Goal: Task Accomplishment & Management: Manage account settings

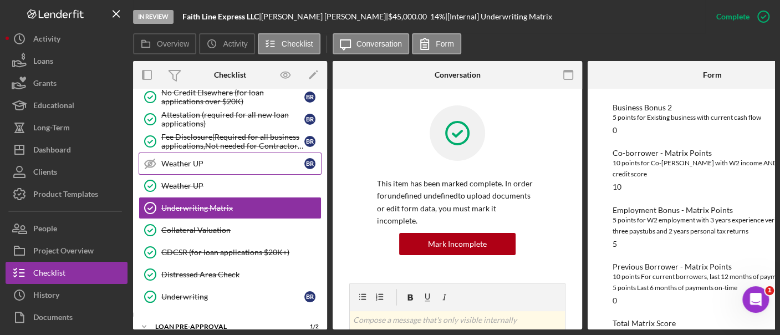
scroll to position [0, 62]
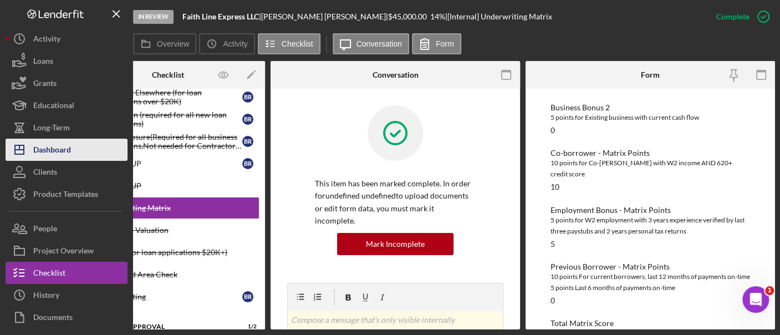
click at [64, 149] on div "Dashboard" at bounding box center [52, 151] width 38 height 25
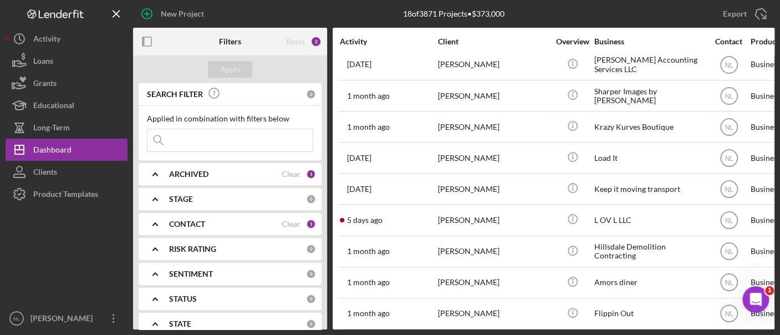
scroll to position [228, 0]
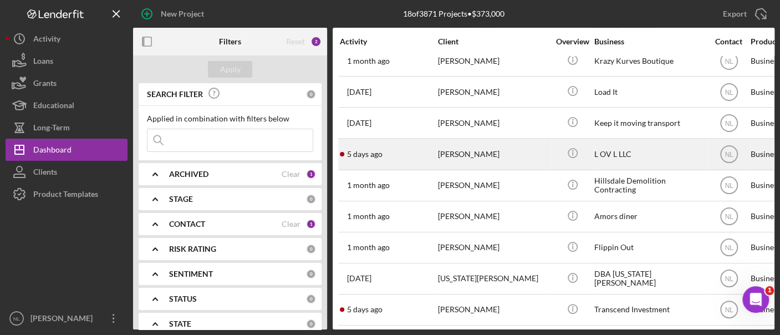
click at [466, 157] on div "[PERSON_NAME]" at bounding box center [493, 153] width 111 height 29
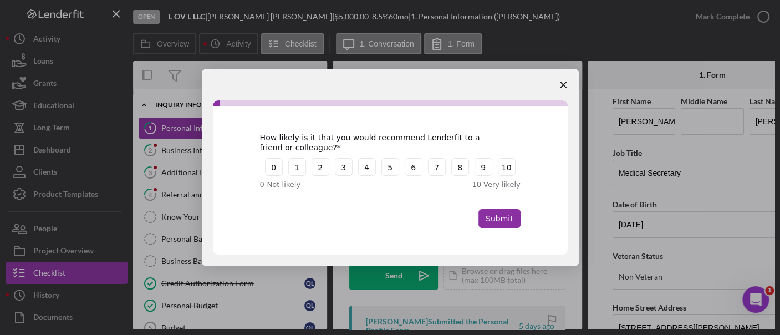
click at [560, 85] on icon "Close survey" at bounding box center [563, 84] width 7 height 7
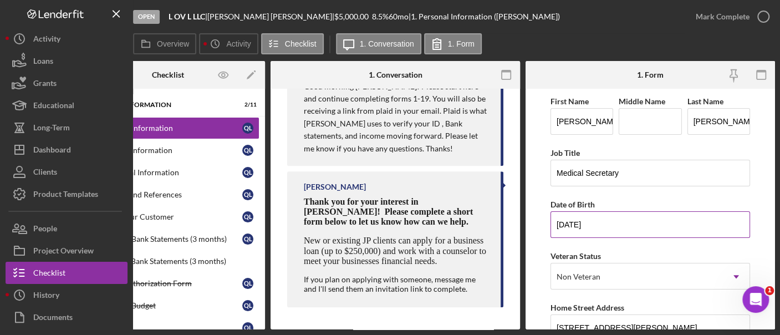
scroll to position [499, 0]
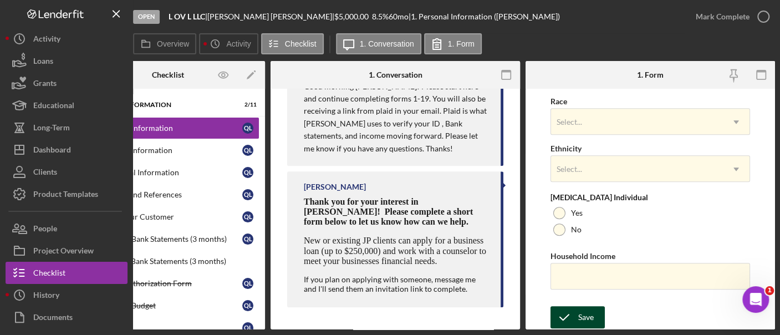
click at [563, 318] on icon "submit" at bounding box center [564, 317] width 28 height 28
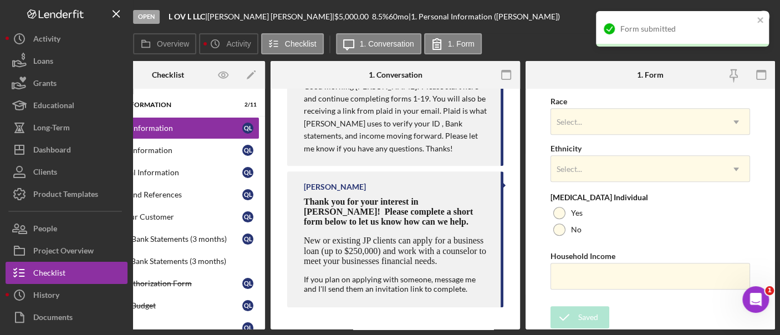
click at [759, 15] on div "Form submitted" at bounding box center [682, 28] width 173 height 35
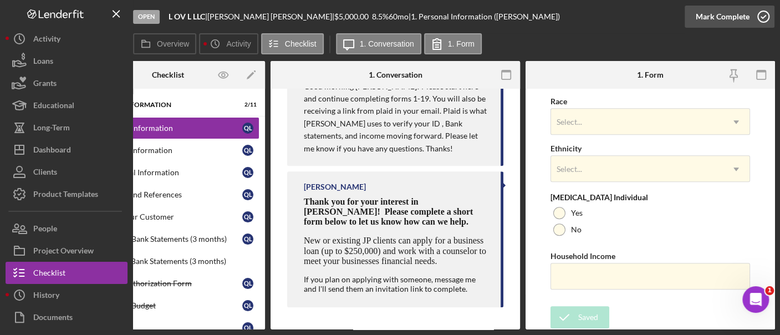
click at [741, 19] on div "Mark Complete" at bounding box center [723, 17] width 54 height 22
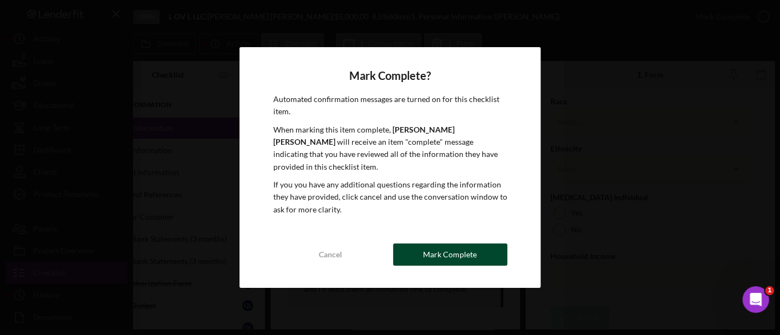
click at [464, 254] on div "Mark Complete" at bounding box center [450, 254] width 54 height 22
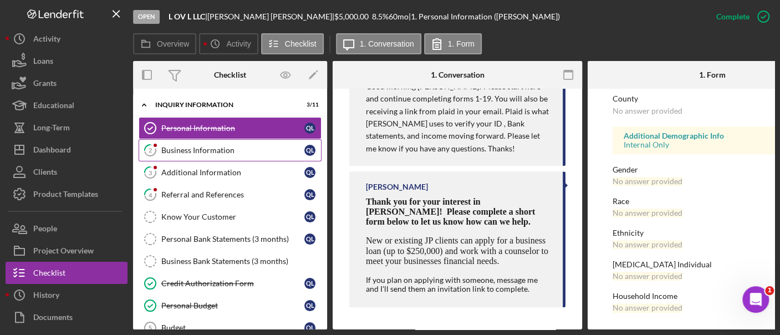
click at [187, 155] on link "2 Business Information Q L" at bounding box center [230, 150] width 183 height 22
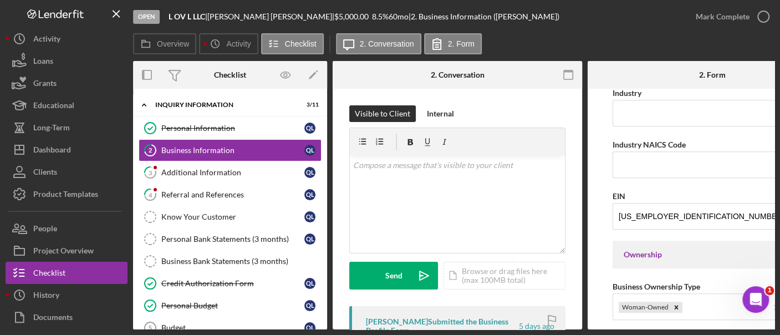
scroll to position [367, 0]
click at [636, 174] on div "Business Name L OV L LLC DBA Business Start Date [DATE] Legal Structure LLC Ico…" at bounding box center [712, 329] width 200 height 1204
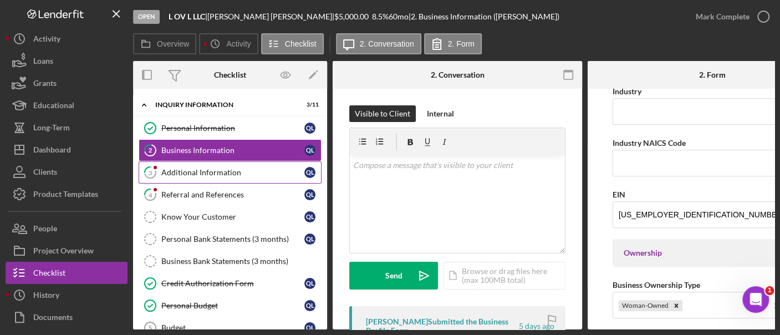
click at [205, 177] on link "3 Additional Information Q L" at bounding box center [230, 172] width 183 height 22
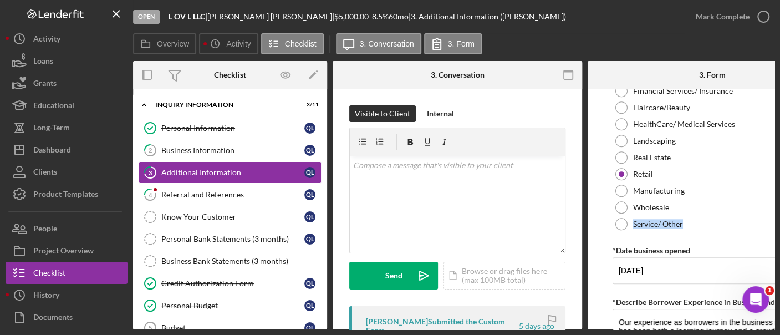
drag, startPoint x: 599, startPoint y: 231, endPoint x: 601, endPoint y: 214, distance: 17.3
click at [601, 214] on form "Personal Information *Mobile Phone [PHONE_NUMBER] Phone What is the best number…" at bounding box center [712, 209] width 249 height 241
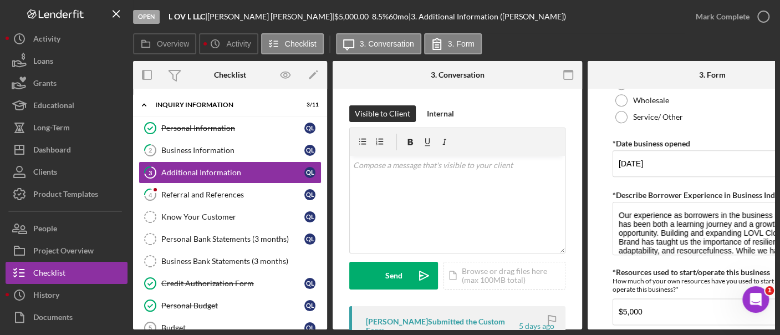
click at [685, 264] on div "Personal Information *Mobile Phone [PHONE_NUMBER] Phone What is the best number…" at bounding box center [712, 234] width 200 height 1620
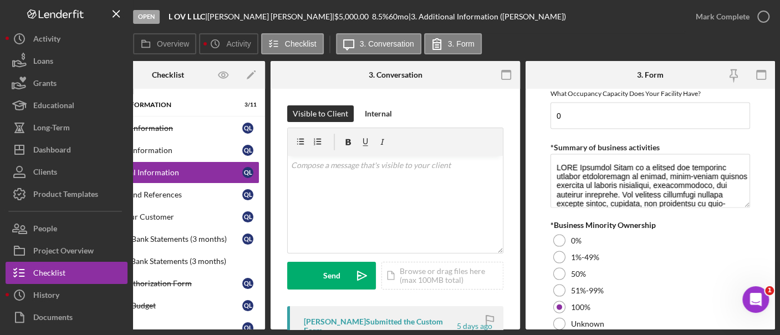
scroll to position [1412, 0]
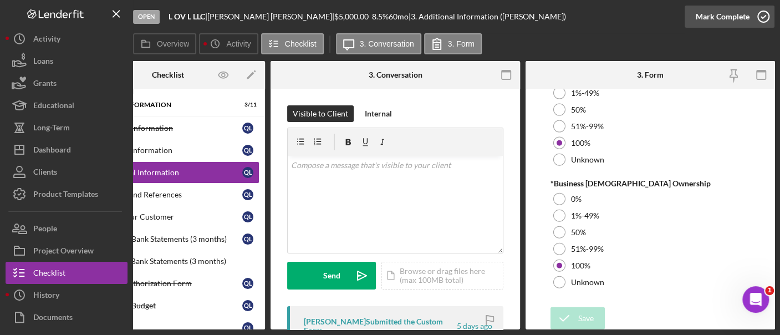
click at [717, 21] on div "Mark Complete" at bounding box center [723, 17] width 54 height 22
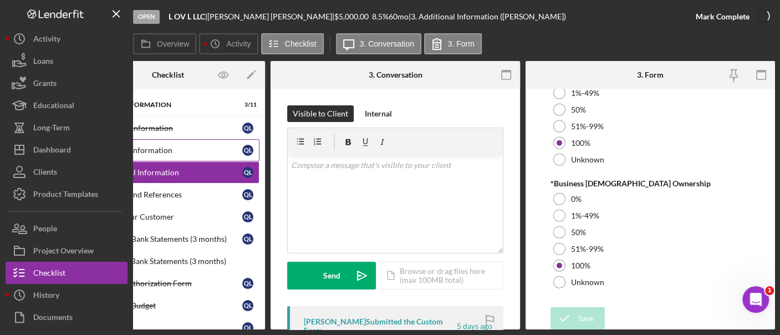
scroll to position [1457, 0]
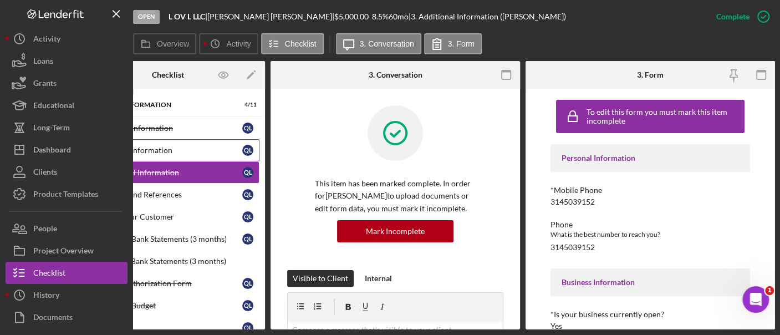
click at [163, 155] on link "2 Business Information Q L" at bounding box center [167, 150] width 183 height 22
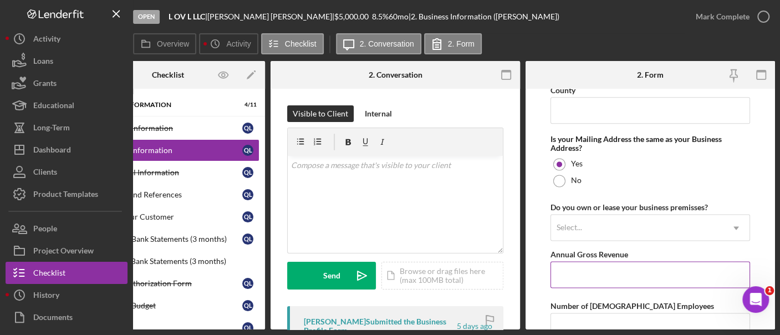
scroll to position [819, 0]
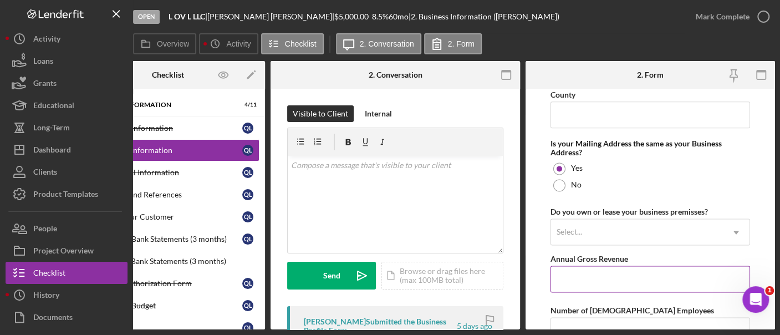
click at [598, 274] on input "Annual Gross Revenue" at bounding box center [650, 279] width 200 height 27
type input "$0"
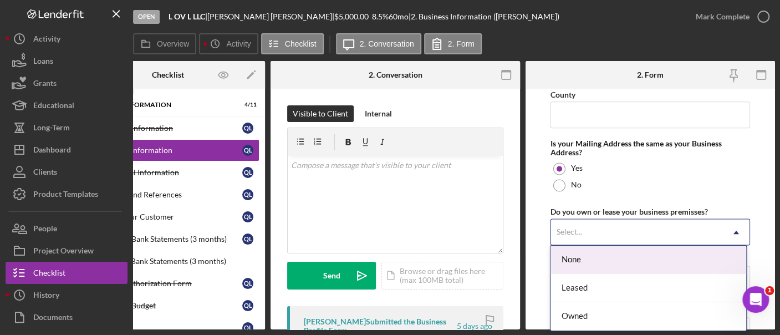
click at [575, 233] on div "Select..." at bounding box center [637, 231] width 172 height 25
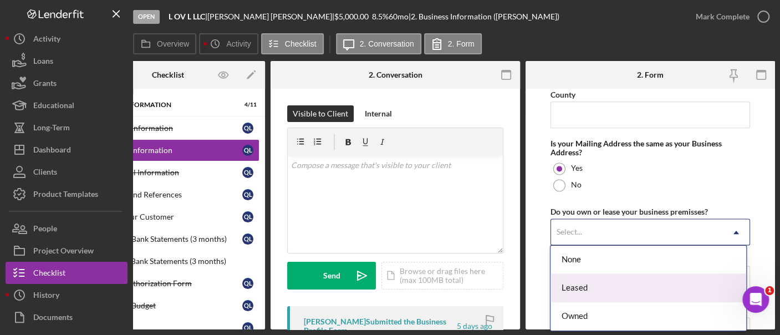
click at [584, 292] on div "Leased" at bounding box center [648, 288] width 196 height 28
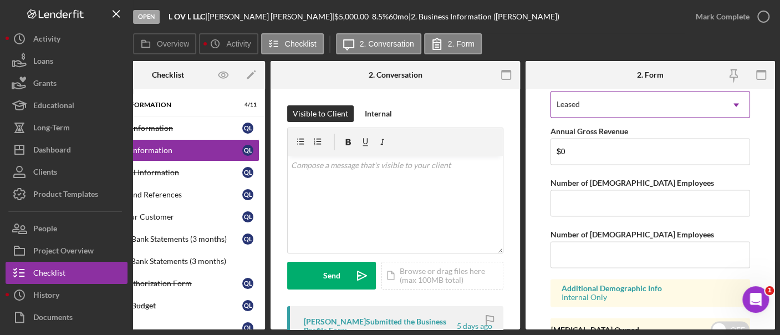
scroll to position [996, 0]
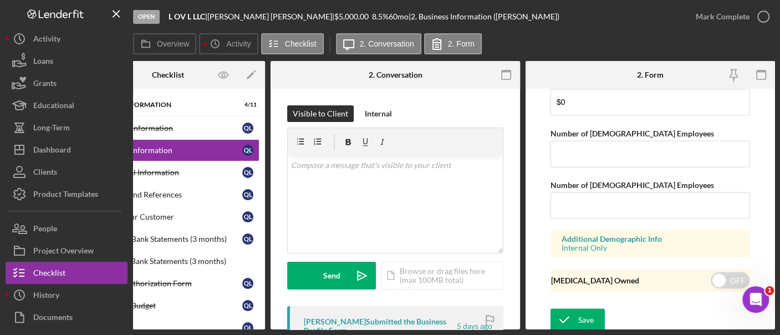
click at [567, 149] on input "Number of [DEMOGRAPHIC_DATA] Employees" at bounding box center [650, 153] width 200 height 27
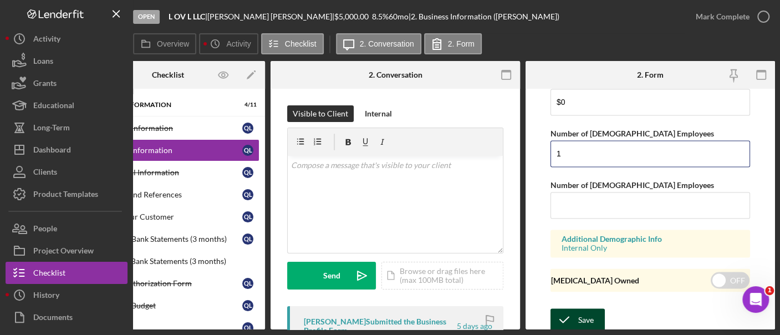
type input "1"
click at [581, 309] on div "Save" at bounding box center [586, 319] width 16 height 22
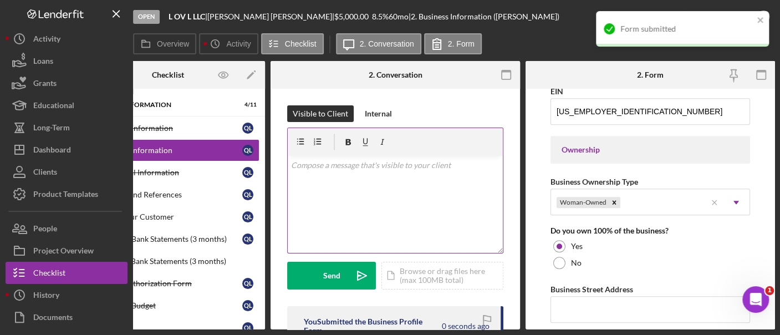
scroll to position [467, 0]
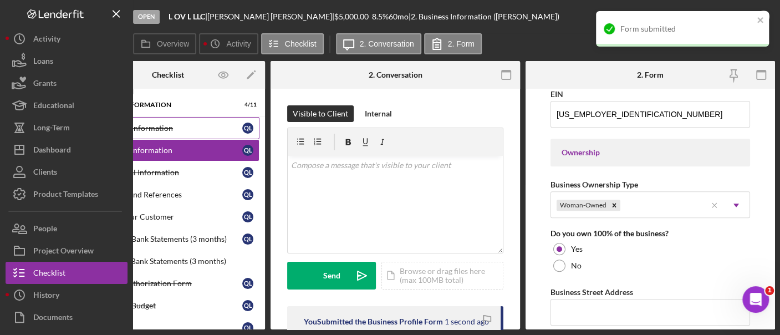
click at [170, 132] on link "Personal Information Personal Information Q L" at bounding box center [167, 128] width 183 height 22
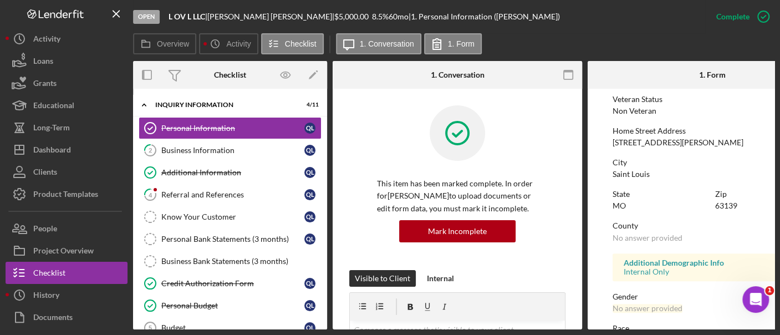
scroll to position [158, 0]
click at [632, 142] on div "[STREET_ADDRESS][PERSON_NAME]" at bounding box center [677, 143] width 131 height 9
copy div "[STREET_ADDRESS][PERSON_NAME]"
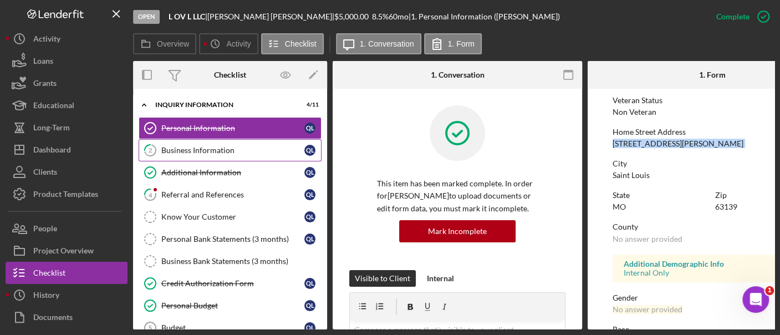
click at [203, 146] on div "Business Information" at bounding box center [232, 150] width 143 height 9
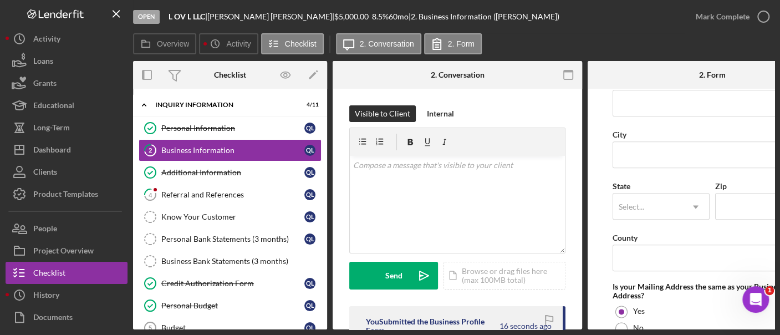
scroll to position [647, 0]
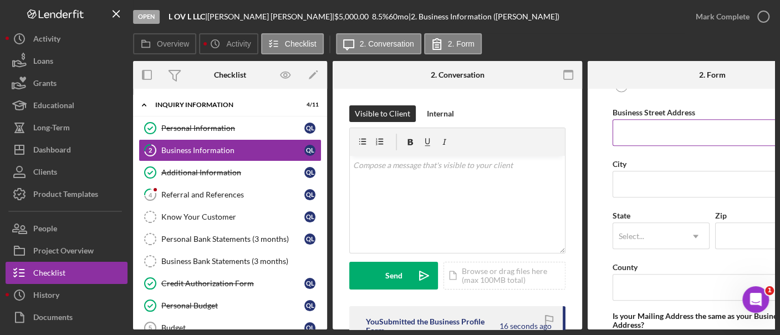
click at [633, 132] on input "Business Street Address" at bounding box center [712, 132] width 200 height 27
paste input "[STREET_ADDRESS][PERSON_NAME]"
type input "[STREET_ADDRESS][PERSON_NAME]"
click at [637, 186] on input "City" at bounding box center [712, 184] width 200 height 27
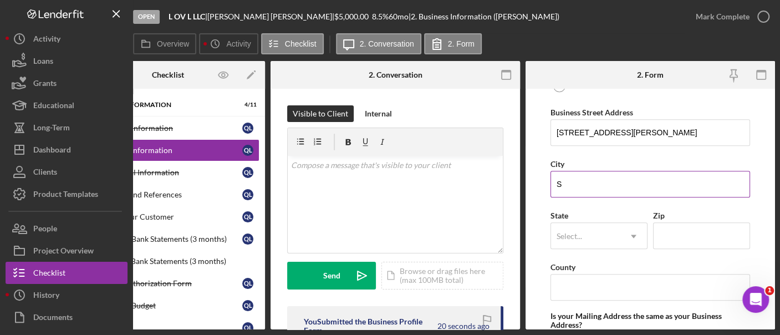
click at [637, 186] on input "S" at bounding box center [650, 184] width 200 height 27
type input "[GEOGRAPHIC_DATA]"
click at [590, 240] on div "Select..." at bounding box center [585, 235] width 69 height 25
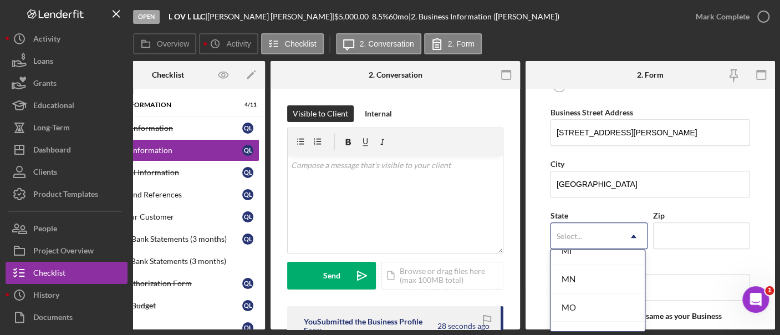
scroll to position [952, 0]
click at [584, 290] on div "MO" at bounding box center [597, 302] width 95 height 28
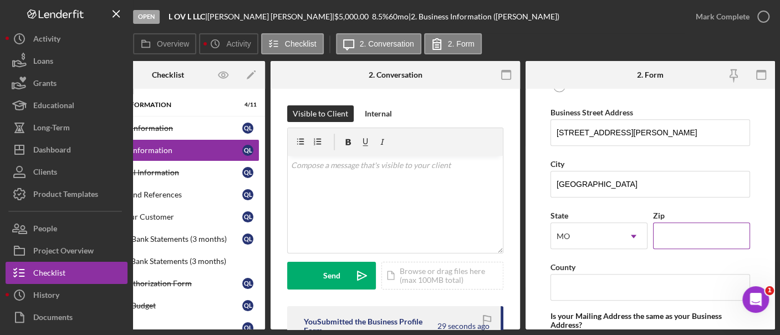
click at [677, 243] on input "Zip" at bounding box center [701, 235] width 97 height 27
click at [595, 274] on input "County" at bounding box center [650, 287] width 200 height 27
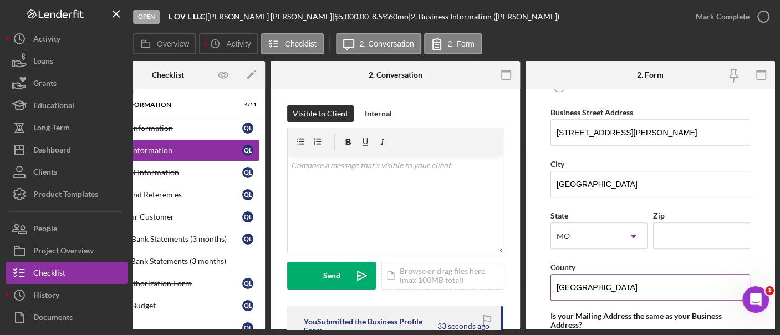
scroll to position [996, 0]
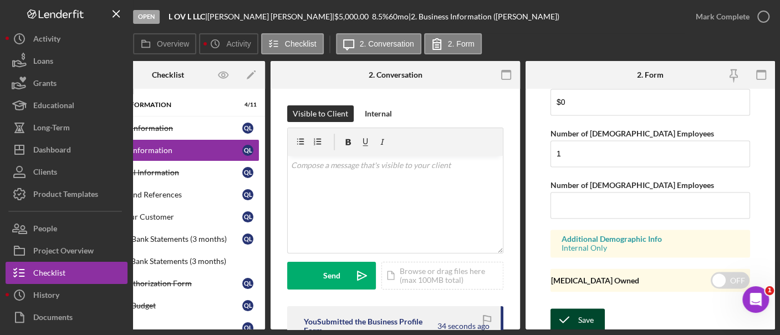
type input "[GEOGRAPHIC_DATA]"
click at [591, 308] on div "Save" at bounding box center [586, 319] width 16 height 22
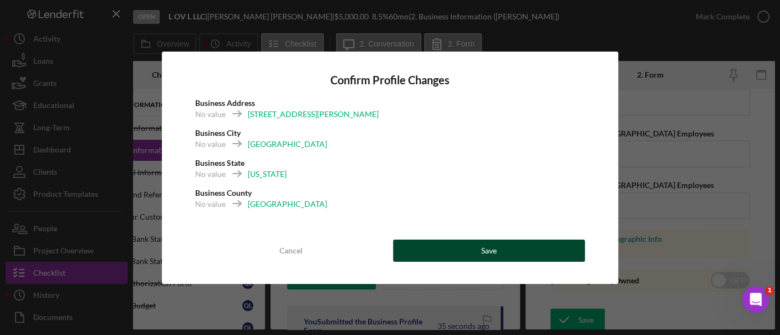
click at [473, 245] on button "Save" at bounding box center [489, 250] width 192 height 22
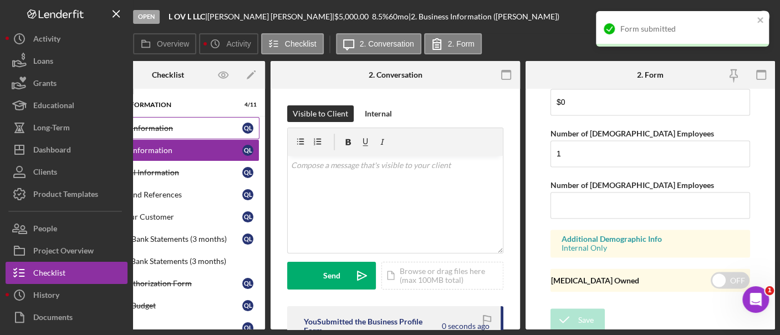
click at [184, 131] on div "Personal Information" at bounding box center [170, 128] width 143 height 9
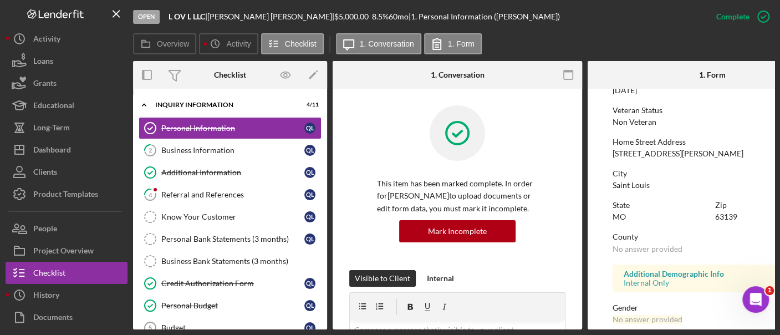
scroll to position [149, 0]
click at [725, 211] on div "63139" at bounding box center [726, 215] width 22 height 9
drag, startPoint x: 725, startPoint y: 211, endPoint x: 627, endPoint y: 72, distance: 170.4
click at [627, 72] on div at bounding box center [629, 75] width 83 height 28
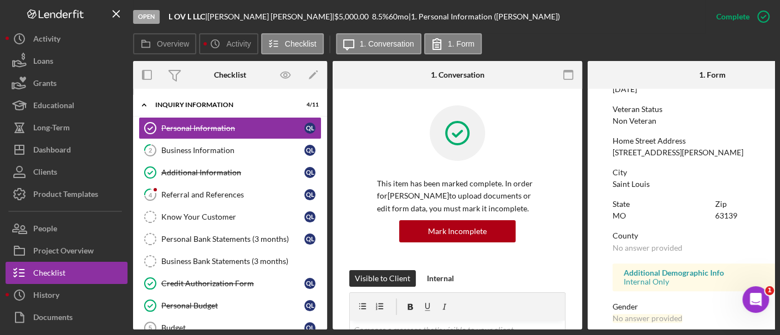
click at [721, 217] on div "63139" at bounding box center [726, 215] width 22 height 9
copy div "63139"
click at [256, 146] on div "Business Information" at bounding box center [232, 150] width 143 height 9
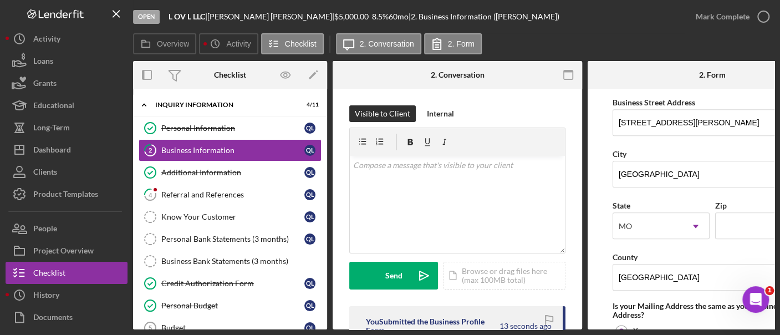
scroll to position [659, 0]
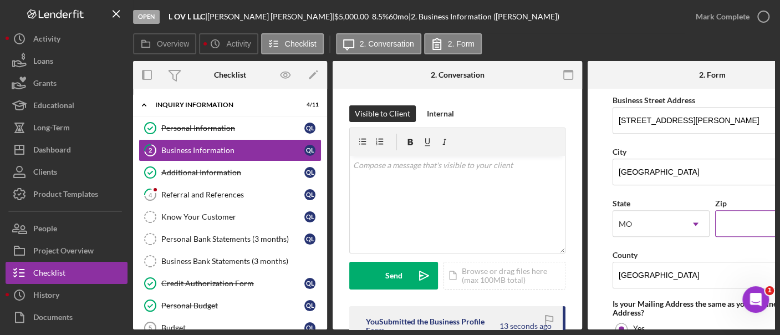
click at [724, 213] on input "Zip" at bounding box center [763, 223] width 97 height 27
paste input "63139"
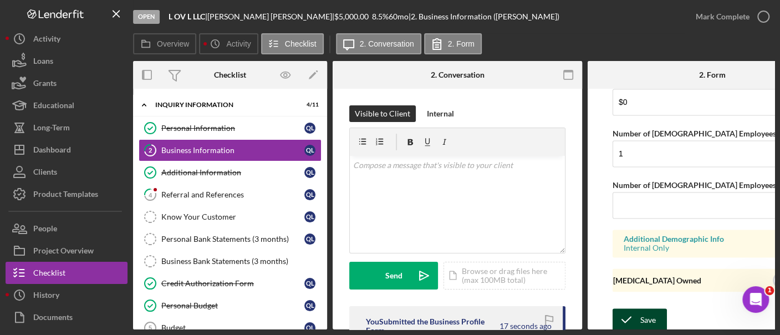
type input "63139"
click at [642, 317] on div "Save" at bounding box center [648, 319] width 16 height 22
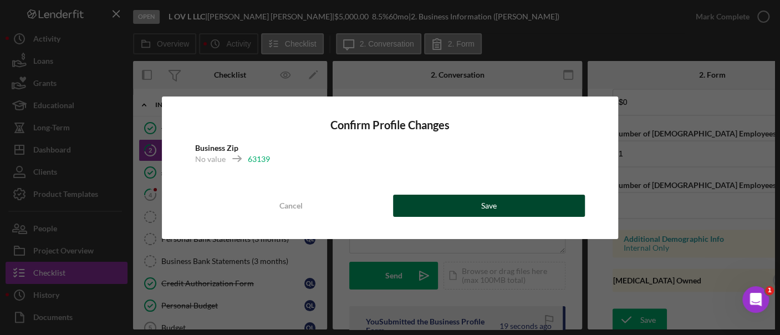
click at [555, 208] on button "Save" at bounding box center [489, 206] width 192 height 22
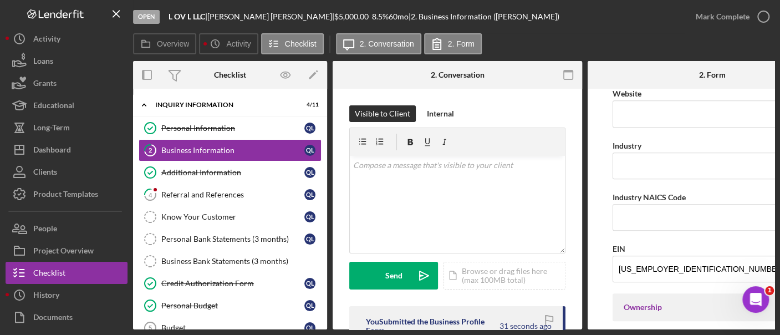
scroll to position [316, 0]
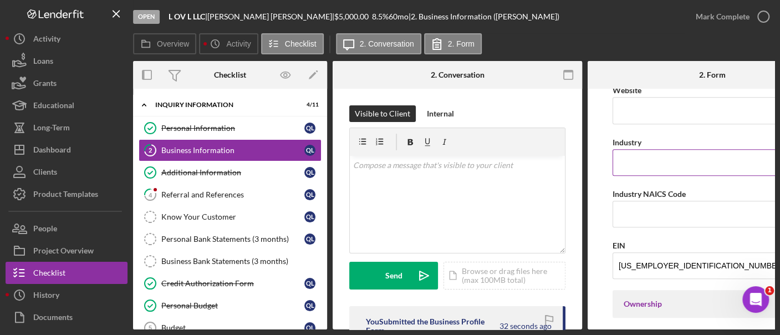
click at [624, 154] on input "Industry" at bounding box center [712, 162] width 200 height 27
type input "Clothing"
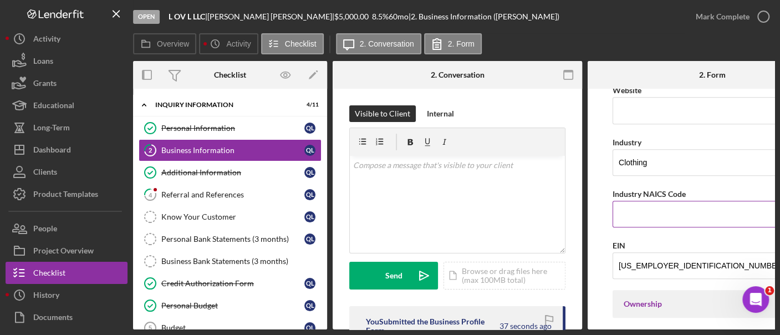
click at [629, 208] on input "Industry NAICS Code" at bounding box center [712, 214] width 200 height 27
paste input "458110"
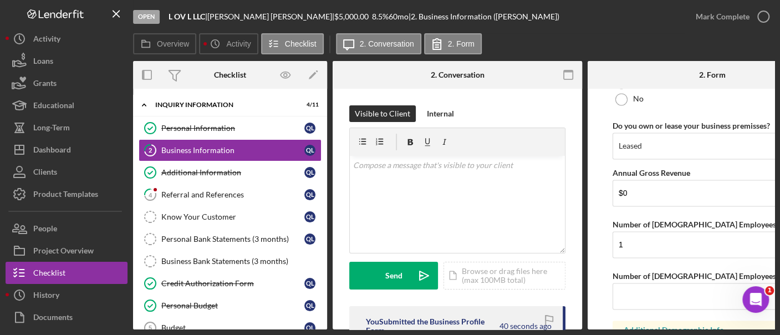
scroll to position [996, 0]
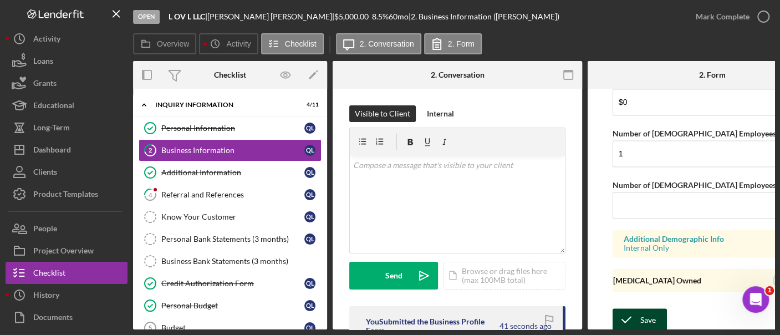
type input "458110"
click at [630, 323] on icon "submit" at bounding box center [626, 319] width 28 height 28
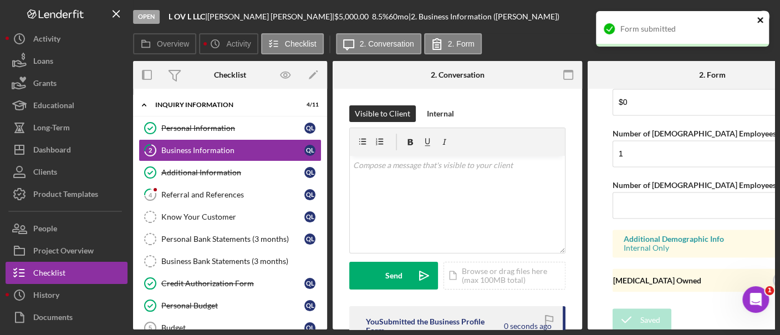
click at [761, 20] on icon "close" at bounding box center [761, 20] width 8 height 9
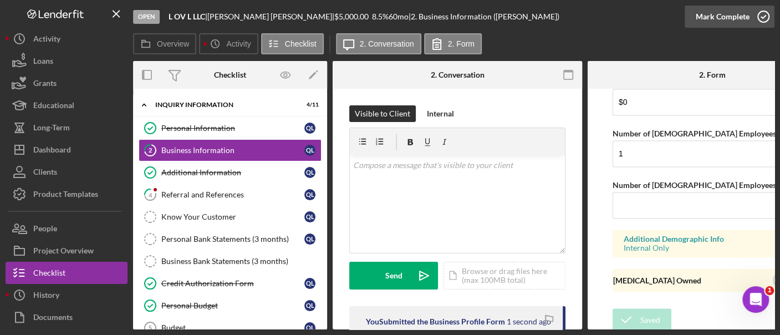
click at [749, 22] on icon "button" at bounding box center [763, 17] width 28 height 28
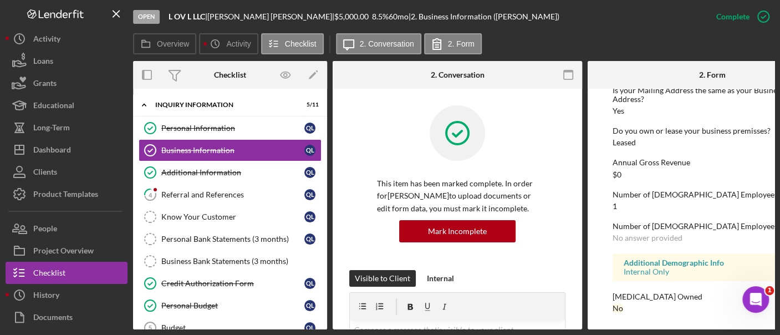
scroll to position [606, 0]
click at [246, 200] on link "4 Referral and References Q L" at bounding box center [230, 194] width 183 height 22
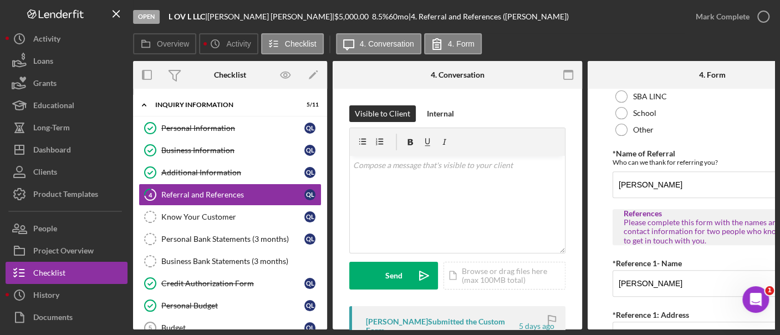
scroll to position [603, 0]
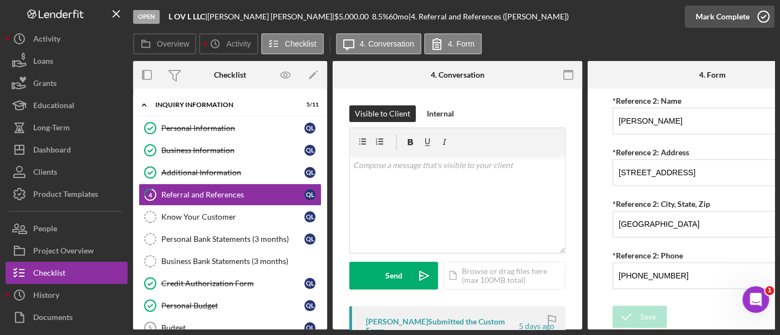
click at [712, 21] on div "Mark Complete" at bounding box center [723, 17] width 54 height 22
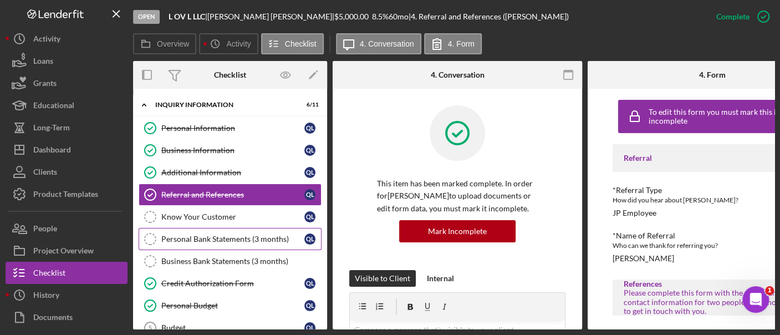
scroll to position [166, 0]
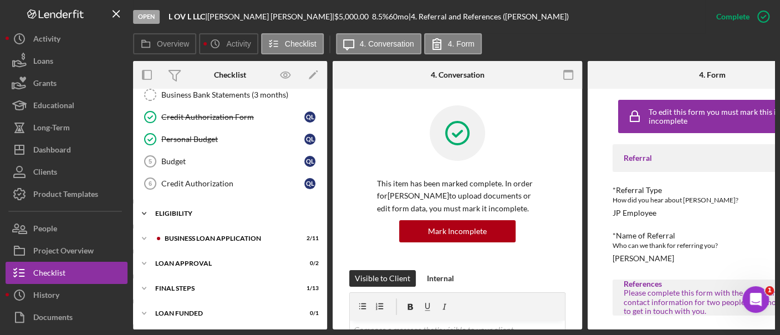
click at [184, 215] on div "Icon/Expander Eligibility 2 / 4" at bounding box center [230, 213] width 194 height 22
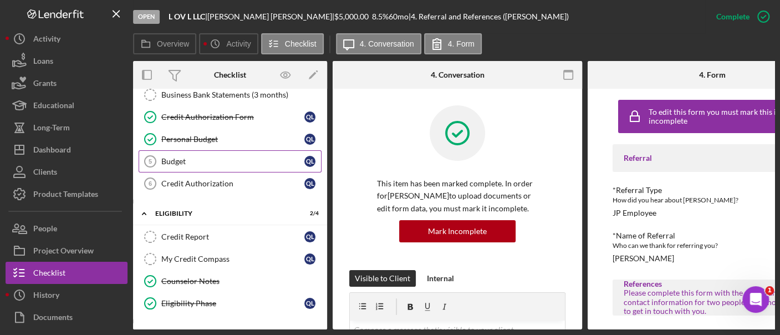
click at [182, 161] on div "Budget" at bounding box center [232, 161] width 143 height 9
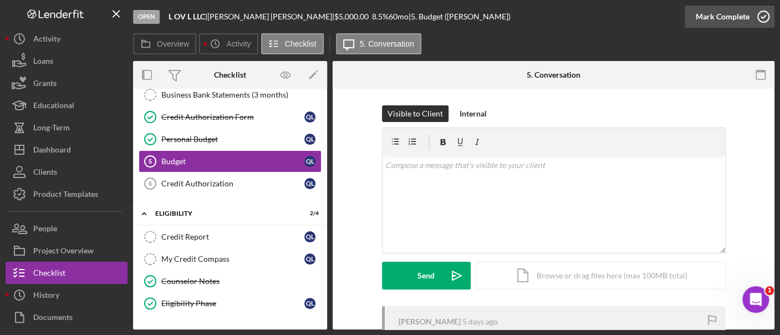
click at [717, 19] on div "Mark Complete" at bounding box center [723, 17] width 54 height 22
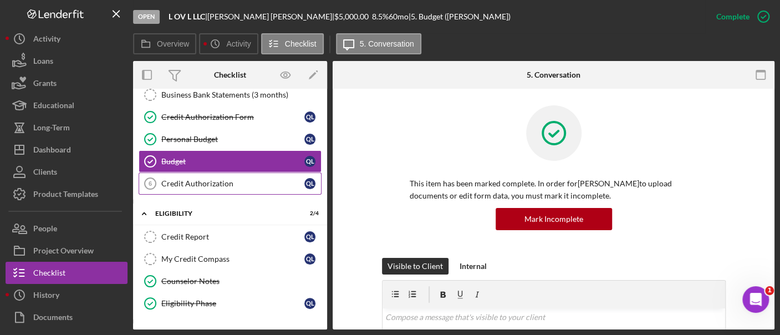
click at [194, 180] on div "Credit Authorization" at bounding box center [232, 183] width 143 height 9
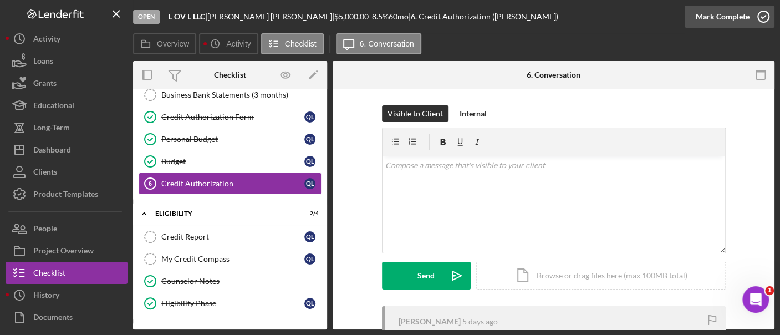
click at [747, 10] on div "Mark Complete" at bounding box center [723, 17] width 54 height 22
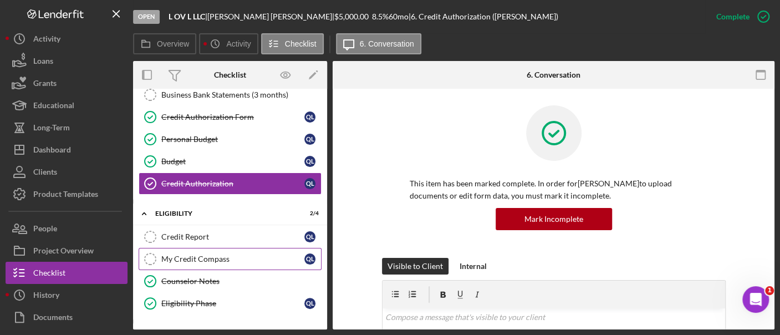
scroll to position [257, 0]
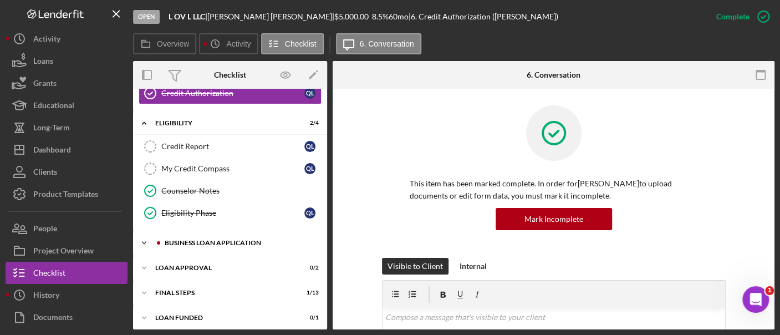
click at [248, 239] on div "BUSINESS LOAN APPLICATION" at bounding box center [239, 242] width 149 height 7
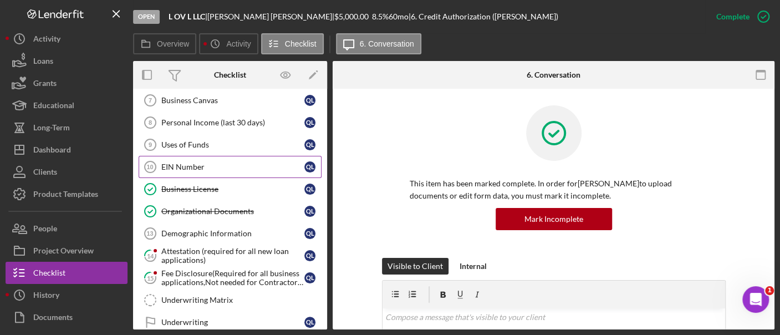
scroll to position [423, 0]
click at [205, 164] on div "EIN Number" at bounding box center [232, 166] width 143 height 9
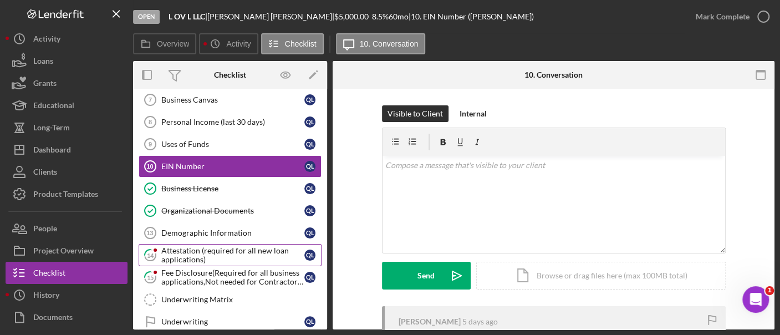
click at [202, 251] on div "Attestation (required for all new loan applications)" at bounding box center [232, 255] width 143 height 18
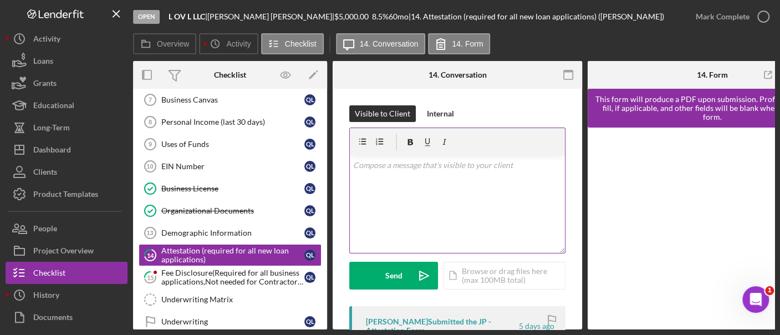
scroll to position [161, 0]
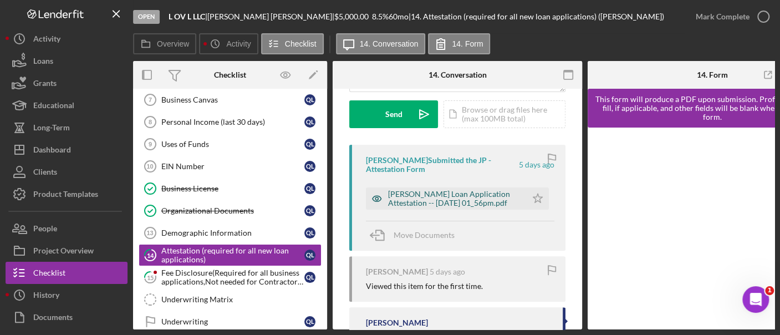
click at [475, 196] on div "[PERSON_NAME] Loan Application Attestation -- [DATE] 01_56pm.pdf" at bounding box center [454, 199] width 133 height 18
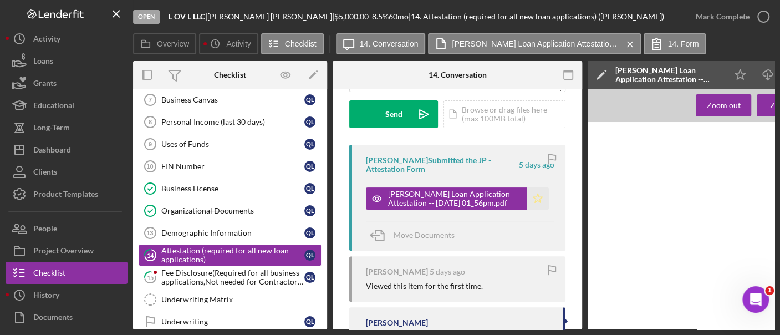
click at [527, 193] on icon "Icon/Star" at bounding box center [538, 198] width 22 height 22
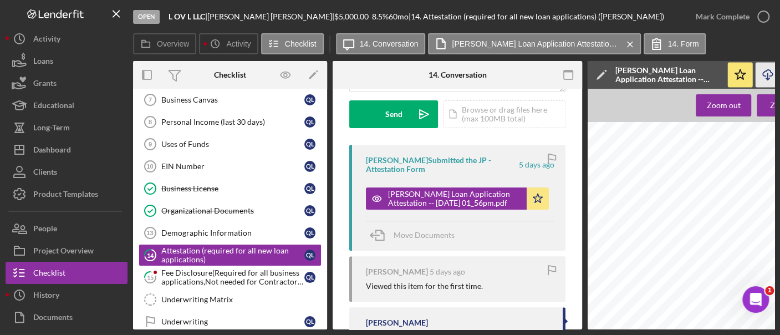
scroll to position [0, 152]
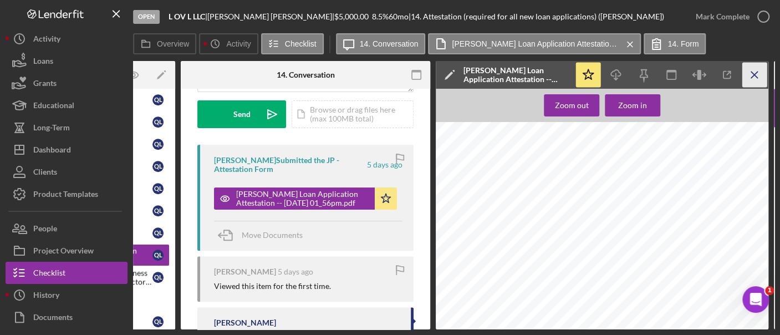
click at [762, 78] on icon "Icon/Menu Close" at bounding box center [754, 75] width 25 height 25
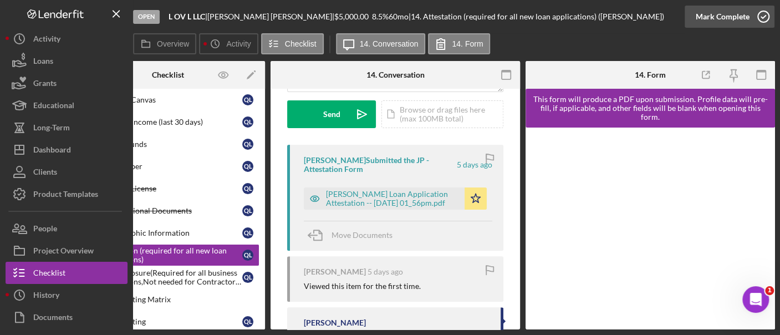
click at [724, 24] on div "Mark Complete" at bounding box center [723, 17] width 54 height 22
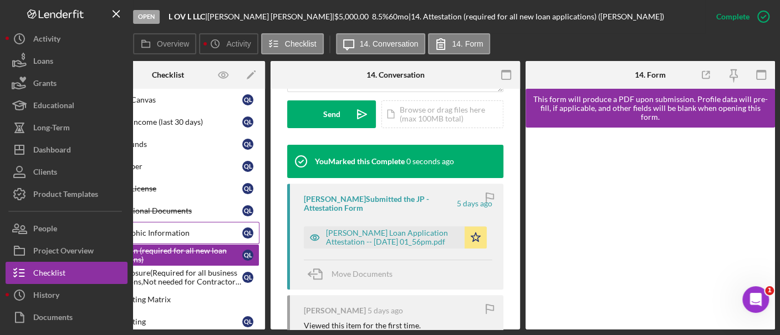
scroll to position [0, 0]
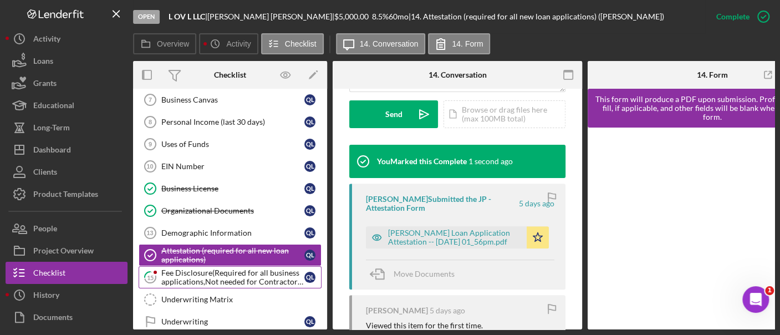
click at [191, 268] on div "Fee Disclosure(Required for all business applications,Not needed for Contractor…" at bounding box center [232, 277] width 143 height 18
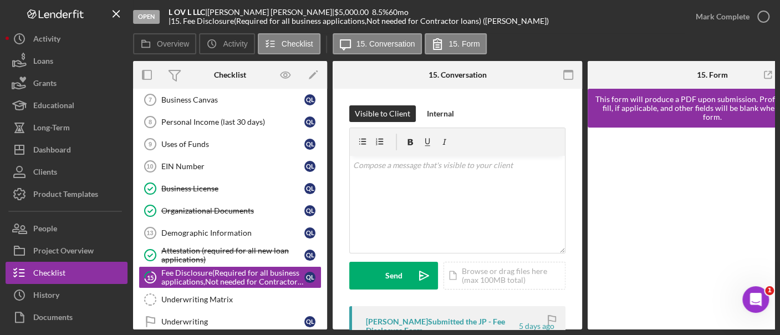
scroll to position [0, 62]
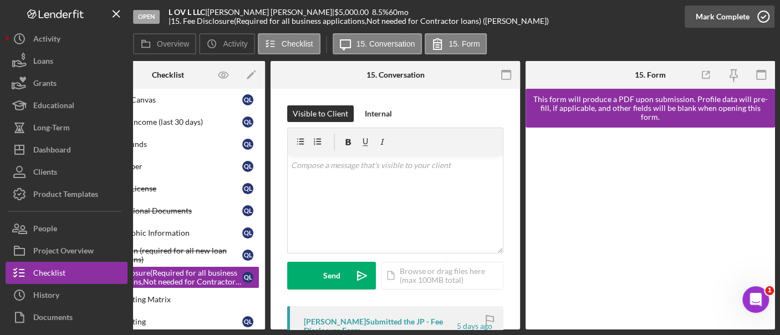
click at [728, 16] on div "Mark Complete" at bounding box center [723, 17] width 54 height 22
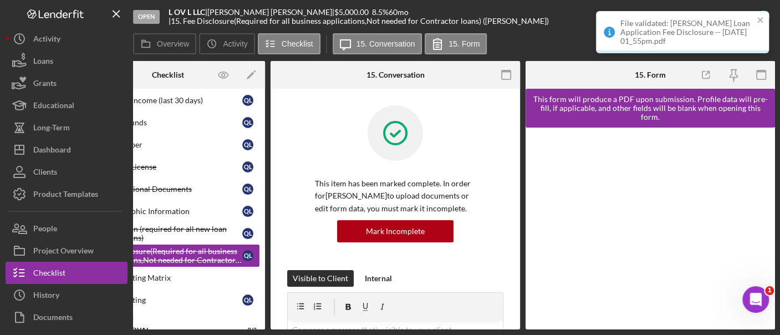
scroll to position [0, 0]
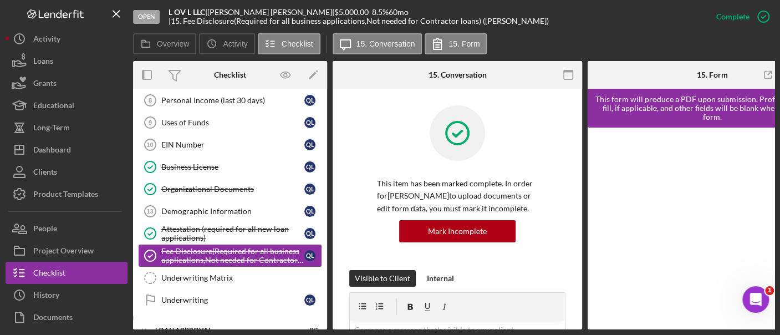
click at [188, 273] on div "Underwriting Matrix" at bounding box center [241, 277] width 160 height 9
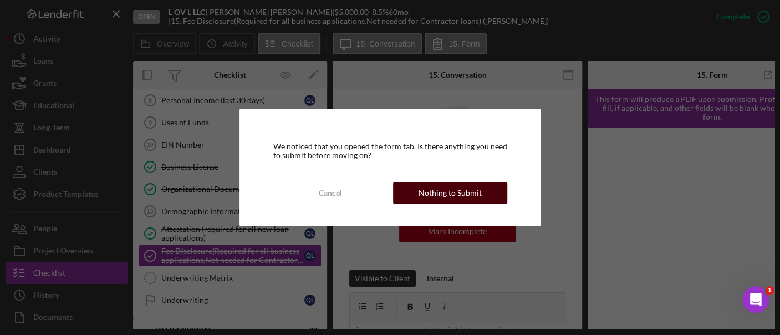
click at [440, 186] on div "Nothing to Submit" at bounding box center [449, 193] width 63 height 22
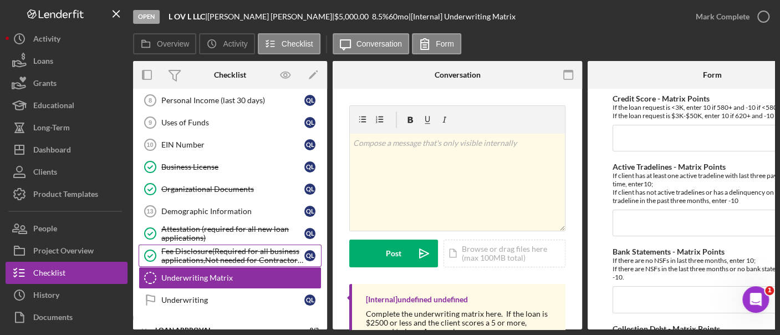
scroll to position [507, 0]
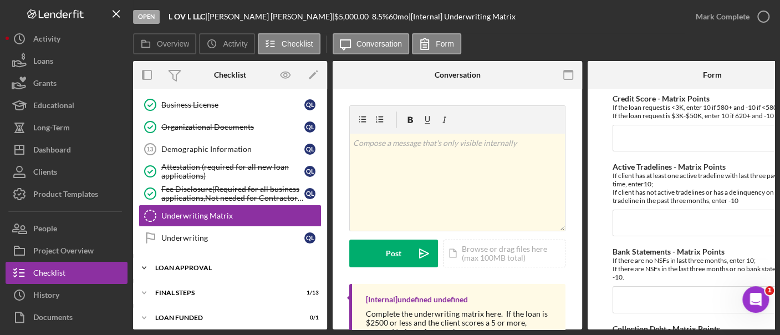
click at [187, 264] on div "Loan Approval" at bounding box center [234, 267] width 158 height 7
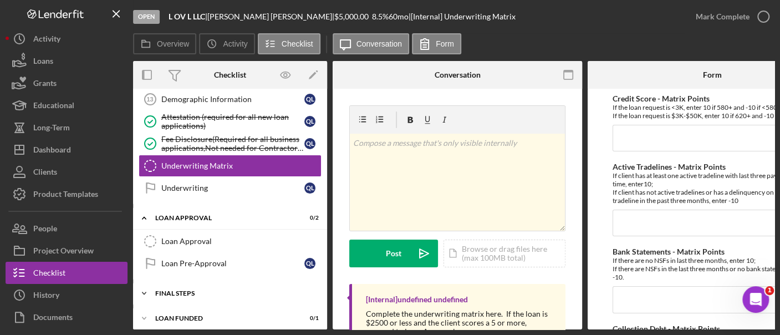
click at [186, 282] on div "Icon/Expander Final Steps 1 / 13" at bounding box center [230, 293] width 194 height 22
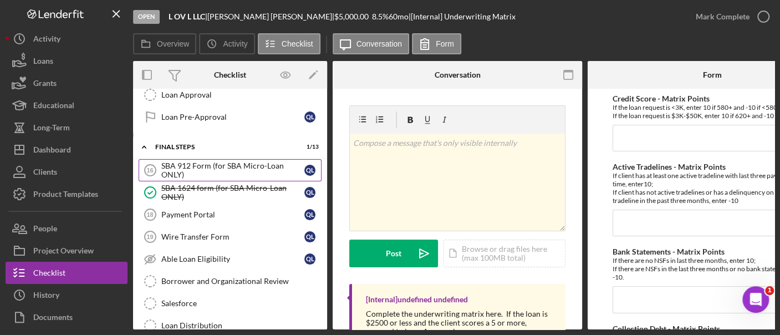
scroll to position [702, 0]
click at [220, 166] on div "SBA 912 Form (for SBA Micro-Loan ONLY)" at bounding box center [232, 171] width 143 height 18
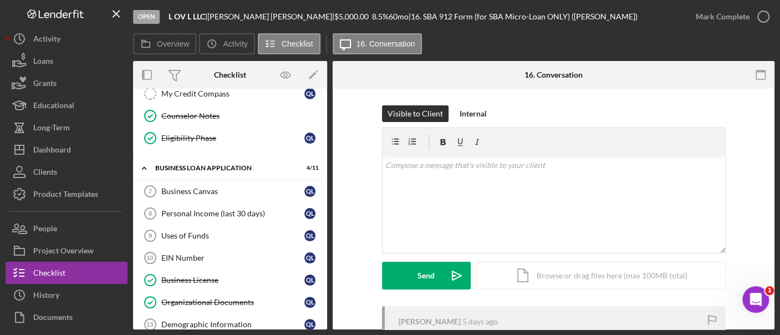
scroll to position [342, 0]
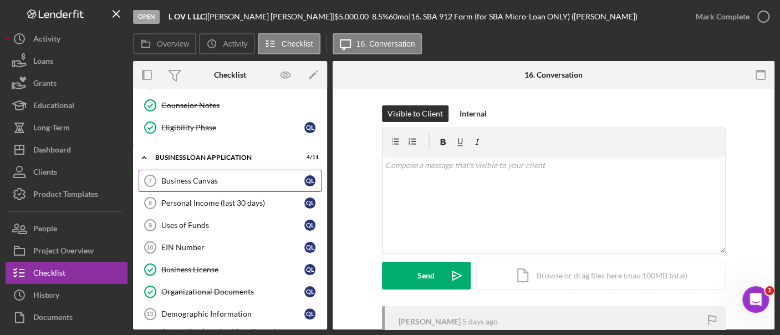
click at [198, 183] on link "Business Canvas 7 Business Canvas Q L" at bounding box center [230, 181] width 183 height 22
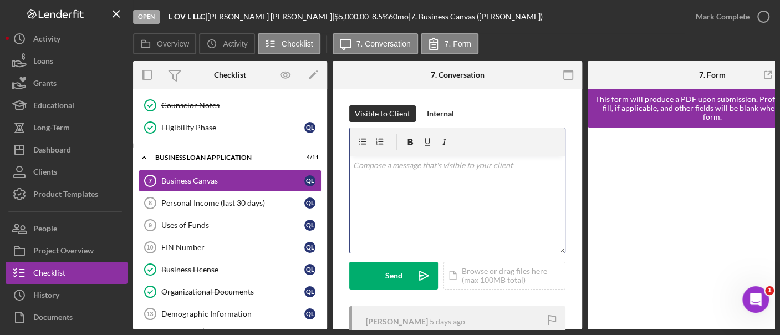
click at [406, 194] on div "v Color teal Color pink Remove color Add row above Add row below Add column bef…" at bounding box center [457, 204] width 215 height 97
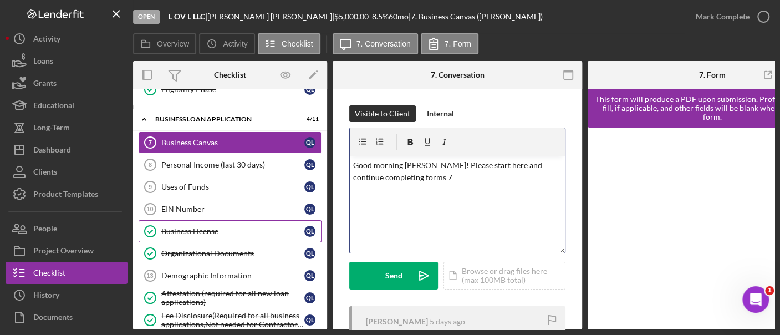
scroll to position [315, 0]
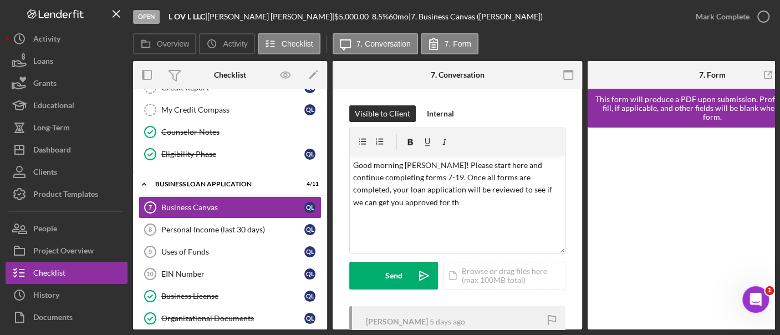
click at [597, 256] on div at bounding box center [712, 228] width 249 height 202
click at [427, 205] on p "Good morning [PERSON_NAME]! Please start here and continue completing forms 7-1…" at bounding box center [457, 184] width 209 height 50
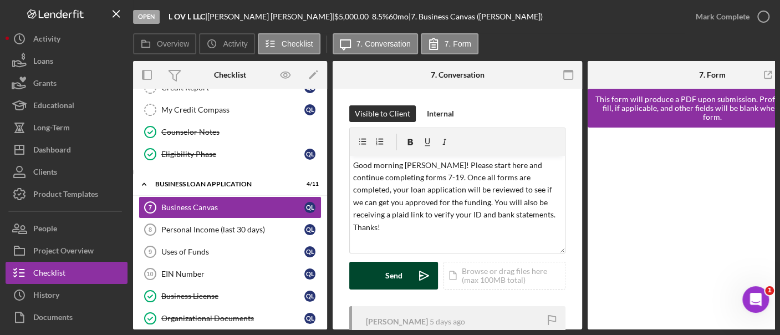
click at [397, 275] on div "Send" at bounding box center [393, 276] width 17 height 28
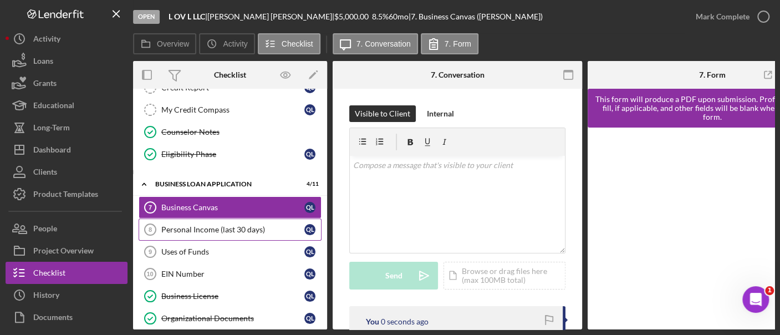
scroll to position [0, 0]
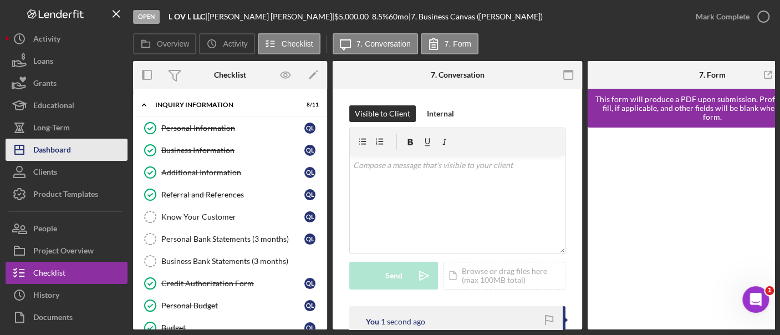
click at [89, 150] on button "Icon/Dashboard Dashboard" at bounding box center [67, 150] width 122 height 22
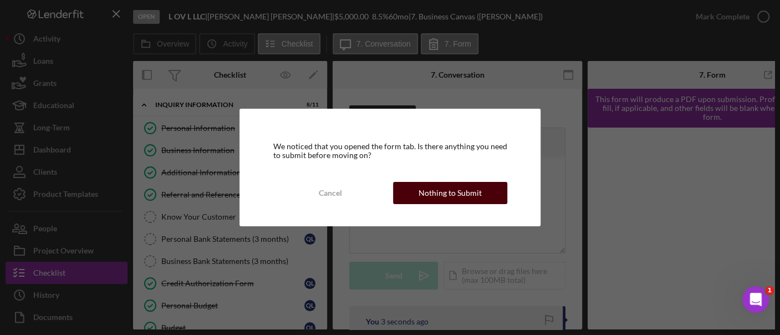
click at [453, 190] on div "Nothing to Submit" at bounding box center [449, 193] width 63 height 22
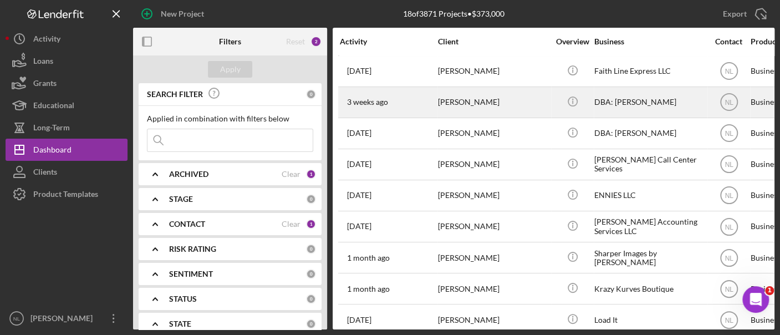
click at [455, 98] on div "[PERSON_NAME]" at bounding box center [493, 102] width 111 height 29
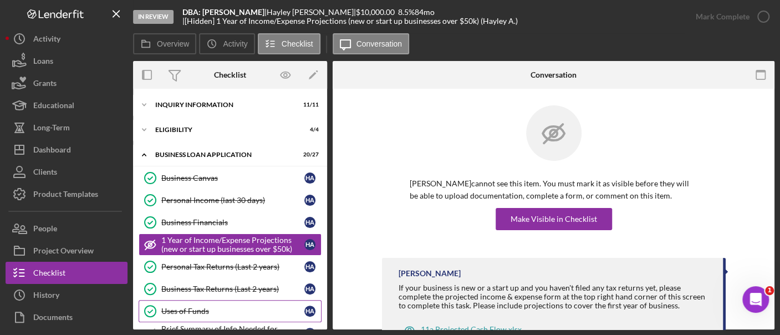
scroll to position [34, 0]
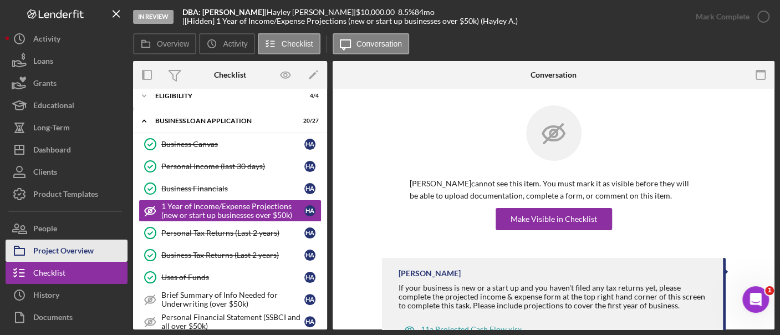
click at [75, 256] on div "Project Overview" at bounding box center [63, 251] width 60 height 25
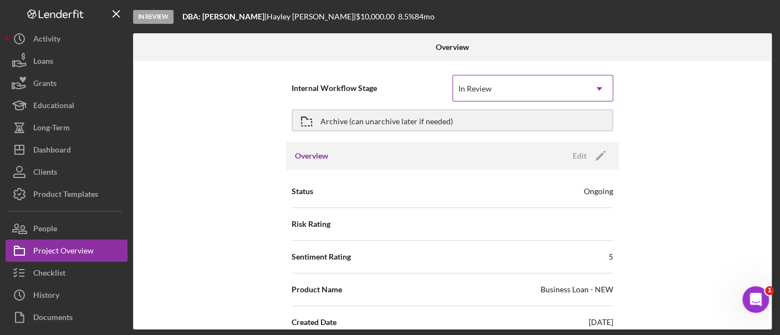
click at [488, 99] on div "In Review" at bounding box center [519, 88] width 133 height 25
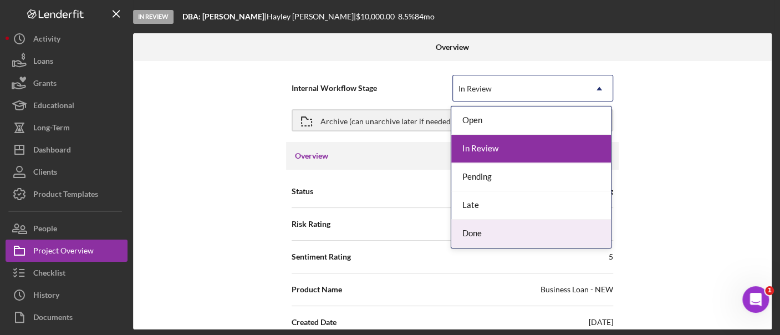
click at [499, 229] on div "Done" at bounding box center [531, 233] width 160 height 28
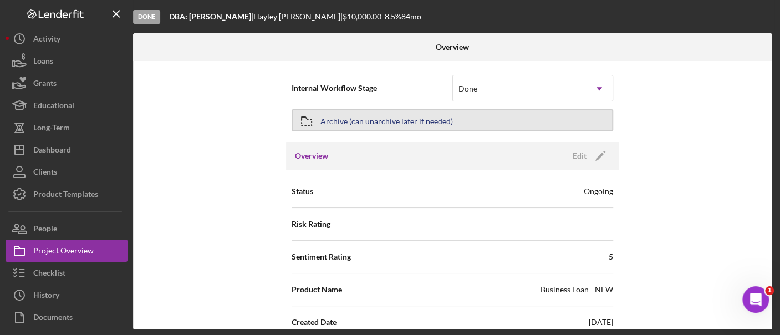
click at [369, 121] on div "Archive (can unarchive later if needed)" at bounding box center [386, 120] width 132 height 20
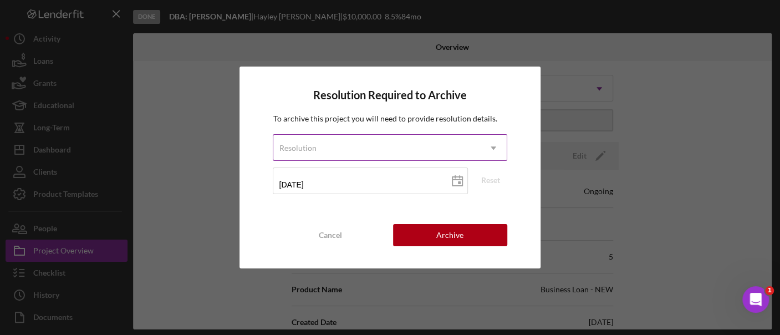
click at [389, 135] on div "Resolution" at bounding box center [376, 147] width 206 height 25
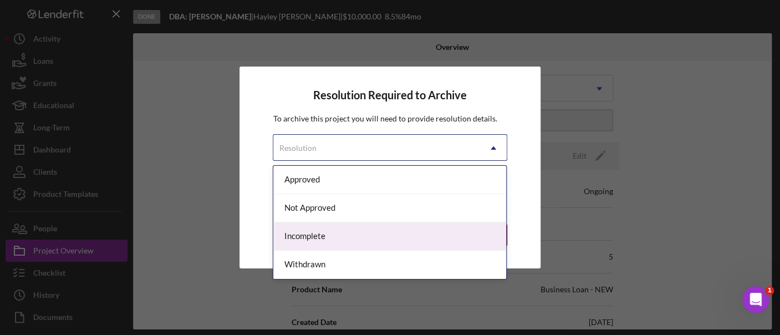
click at [348, 232] on div "Incomplete" at bounding box center [389, 236] width 233 height 28
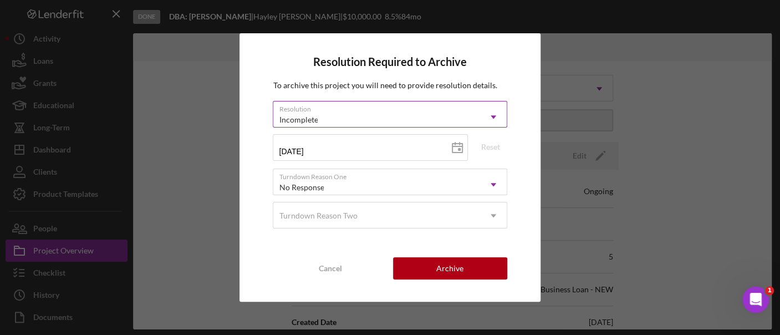
click at [358, 111] on div "Incomplete" at bounding box center [376, 119] width 206 height 25
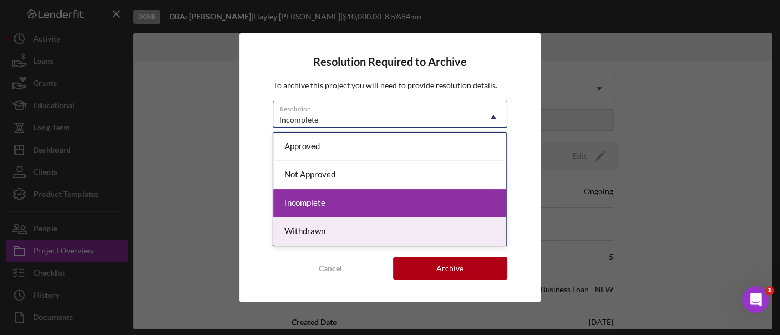
click at [367, 230] on div "Withdrawn" at bounding box center [389, 231] width 233 height 28
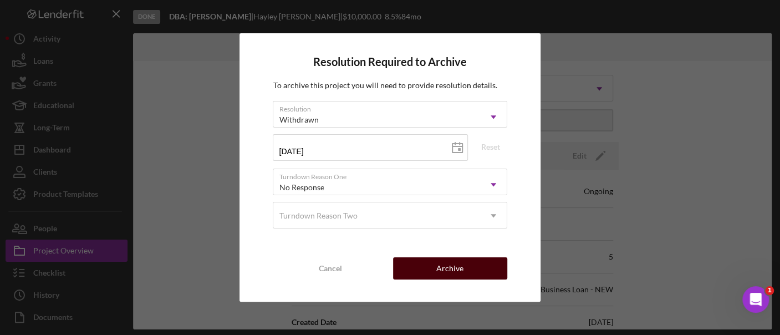
click at [436, 276] on button "Archive" at bounding box center [450, 268] width 114 height 22
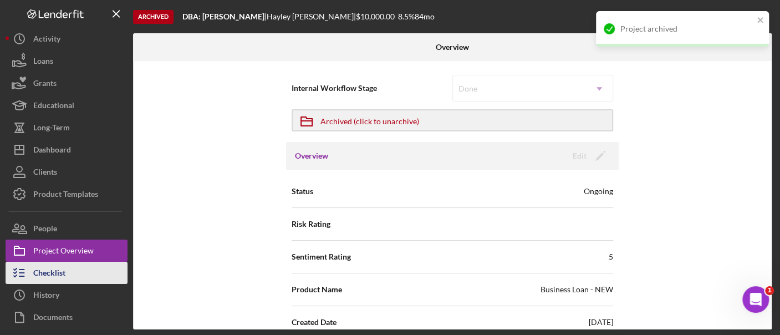
click at [88, 276] on button "Checklist" at bounding box center [67, 273] width 122 height 22
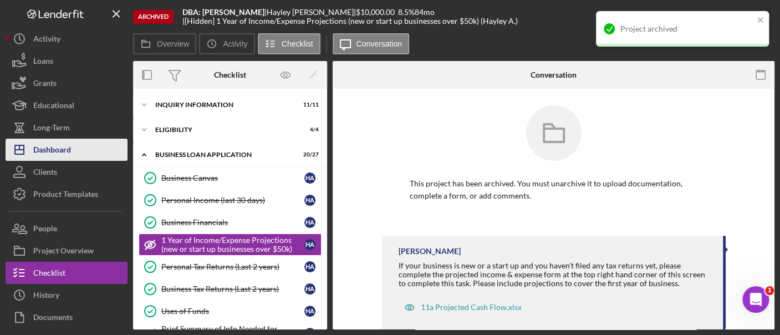
scroll to position [34, 0]
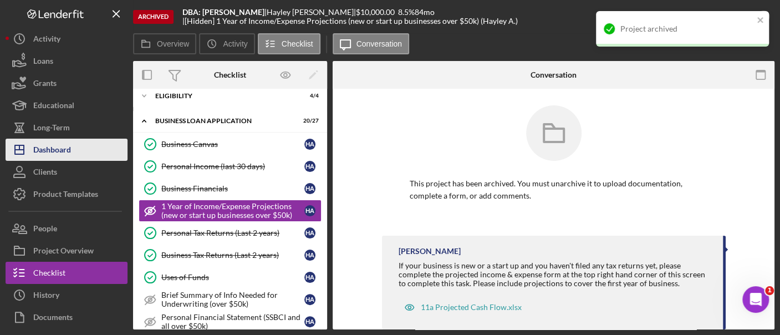
click at [53, 146] on div "Dashboard" at bounding box center [52, 151] width 38 height 25
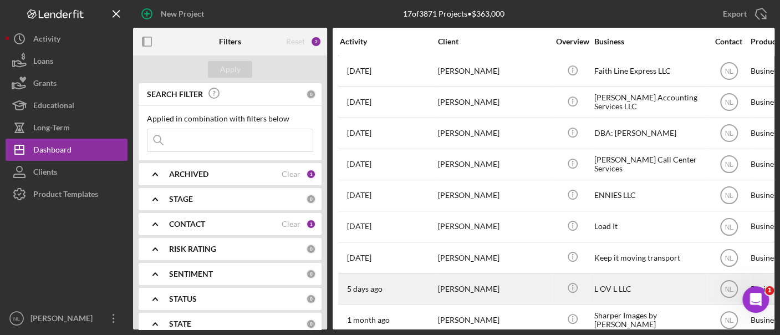
click at [471, 294] on div "[PERSON_NAME]" at bounding box center [493, 288] width 111 height 29
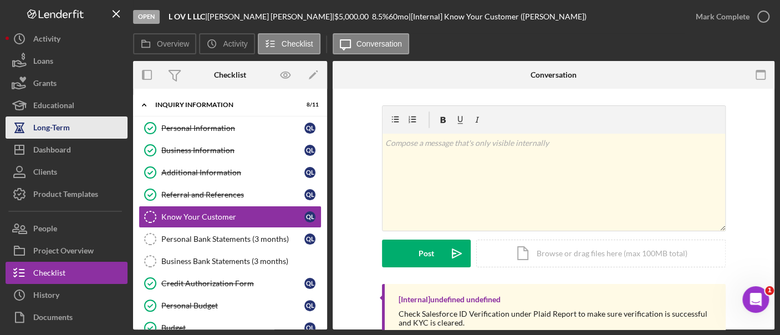
scroll to position [6, 0]
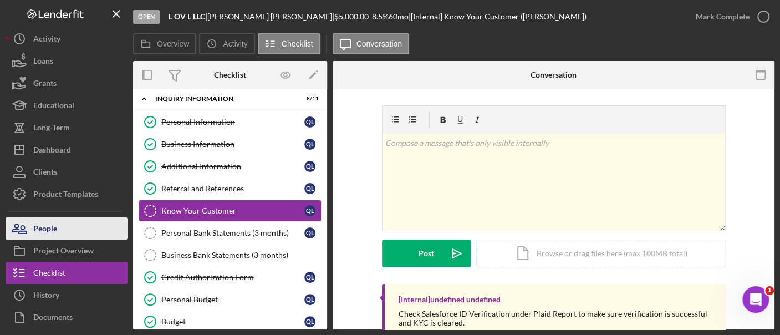
click at [68, 229] on button "People" at bounding box center [67, 228] width 122 height 22
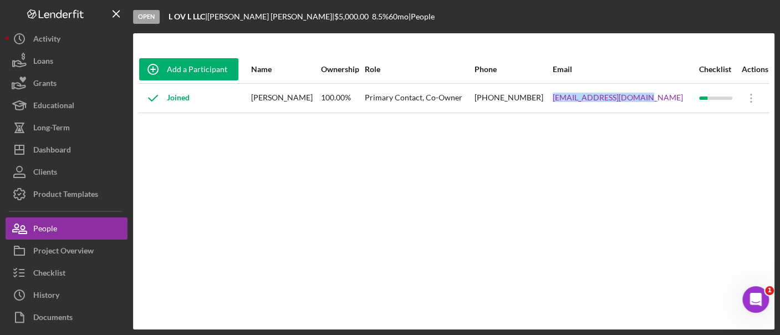
drag, startPoint x: 675, startPoint y: 99, endPoint x: 575, endPoint y: 94, distance: 100.4
click at [575, 94] on tr "Joined [PERSON_NAME] 100.00% Primary Contact, Co-Owner [PHONE_NUMBER] [EMAIL_AD…" at bounding box center [454, 97] width 630 height 29
copy tr "[EMAIL_ADDRESS][DOMAIN_NAME]"
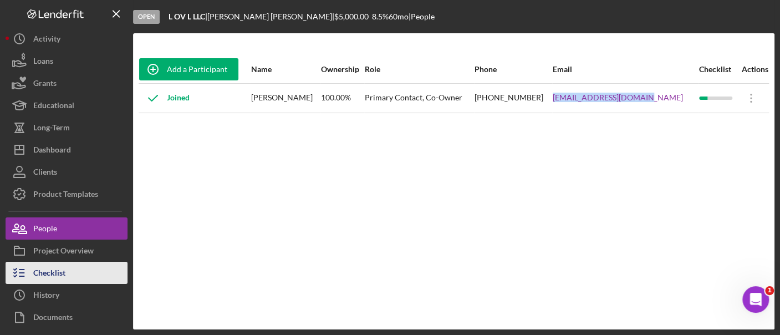
click at [54, 264] on div "Checklist" at bounding box center [49, 274] width 32 height 25
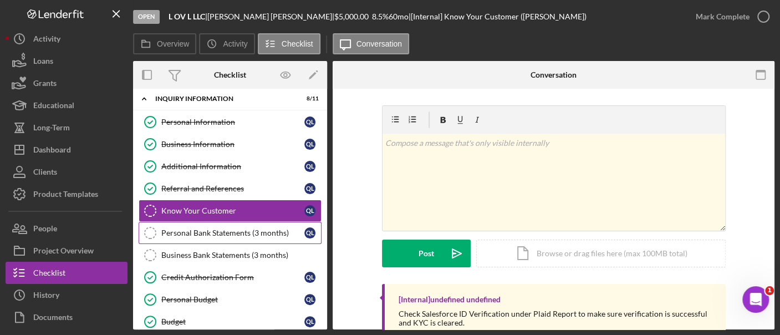
scroll to position [163, 0]
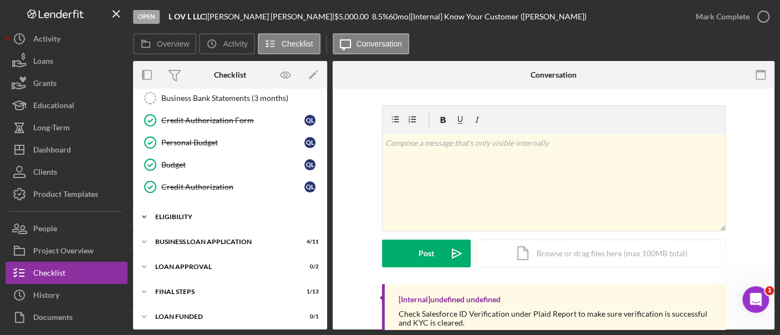
click at [227, 224] on div "Icon/Expander Eligibility 2 / 4" at bounding box center [230, 217] width 194 height 22
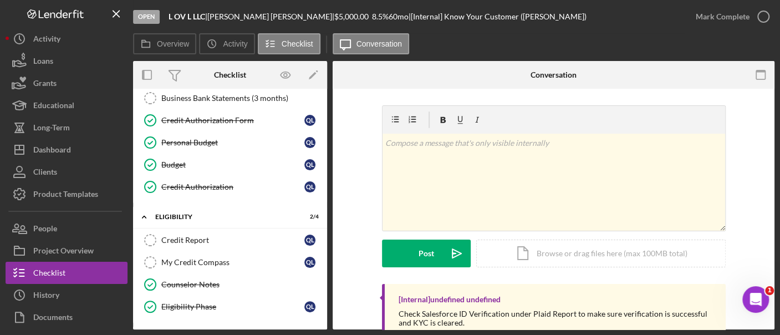
scroll to position [257, 0]
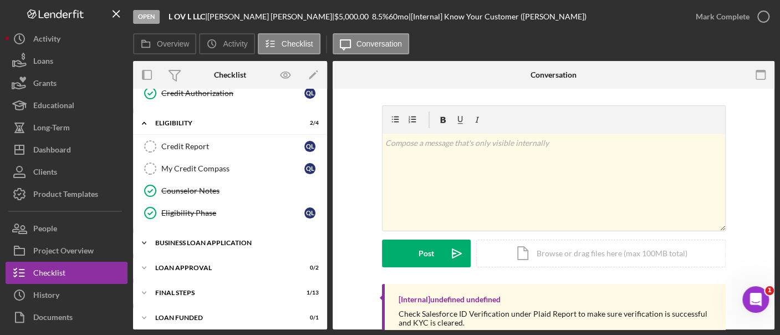
click at [201, 243] on div "Icon/Expander BUSINESS LOAN APPLICATION 4 / 11" at bounding box center [230, 243] width 194 height 22
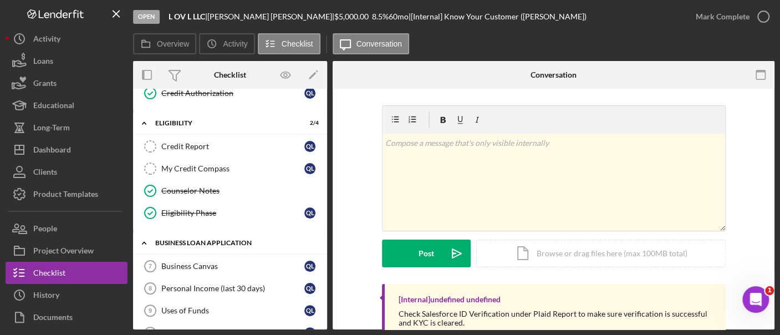
scroll to position [503, 0]
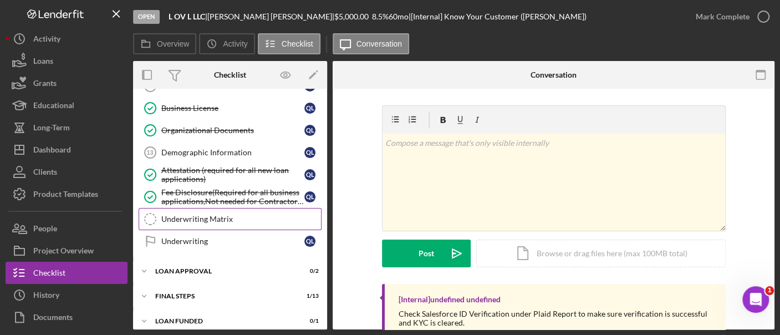
click at [201, 215] on div "Underwriting Matrix" at bounding box center [241, 219] width 160 height 9
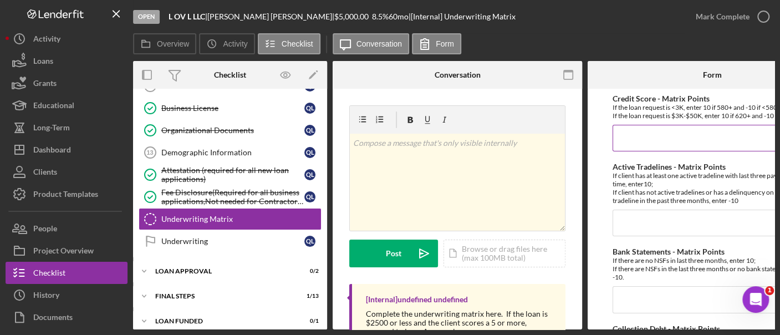
click at [668, 141] on input "Credit Score - Matrix Points" at bounding box center [712, 138] width 200 height 27
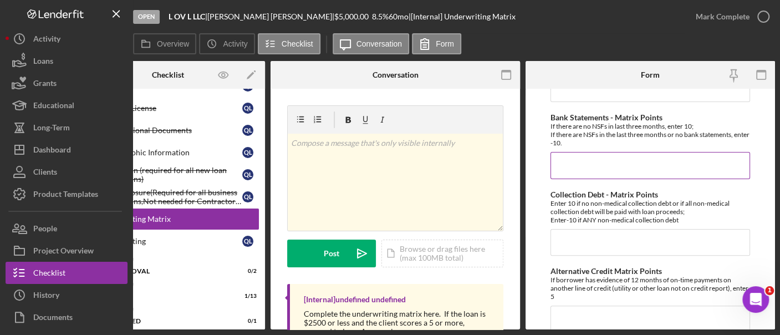
scroll to position [28, 0]
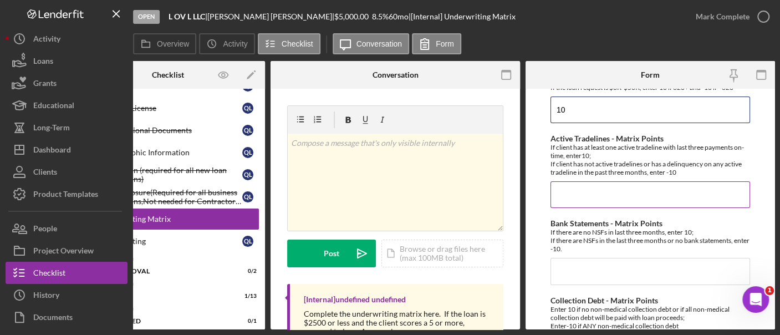
type input "10"
click at [595, 202] on input "Active Tradelines - Matrix Points" at bounding box center [650, 194] width 200 height 27
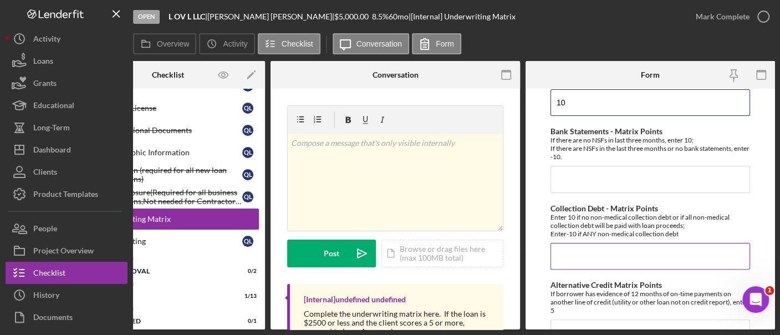
type input "10"
click at [585, 256] on input "Collection Debt - Matrix Points" at bounding box center [650, 256] width 200 height 27
type input "o"
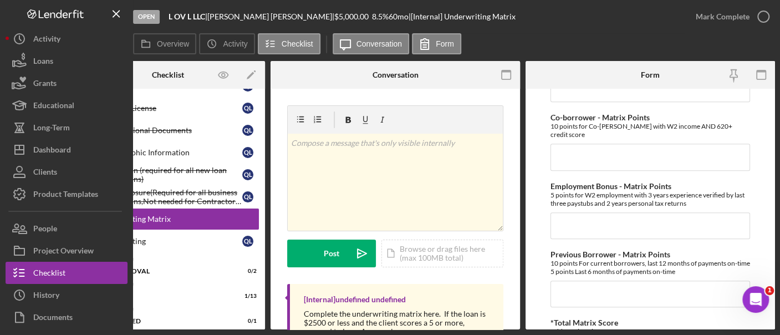
scroll to position [484, 0]
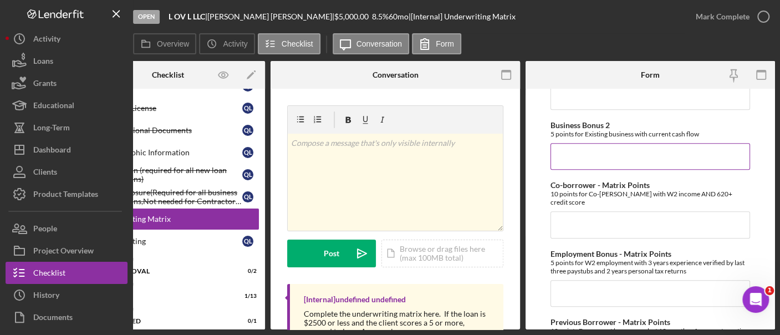
type input "10"
click at [575, 152] on input "Business Bonus 2" at bounding box center [650, 156] width 200 height 27
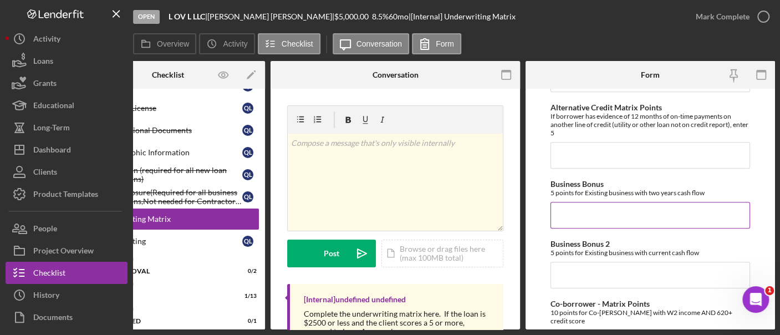
click at [588, 226] on input "Business Bonus" at bounding box center [650, 215] width 200 height 27
type input "0"
click at [581, 285] on input "Business Bonus 2" at bounding box center [650, 275] width 200 height 27
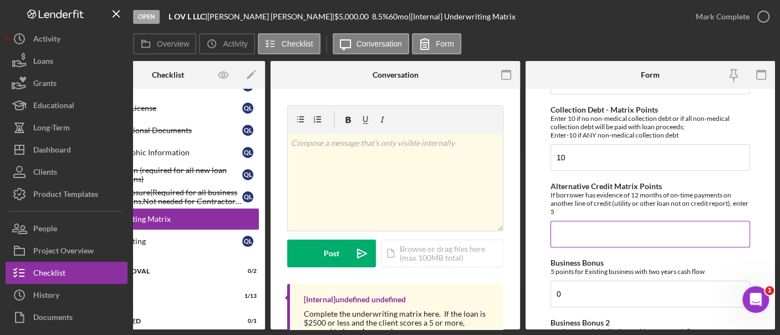
type input "0"
click at [595, 241] on input "Alternative Credit Matrix Points" at bounding box center [650, 234] width 200 height 27
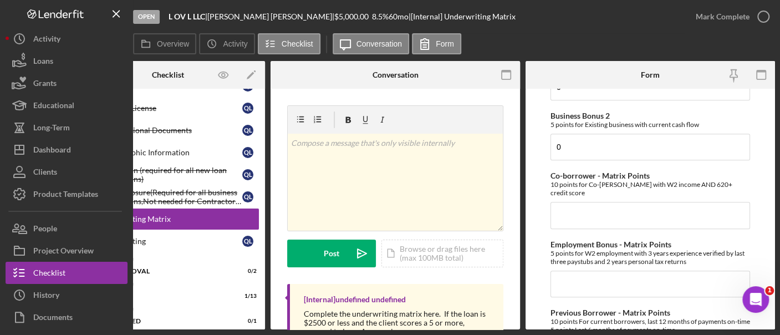
scroll to position [461, 0]
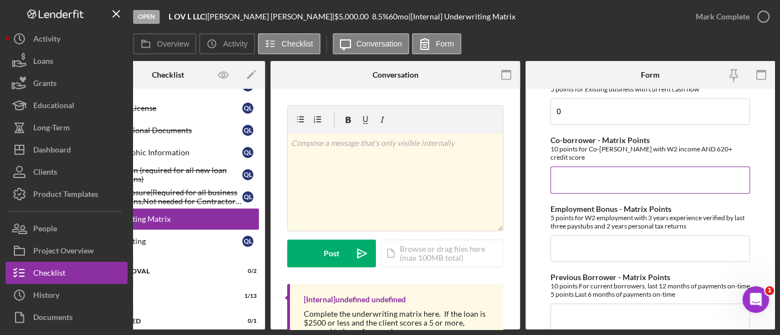
type input "0"
click at [579, 166] on input "Co-borrower - Matrix Points" at bounding box center [650, 179] width 200 height 27
type input "0"
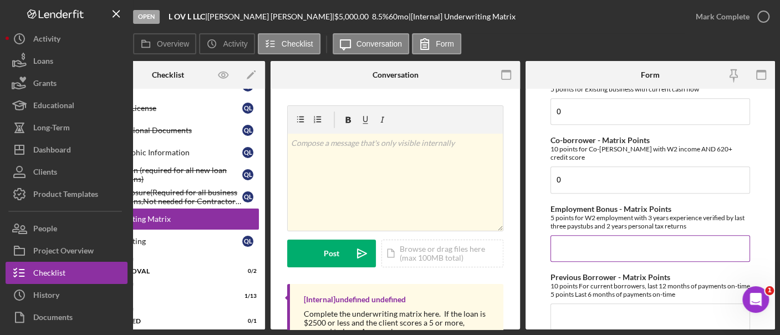
click at [573, 235] on input "Employment Bonus - Matrix Points" at bounding box center [650, 248] width 200 height 27
type input "5"
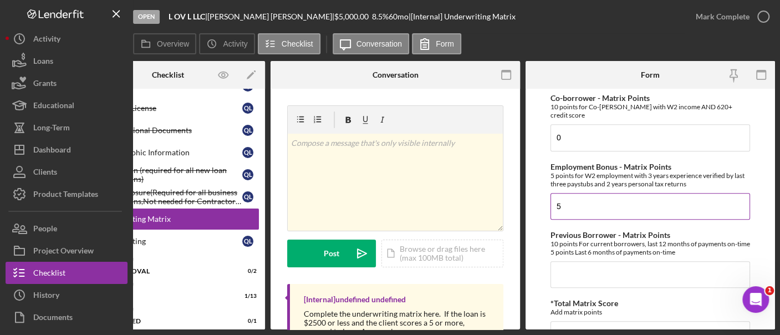
scroll to position [503, 0]
click at [573, 202] on input "5" at bounding box center [650, 206] width 200 height 27
type input "0"
click at [571, 280] on input "Previous Borrower - Matrix Points" at bounding box center [650, 275] width 200 height 27
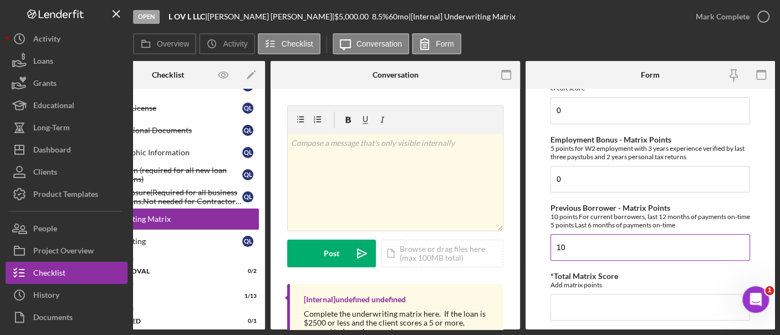
scroll to position [751, 0]
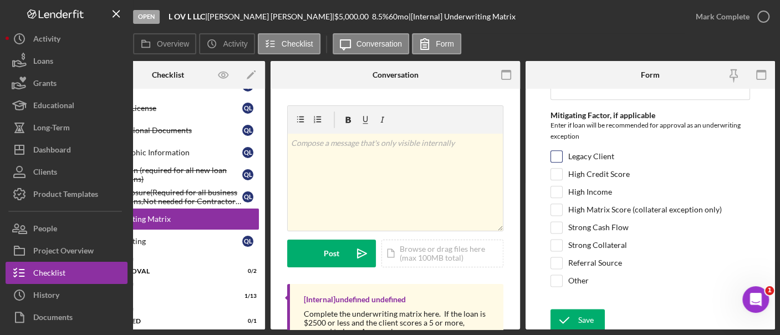
type input "10"
click at [555, 156] on input "Legacy Client" at bounding box center [556, 156] width 11 height 11
checkbox input "true"
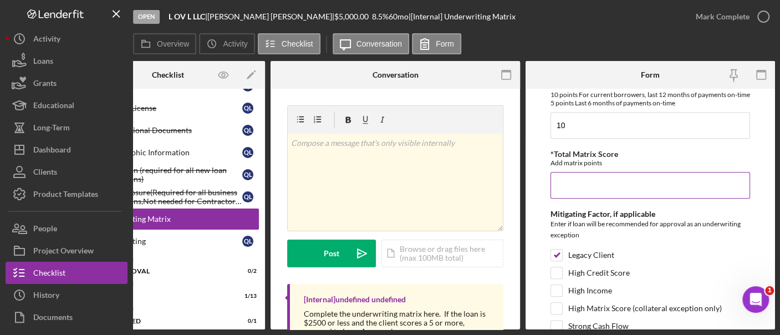
click at [586, 186] on input "*Total Matrix Score" at bounding box center [650, 185] width 200 height 27
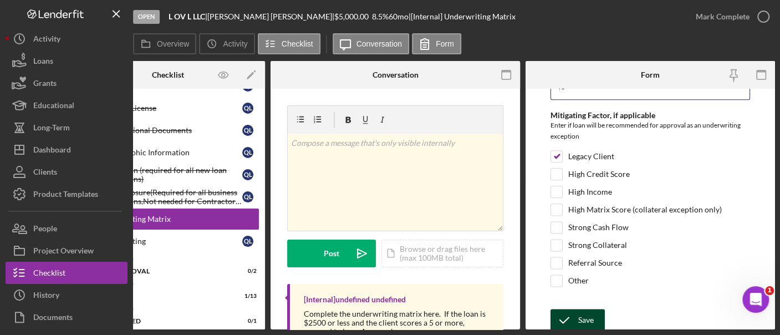
type input "40"
click at [586, 311] on div "Save" at bounding box center [586, 320] width 16 height 22
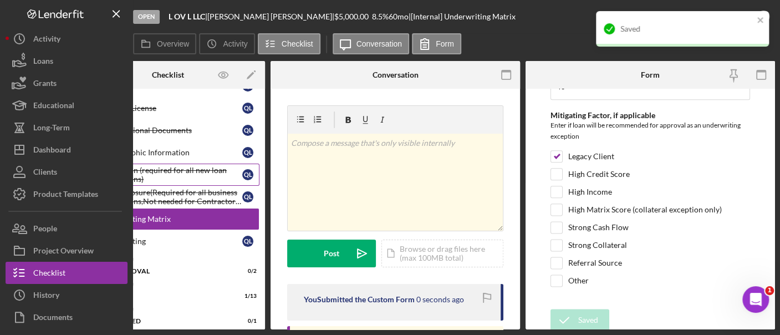
scroll to position [0, 0]
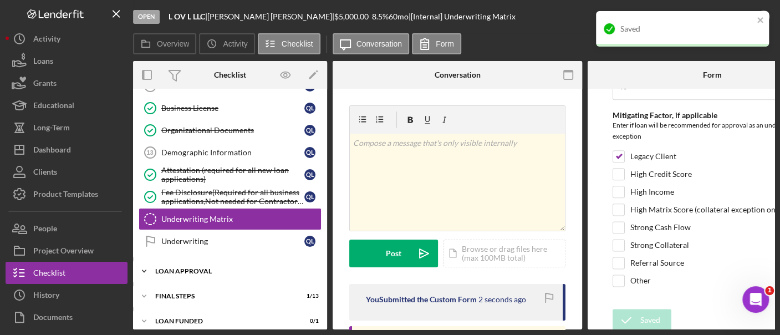
click at [198, 268] on div "Loan Approval" at bounding box center [234, 271] width 158 height 7
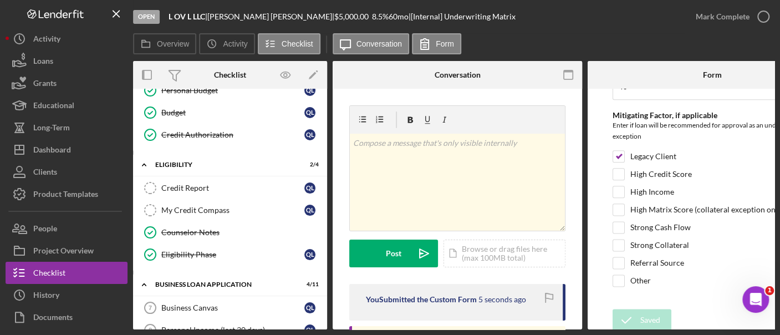
scroll to position [275, 0]
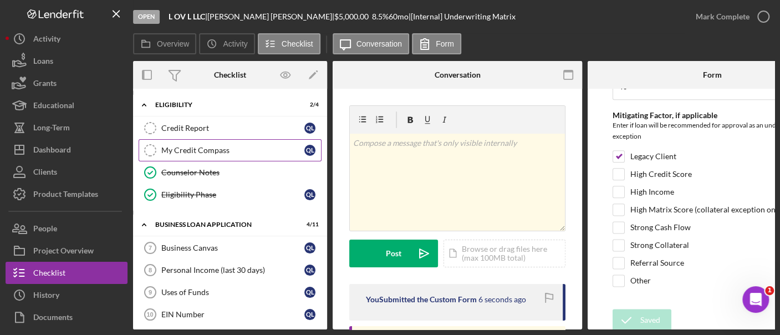
click at [212, 147] on div "My Credit Compass" at bounding box center [232, 150] width 143 height 9
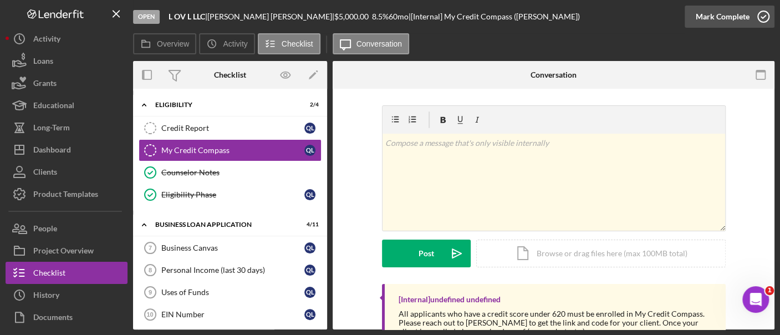
click at [733, 26] on div "Mark Complete" at bounding box center [723, 17] width 54 height 22
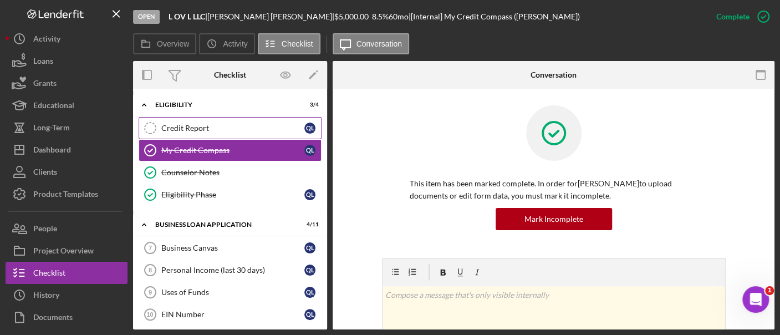
click at [246, 118] on link "Credit Report Credit Report Q L" at bounding box center [230, 128] width 183 height 22
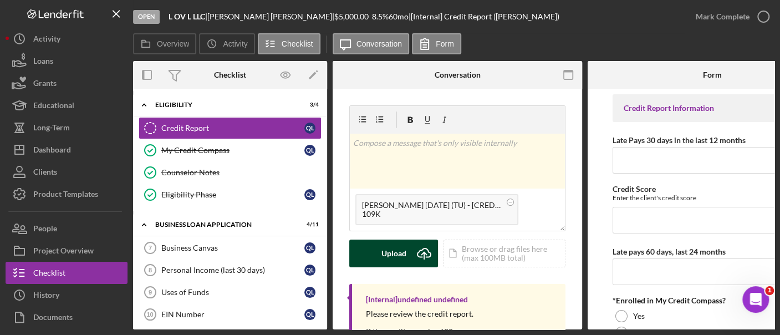
click at [394, 242] on div "Upload" at bounding box center [393, 253] width 25 height 28
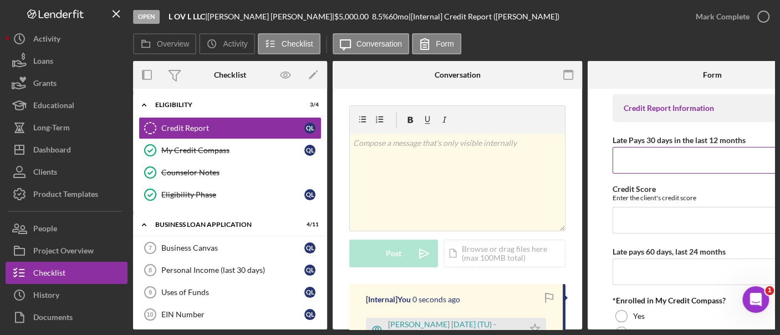
click at [636, 154] on input "Late Pays 30 days in the last 12 months" at bounding box center [712, 160] width 200 height 27
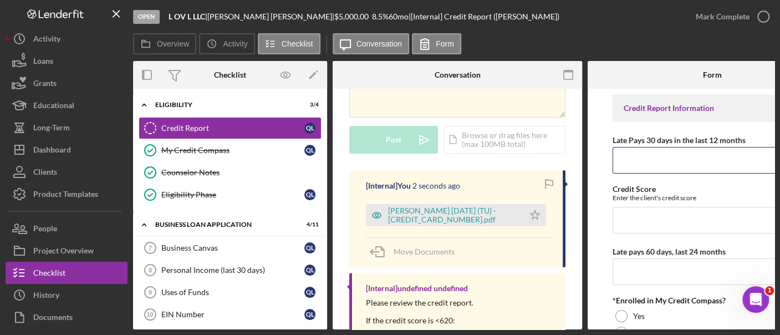
scroll to position [114, 0]
click at [533, 215] on polygon "button" at bounding box center [534, 214] width 9 height 9
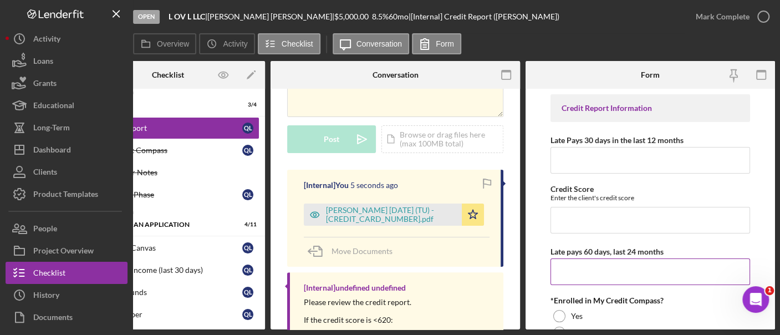
scroll to position [54, 0]
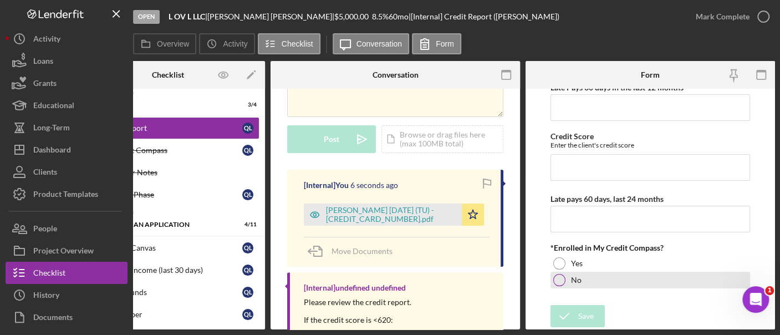
click at [564, 275] on div at bounding box center [559, 280] width 12 height 12
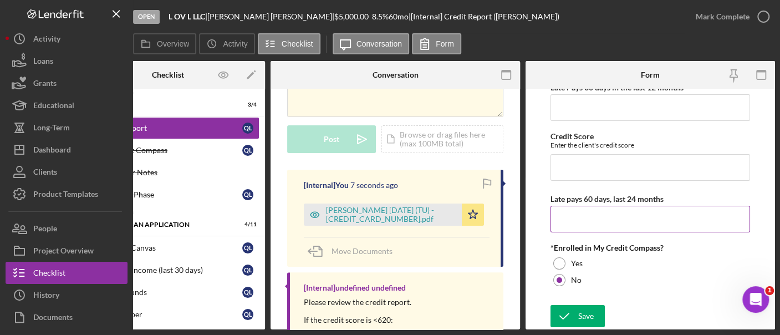
click at [579, 218] on input "Late pays 60 days, last 24 months" at bounding box center [650, 219] width 200 height 27
type input "0"
click at [583, 179] on div "Credit Report Information Late Pays 30 days in the last 12 months Credit Score …" at bounding box center [650, 171] width 200 height 258
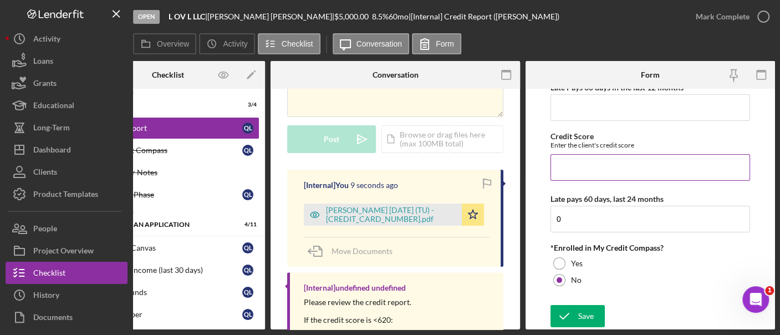
click at [579, 170] on input "Credit Score" at bounding box center [650, 167] width 200 height 27
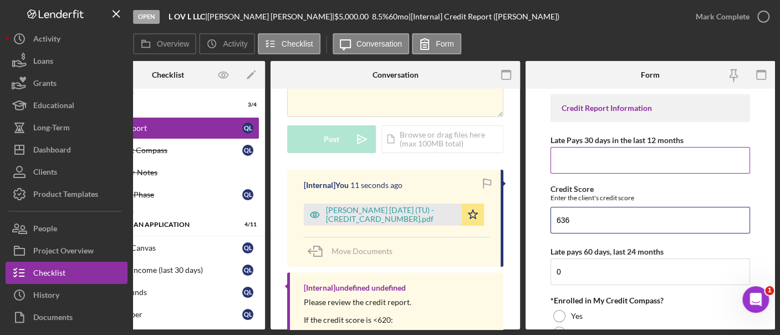
type input "636"
click at [579, 164] on input "Late Pays 30 days in the last 12 months" at bounding box center [650, 160] width 200 height 27
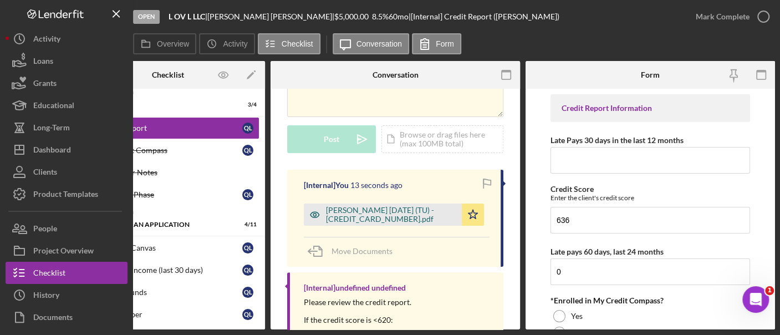
click at [423, 212] on div "[PERSON_NAME] [DATE] (TU) - [CREDIT_CARD_NUMBER].pdf" at bounding box center [391, 215] width 130 height 18
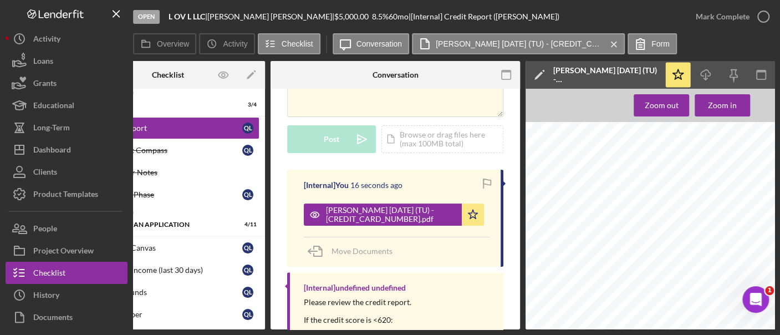
scroll to position [0, 282]
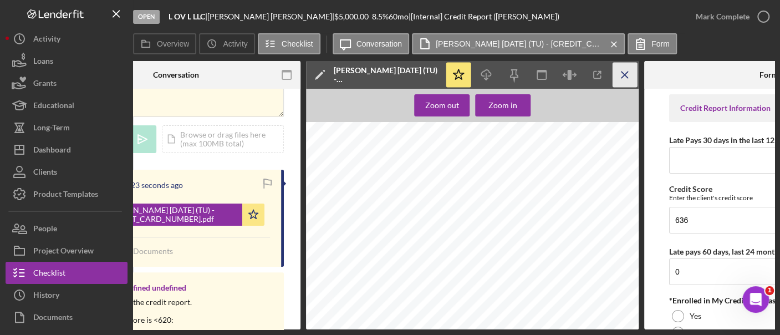
click at [621, 72] on line "button" at bounding box center [624, 75] width 6 height 6
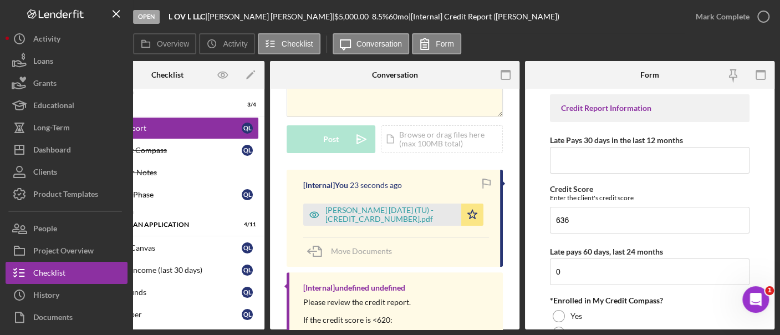
scroll to position [0, 62]
click at [582, 171] on input "Late Pays 30 days in the last 12 months" at bounding box center [650, 160] width 200 height 27
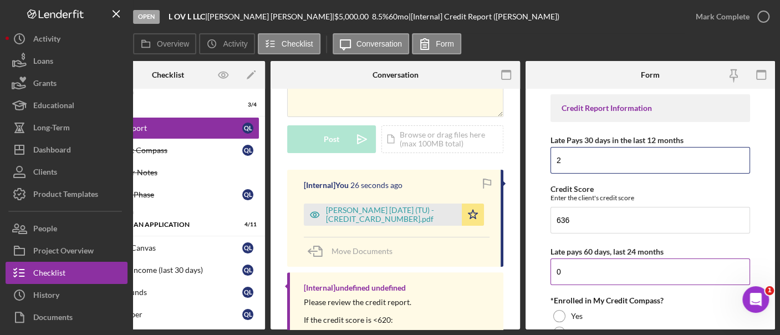
type input "2"
click at [588, 270] on input "0" at bounding box center [650, 271] width 200 height 27
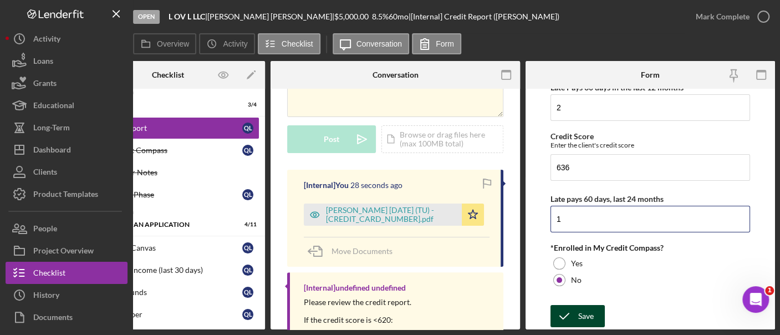
type input "1"
click at [575, 308] on icon "submit" at bounding box center [564, 316] width 28 height 28
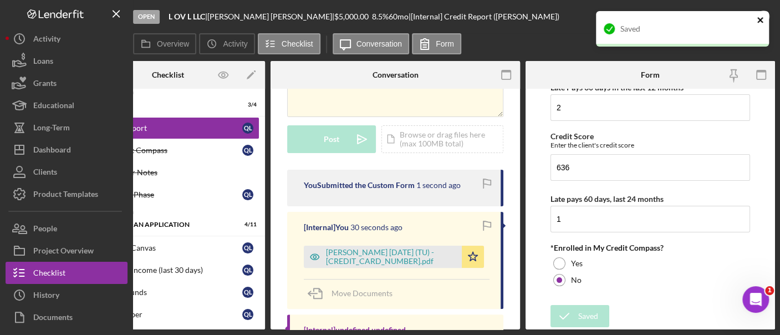
click at [763, 19] on icon "close" at bounding box center [761, 20] width 8 height 9
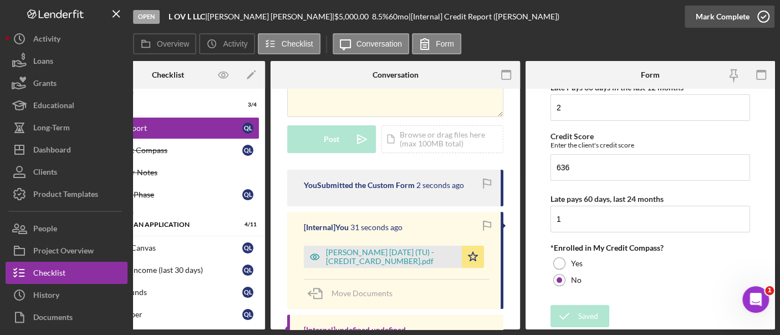
click at [724, 19] on div "Mark Complete" at bounding box center [723, 17] width 54 height 22
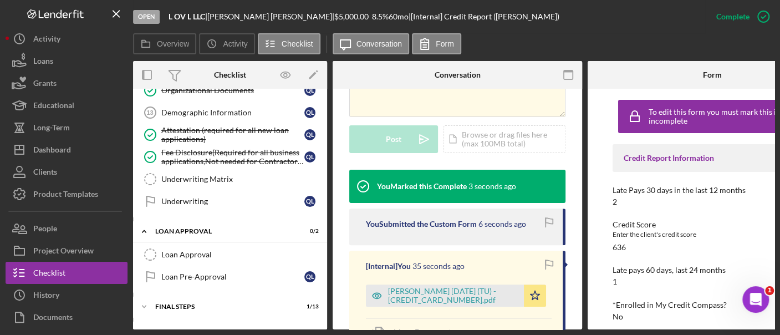
scroll to position [556, 0]
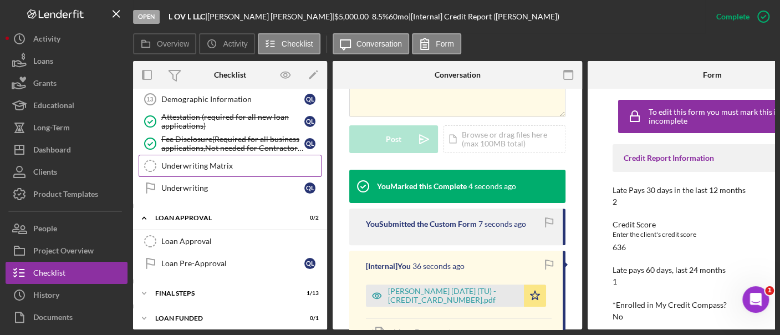
click at [192, 167] on link "Underwriting Matrix Underwriting Matrix" at bounding box center [230, 166] width 183 height 22
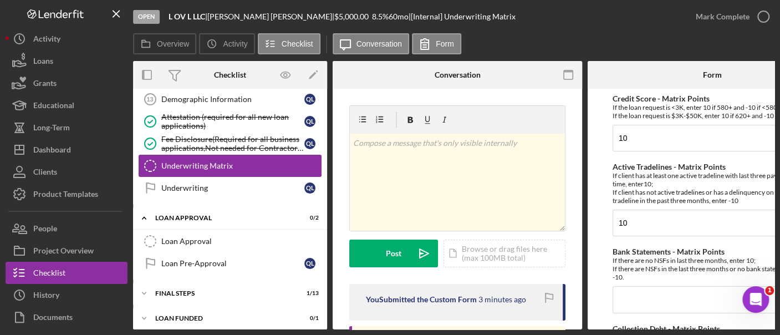
scroll to position [556, 0]
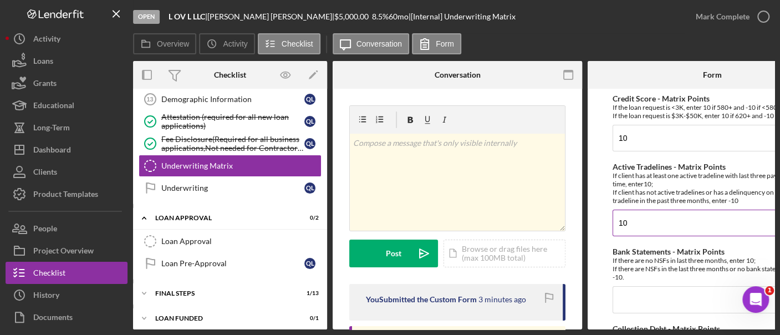
click at [660, 217] on input "10" at bounding box center [712, 223] width 200 height 27
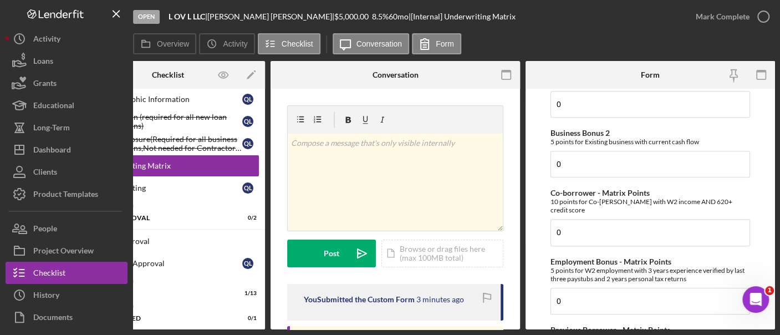
scroll to position [751, 0]
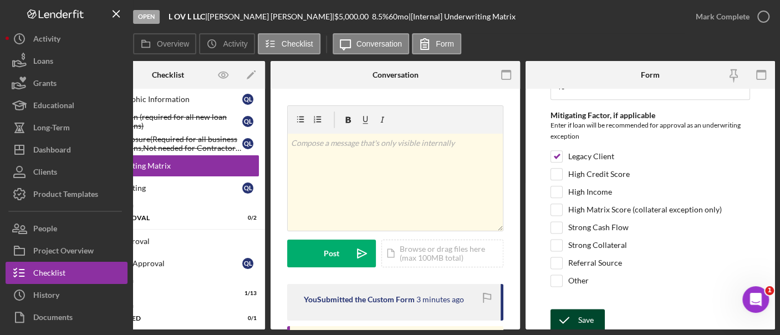
type input "-10"
click at [600, 309] on button "Save" at bounding box center [577, 320] width 54 height 22
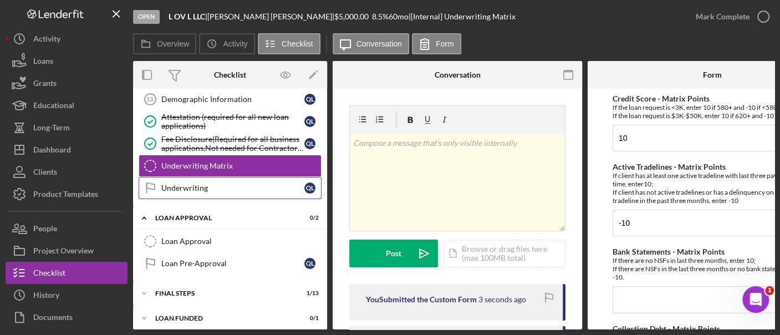
scroll to position [0, 0]
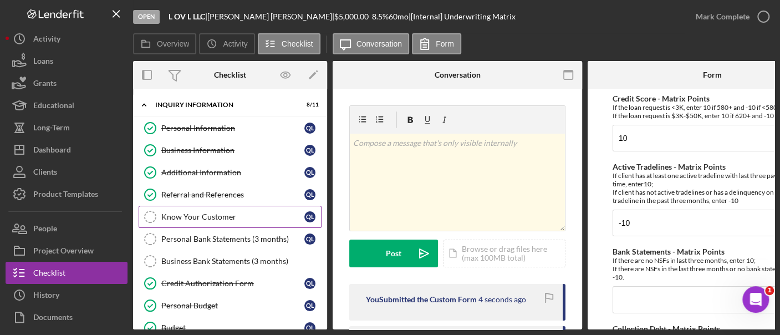
click at [192, 224] on link "Know Your Customer Know Your Customer Q L" at bounding box center [230, 217] width 183 height 22
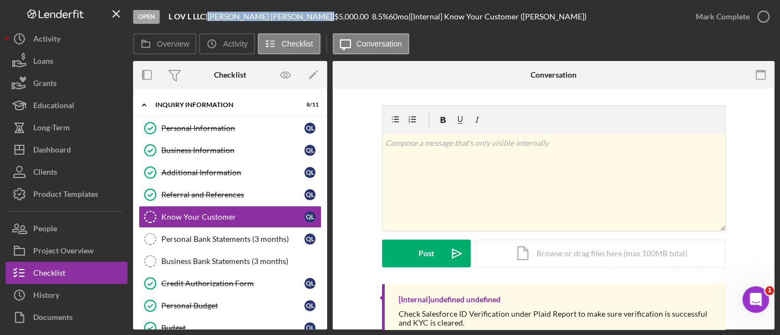
drag, startPoint x: 274, startPoint y: 18, endPoint x: 217, endPoint y: 19, distance: 57.1
click at [217, 19] on div "[PERSON_NAME] |" at bounding box center [270, 16] width 127 height 9
copy div "[PERSON_NAME]"
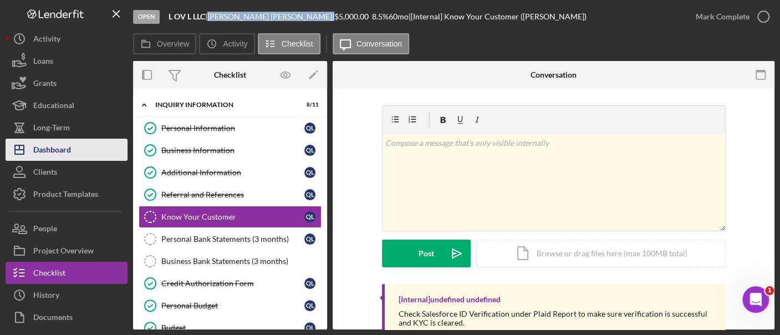
click at [88, 152] on button "Icon/Dashboard Dashboard" at bounding box center [67, 150] width 122 height 22
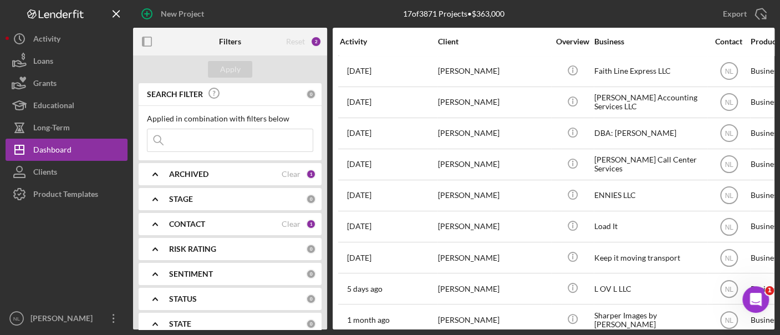
click at [225, 139] on input at bounding box center [229, 140] width 165 height 22
type input "m"
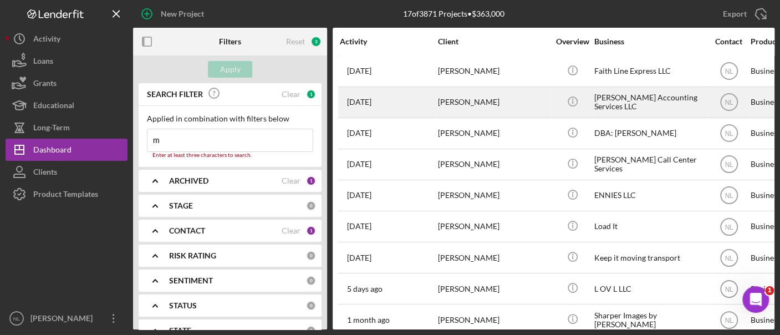
click at [421, 109] on div "[DATE] [PERSON_NAME]" at bounding box center [388, 102] width 97 height 29
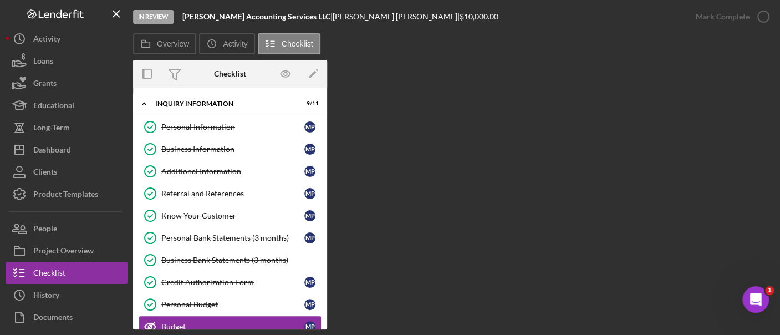
scroll to position [115, 0]
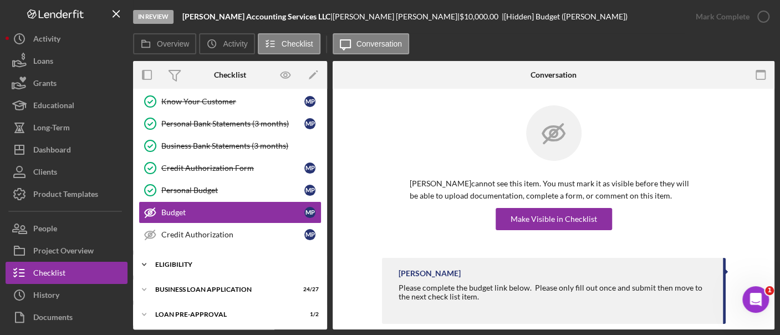
click at [180, 266] on div "Icon/Expander ELIGIBILITY 4 / 4" at bounding box center [230, 264] width 194 height 22
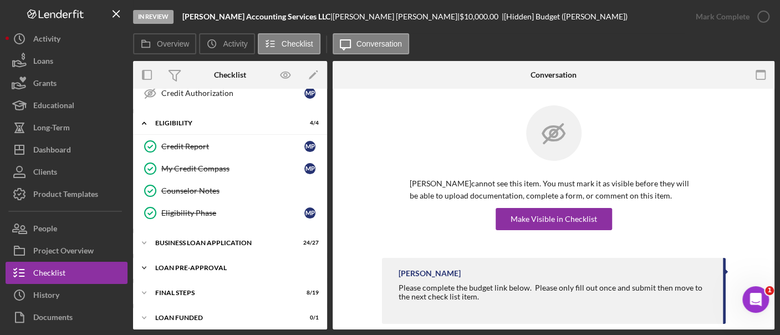
click at [213, 257] on div "Icon/Expander LOAN PRE-APPROVAL 1 / 2" at bounding box center [230, 268] width 194 height 22
click at [207, 233] on div "Icon/Expander BUSINESS LOAN APPLICATION 24 / 27" at bounding box center [230, 243] width 194 height 22
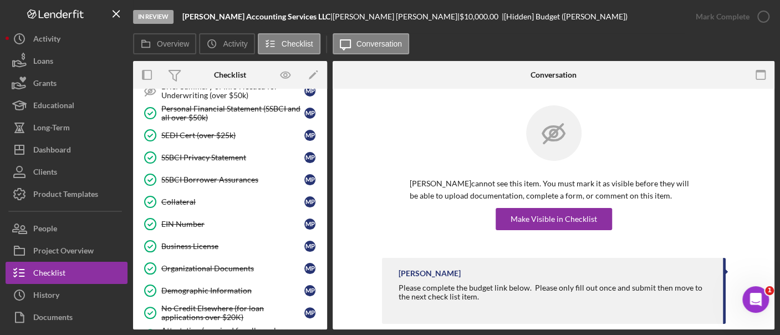
scroll to position [903, 0]
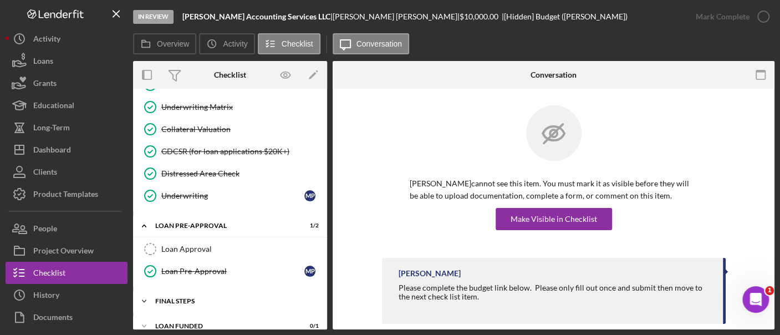
click at [190, 298] on div "FINAL STEPS" at bounding box center [234, 301] width 158 height 7
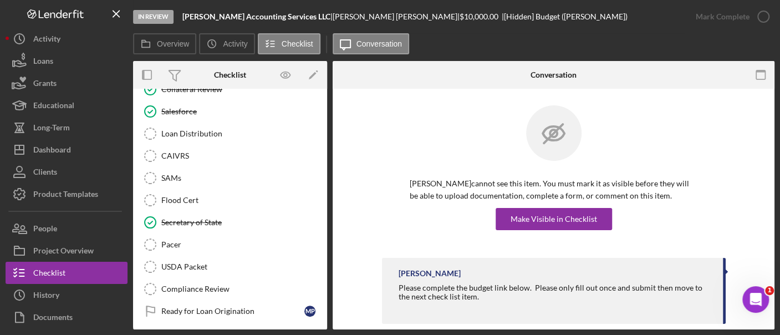
scroll to position [1320, 0]
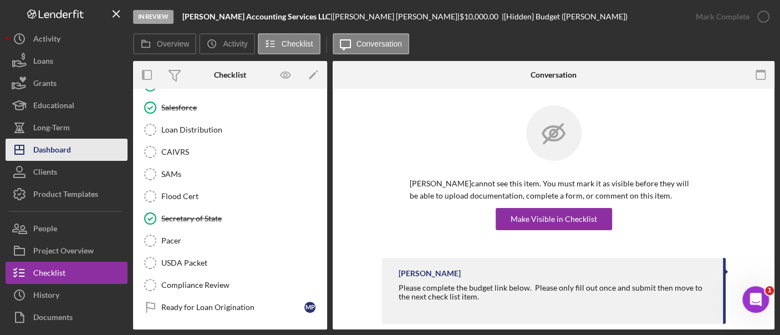
click at [77, 145] on button "Icon/Dashboard Dashboard" at bounding box center [67, 150] width 122 height 22
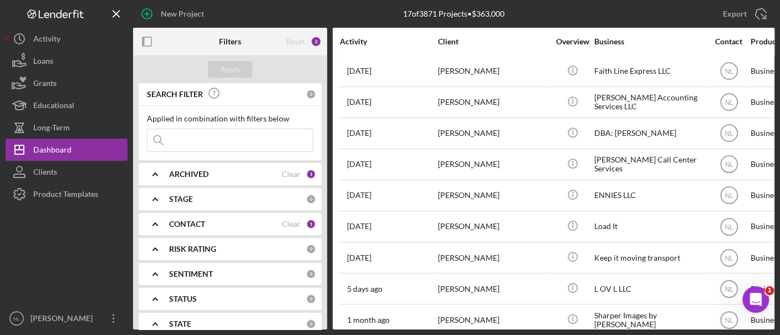
click at [227, 144] on input at bounding box center [229, 140] width 165 height 22
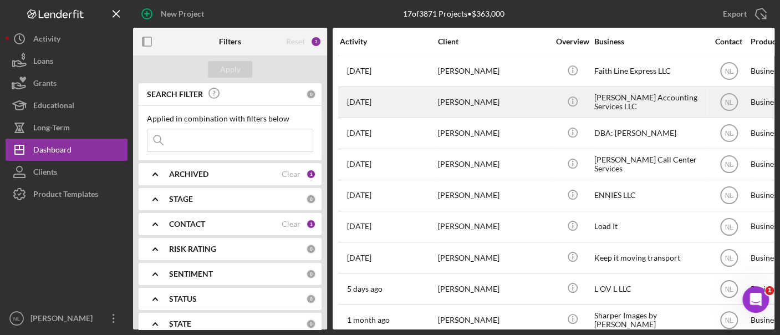
click at [483, 98] on div "[PERSON_NAME]" at bounding box center [493, 102] width 111 height 29
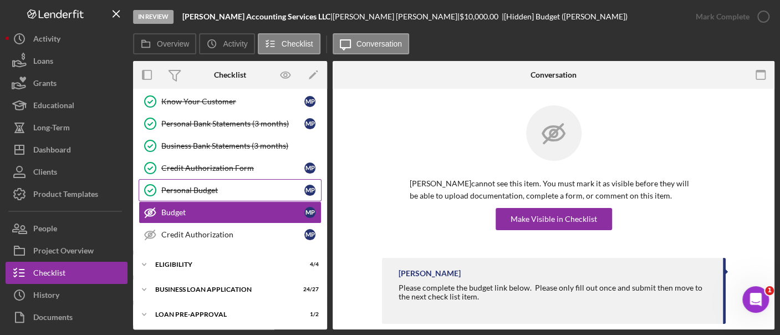
scroll to position [163, 0]
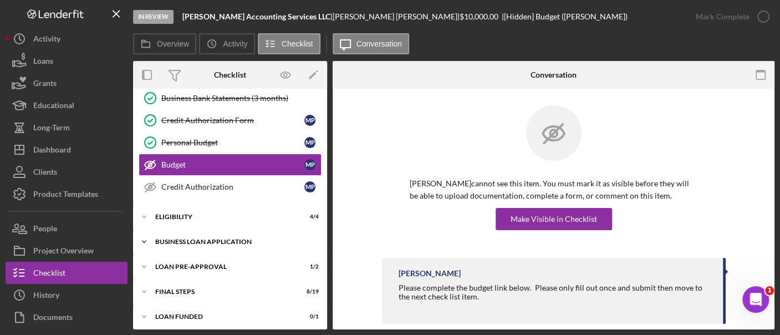
click at [223, 246] on div "Icon/Expander BUSINESS LOAN APPLICATION 24 / 27" at bounding box center [230, 242] width 194 height 22
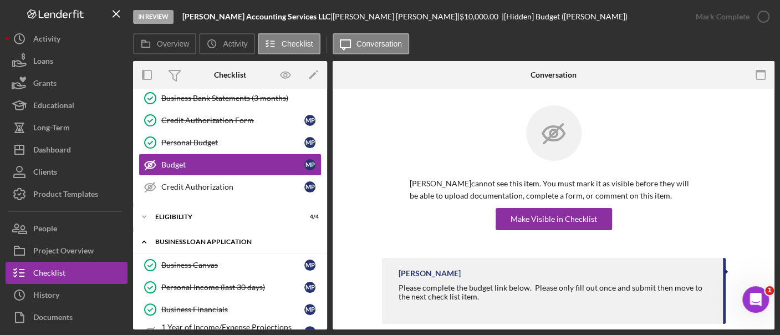
scroll to position [305, 0]
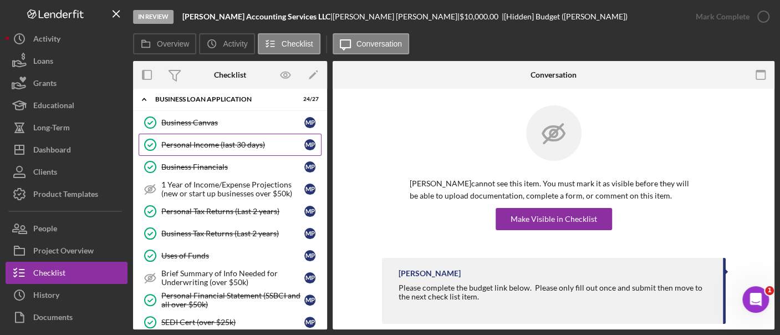
click at [220, 140] on div "Personal Income (last 30 days)" at bounding box center [232, 144] width 143 height 9
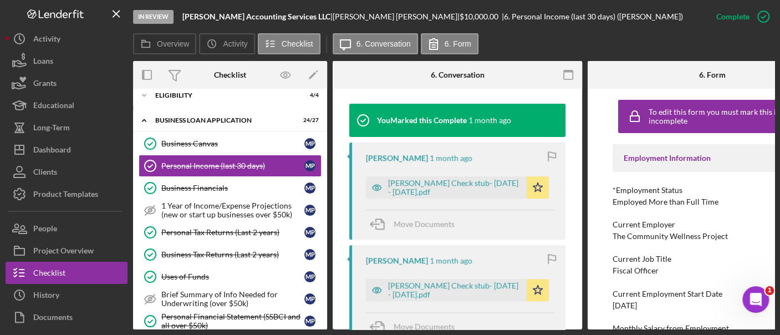
click at [744, 31] on div "Complete Mark Incomplete" at bounding box center [739, 16] width 69 height 33
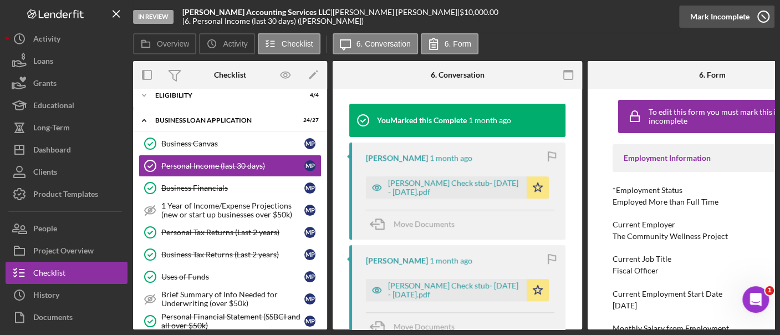
click at [738, 26] on div "Mark Incomplete" at bounding box center [719, 17] width 59 height 22
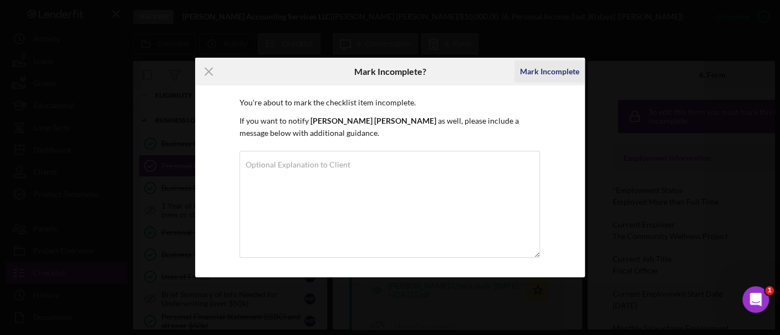
click at [549, 79] on div "Mark Incomplete" at bounding box center [549, 71] width 59 height 22
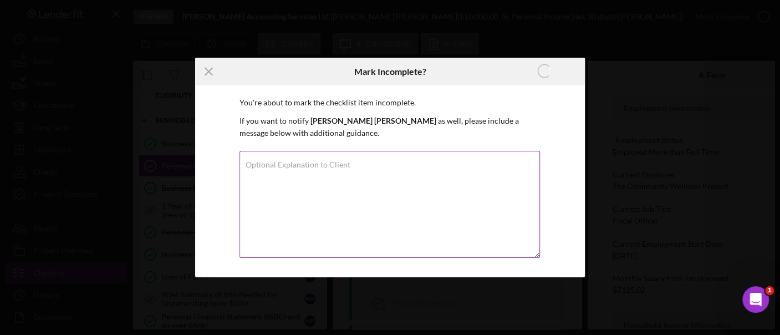
scroll to position [202, 0]
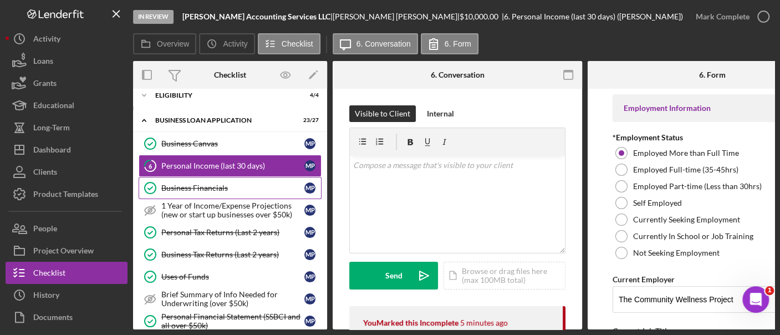
click at [207, 184] on div "Business Financials" at bounding box center [232, 187] width 143 height 9
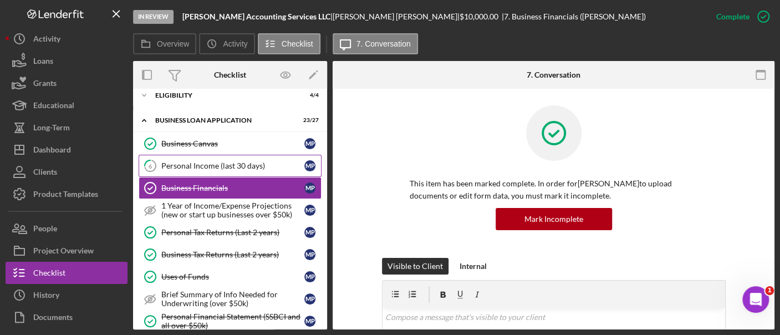
click at [188, 161] on div "Personal Income (last 30 days)" at bounding box center [232, 165] width 143 height 9
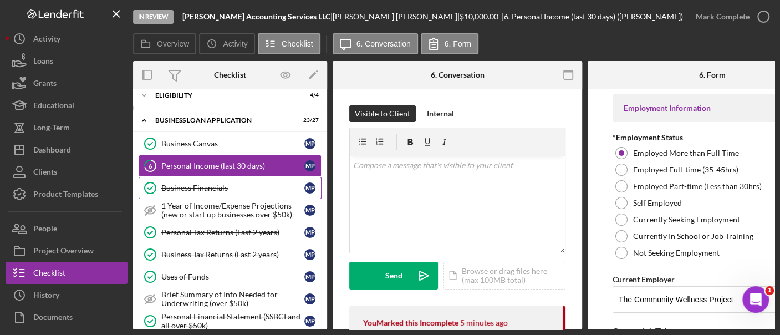
click at [221, 191] on link "Business Financials Business Financials M P" at bounding box center [230, 188] width 183 height 22
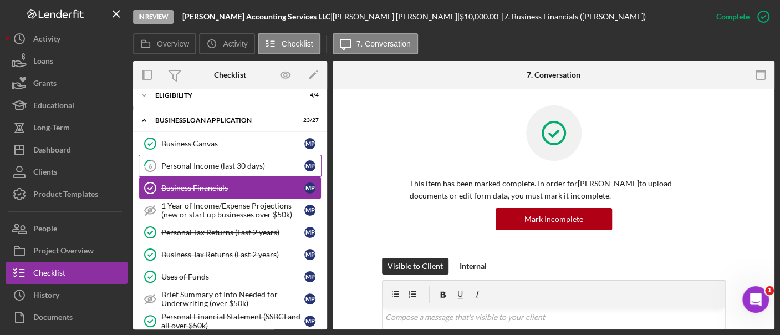
click at [222, 166] on link "6 Personal Income (last 30 days) M P" at bounding box center [230, 166] width 183 height 22
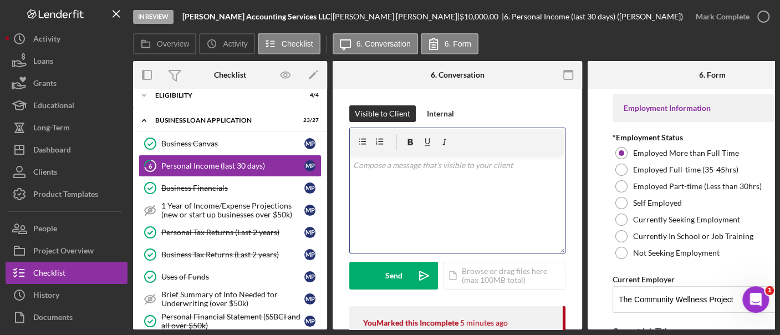
click at [428, 192] on div "v Color teal Color pink Remove color Add row above Add row below Add column bef…" at bounding box center [457, 204] width 215 height 97
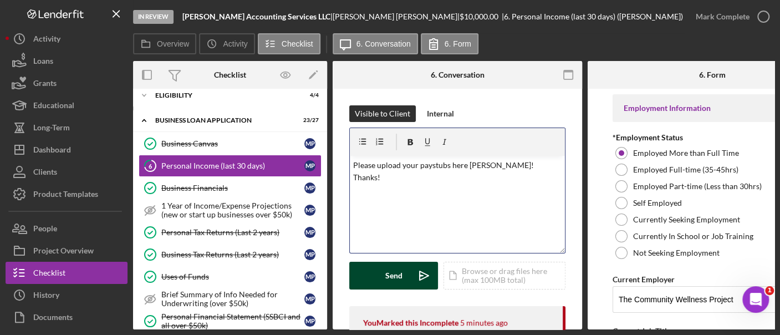
click at [403, 277] on button "Send Icon/icon-invite-send" at bounding box center [393, 276] width 89 height 28
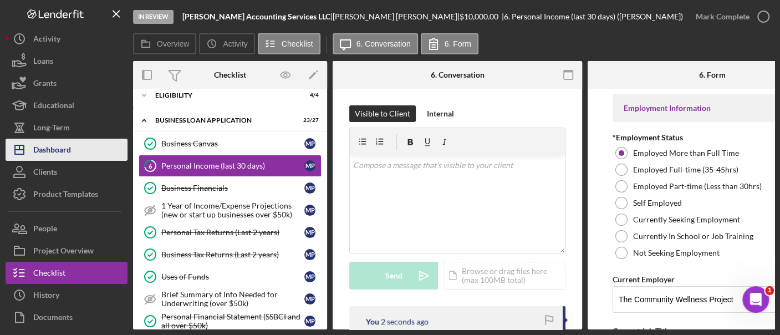
click at [82, 148] on button "Icon/Dashboard Dashboard" at bounding box center [67, 150] width 122 height 22
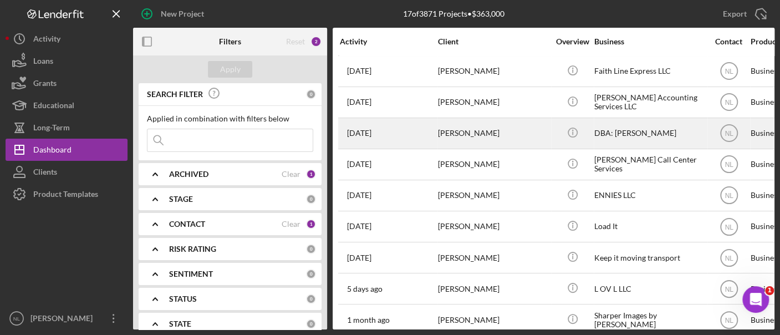
click at [483, 129] on div "[PERSON_NAME]" at bounding box center [493, 133] width 111 height 29
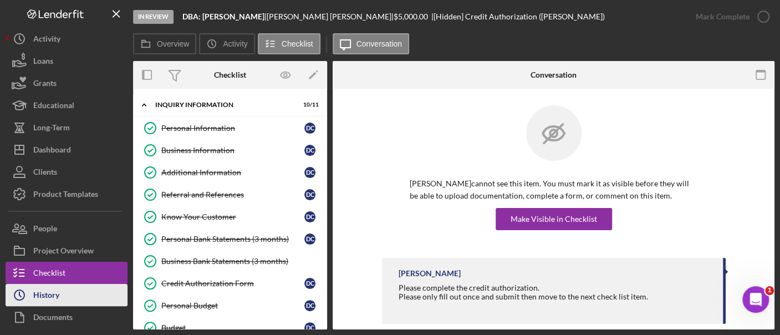
scroll to position [137, 0]
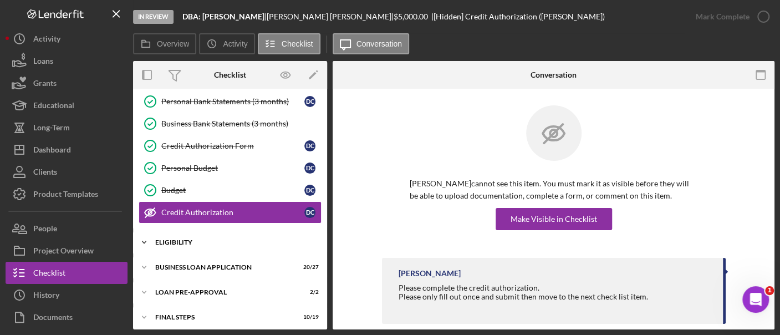
click at [218, 242] on div "Icon/Expander ELIGIBILITY 4 / 4" at bounding box center [230, 242] width 194 height 22
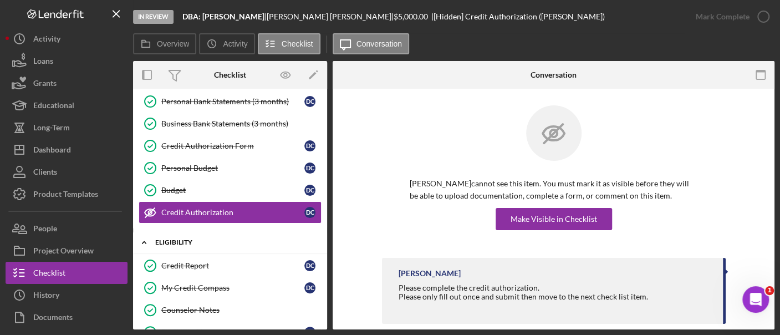
scroll to position [257, 0]
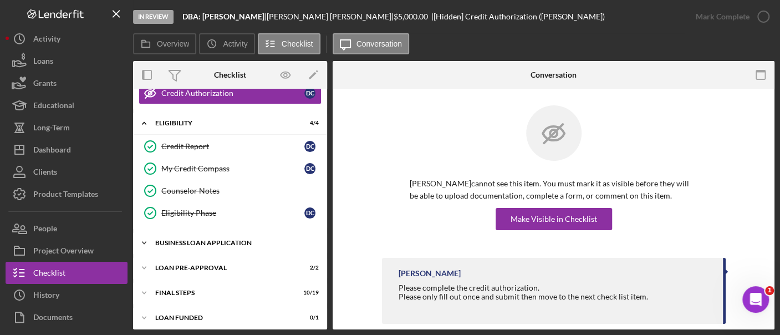
click at [217, 241] on div "BUSINESS LOAN APPLICATION" at bounding box center [234, 242] width 158 height 7
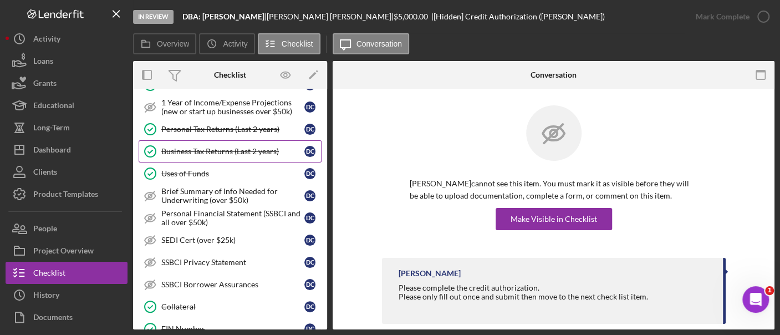
scroll to position [330, 0]
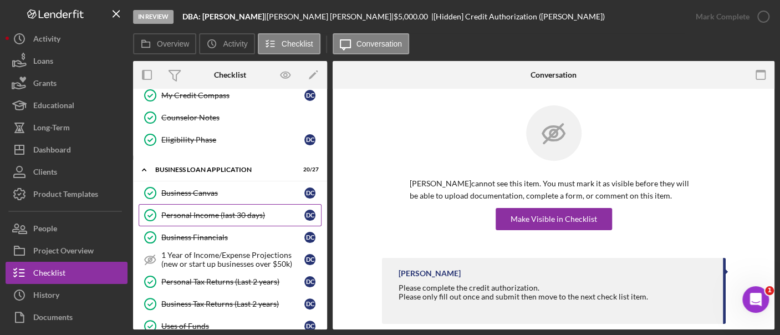
click at [236, 211] on div "Personal Income (last 30 days)" at bounding box center [232, 215] width 143 height 9
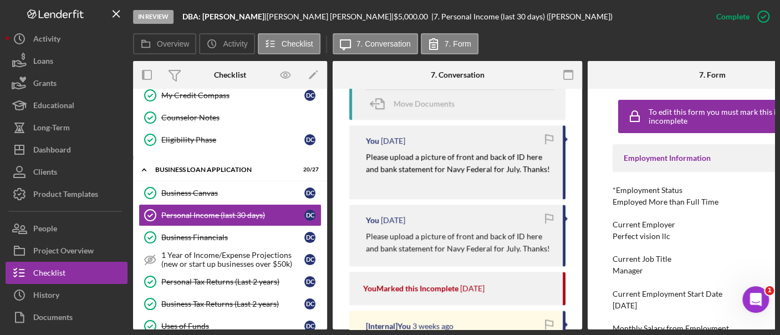
scroll to position [488, 0]
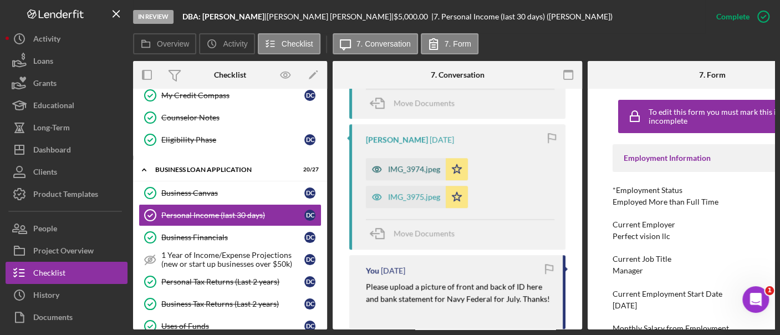
click at [421, 169] on div "IMG_3974.jpeg" at bounding box center [414, 169] width 52 height 9
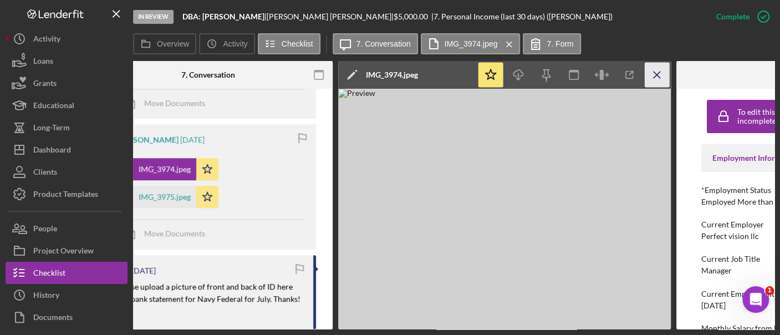
click at [662, 80] on icon "Icon/Menu Close" at bounding box center [657, 75] width 25 height 25
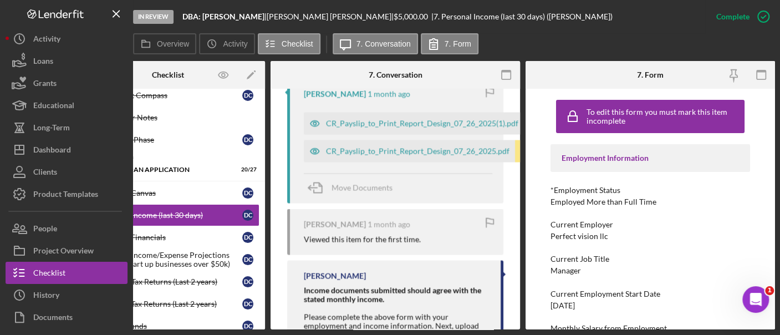
scroll to position [1153, 0]
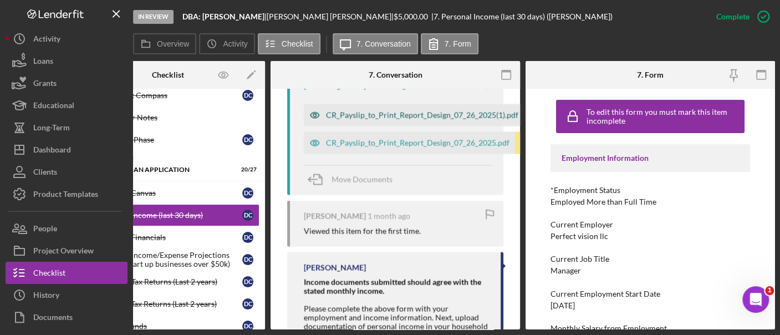
click at [388, 116] on div "CR_Payslip_to_Print_Report_Design_07_26_2025(1).pdf" at bounding box center [422, 114] width 192 height 9
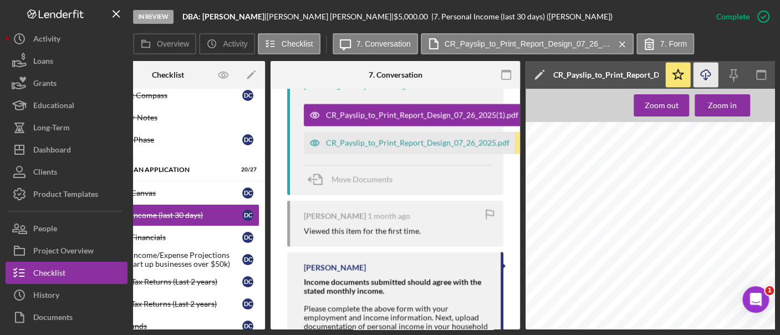
click at [708, 80] on icon "Icon/Download" at bounding box center [705, 75] width 25 height 25
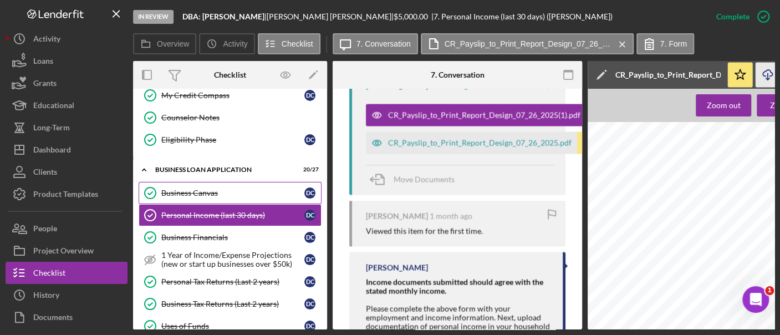
scroll to position [0, 0]
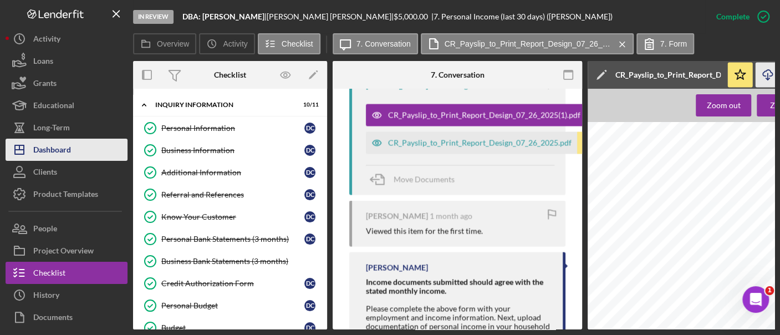
click at [85, 141] on button "Icon/Dashboard Dashboard" at bounding box center [67, 150] width 122 height 22
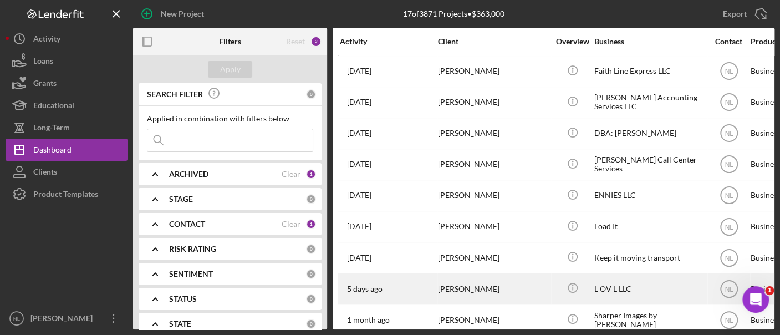
click at [385, 283] on div "[DATE] [PERSON_NAME]" at bounding box center [388, 288] width 97 height 29
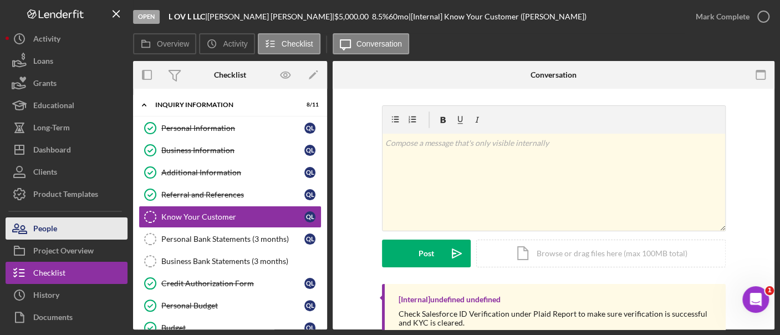
scroll to position [6, 0]
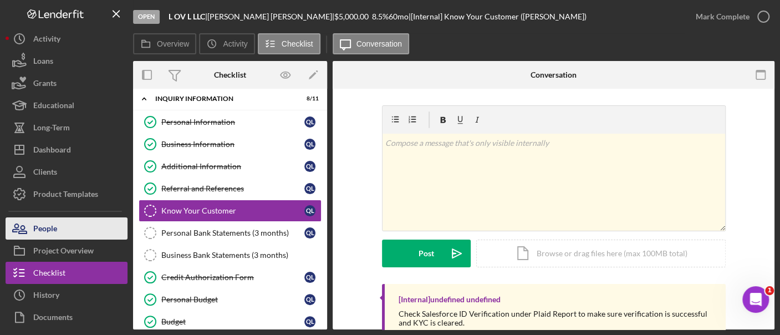
click at [69, 222] on button "People" at bounding box center [67, 228] width 122 height 22
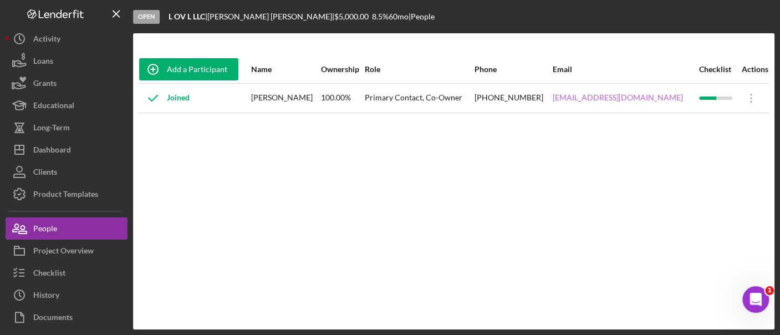
click at [609, 100] on link "[EMAIL_ADDRESS][DOMAIN_NAME]" at bounding box center [618, 97] width 130 height 9
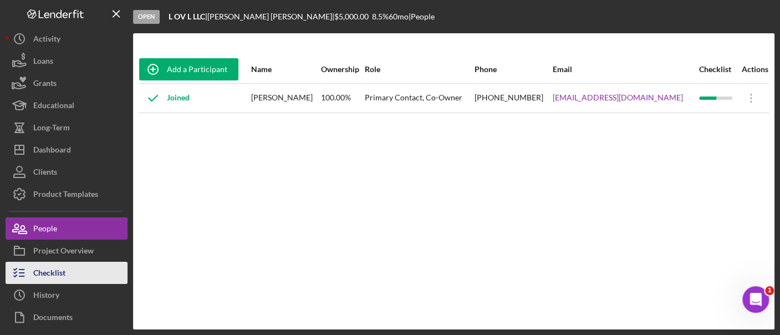
click at [80, 278] on button "Checklist" at bounding box center [67, 273] width 122 height 22
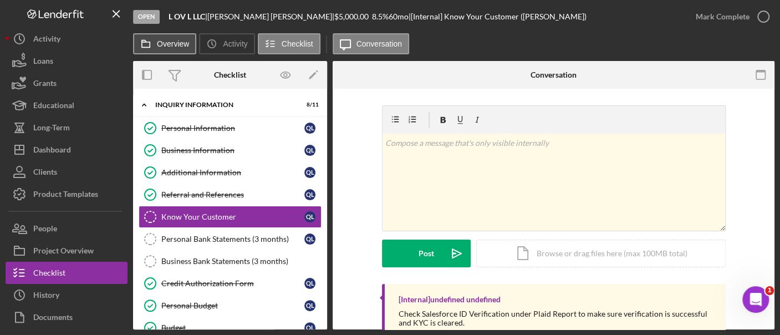
scroll to position [6, 0]
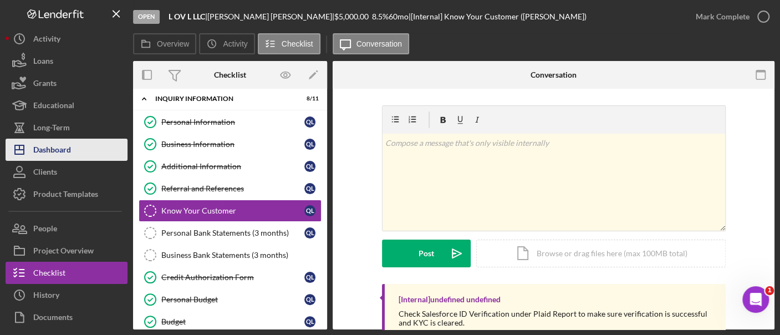
click at [65, 144] on div "Dashboard" at bounding box center [52, 151] width 38 height 25
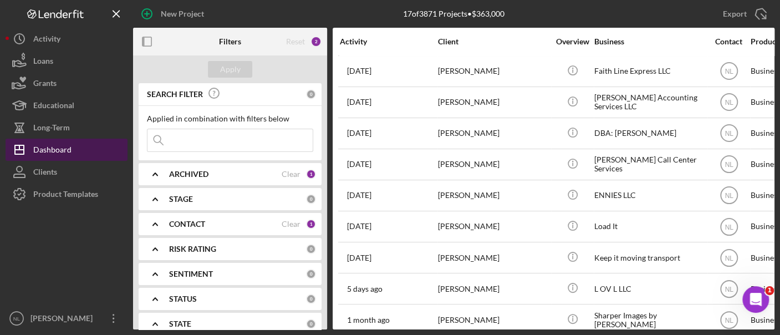
click at [65, 144] on div "Dashboard" at bounding box center [52, 151] width 38 height 25
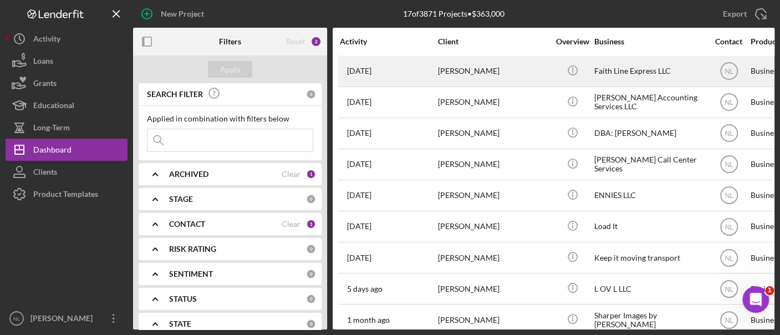
click at [455, 79] on div "[PERSON_NAME]" at bounding box center [493, 71] width 111 height 29
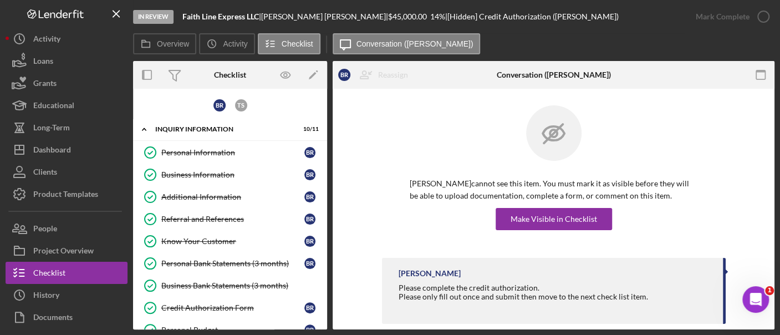
scroll to position [188, 0]
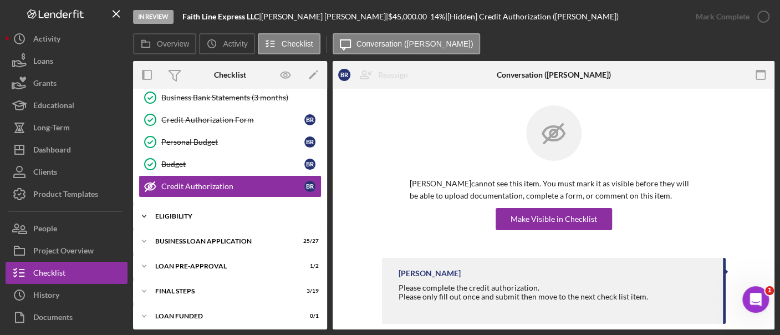
click at [184, 213] on div "ELIGIBILITY" at bounding box center [234, 216] width 158 height 7
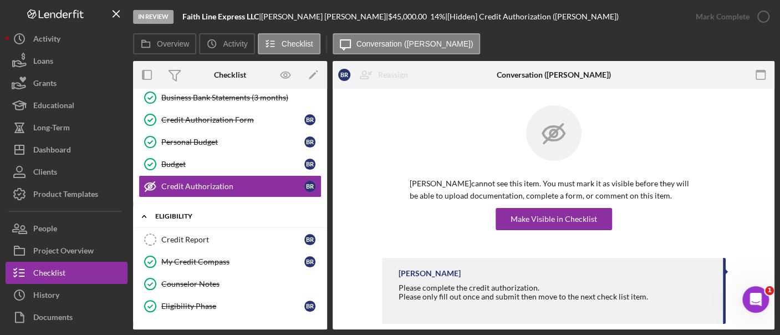
scroll to position [281, 0]
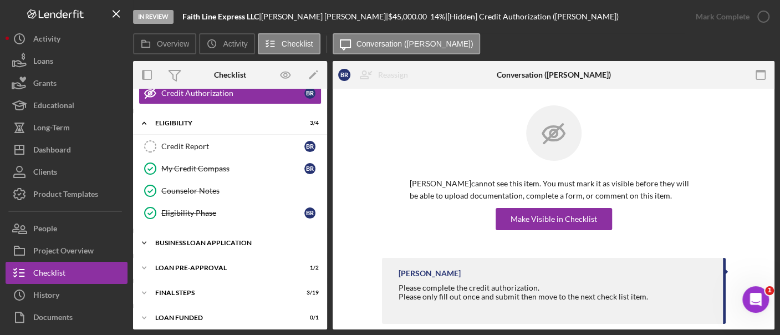
click at [191, 233] on div "Icon/Expander BUSINESS LOAN APPLICATION 25 / 27" at bounding box center [230, 243] width 194 height 22
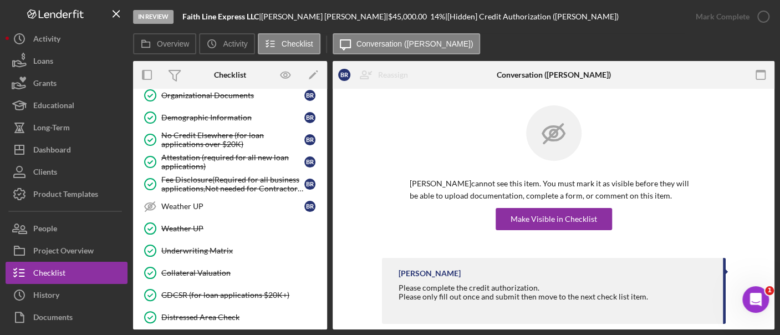
scroll to position [878, 0]
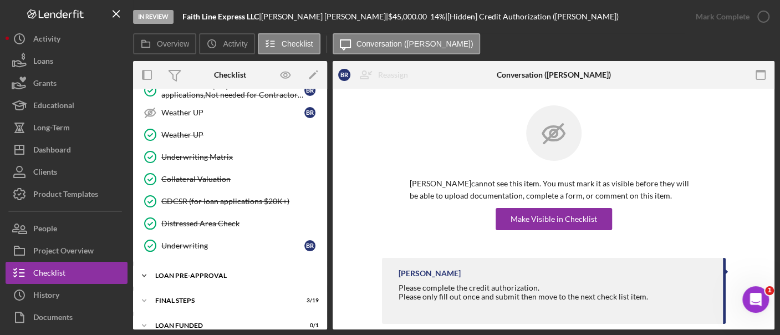
click at [190, 264] on div "Icon/Expander LOAN PRE-APPROVAL 1 / 2" at bounding box center [230, 275] width 194 height 22
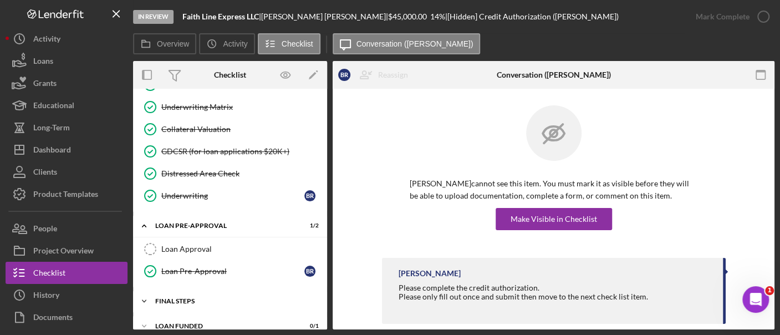
click at [187, 298] on div "FINAL STEPS" at bounding box center [234, 301] width 158 height 7
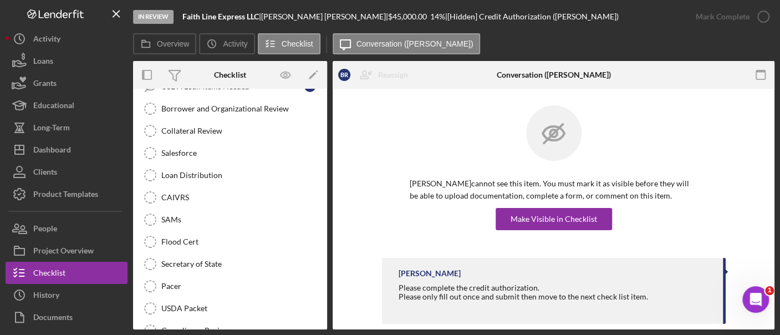
scroll to position [1122, 0]
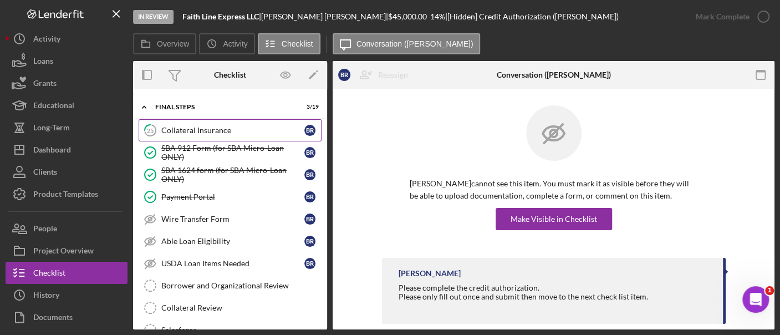
click at [214, 122] on link "25 Collateral Insurance B R" at bounding box center [230, 130] width 183 height 22
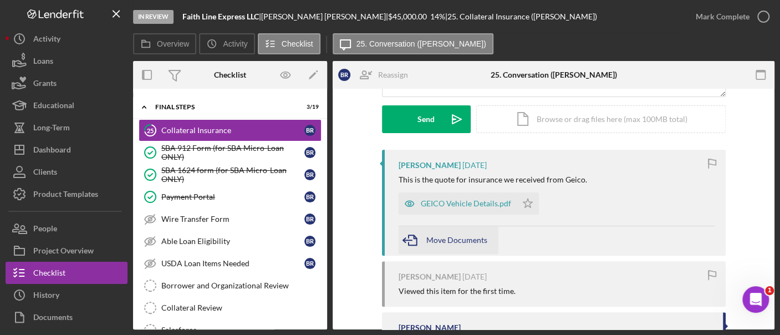
scroll to position [151, 0]
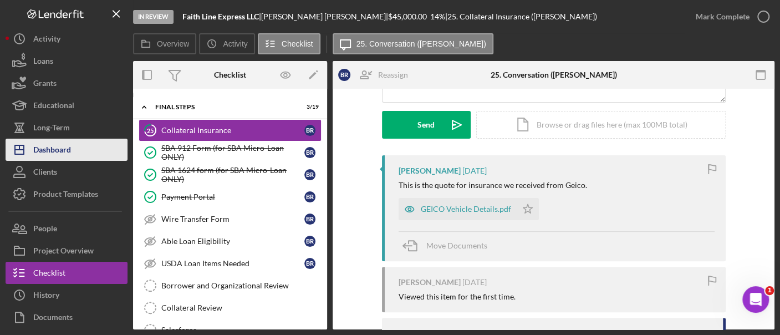
click at [64, 152] on div "Dashboard" at bounding box center [52, 151] width 38 height 25
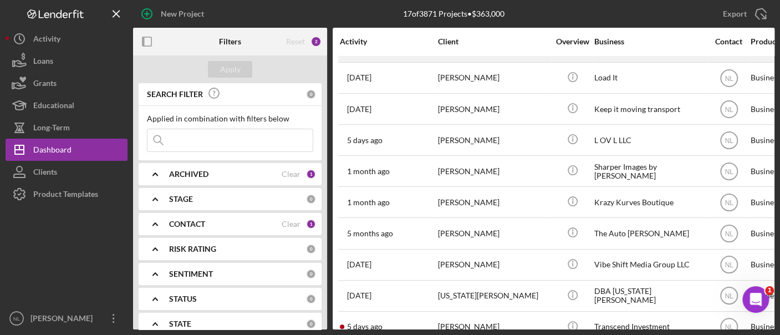
scroll to position [157, 0]
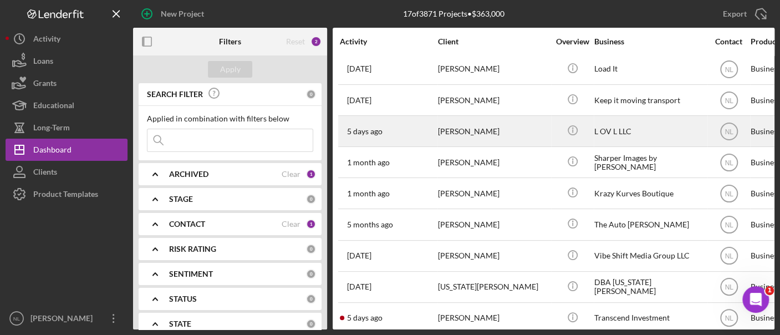
click at [433, 138] on div "[DATE] [PERSON_NAME]" at bounding box center [388, 130] width 97 height 29
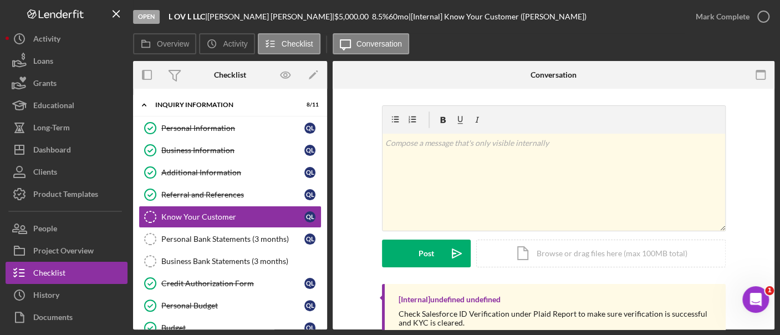
scroll to position [6, 0]
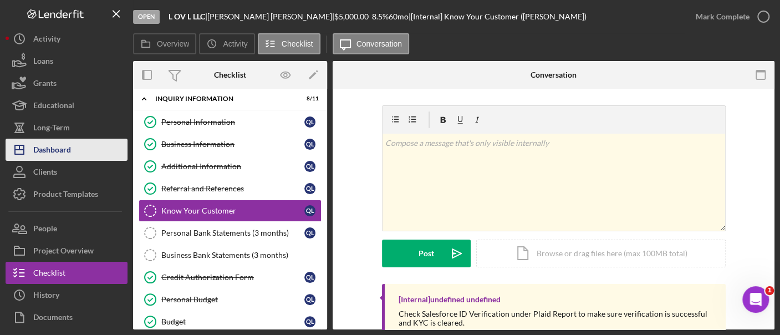
click at [63, 153] on div "Dashboard" at bounding box center [52, 151] width 38 height 25
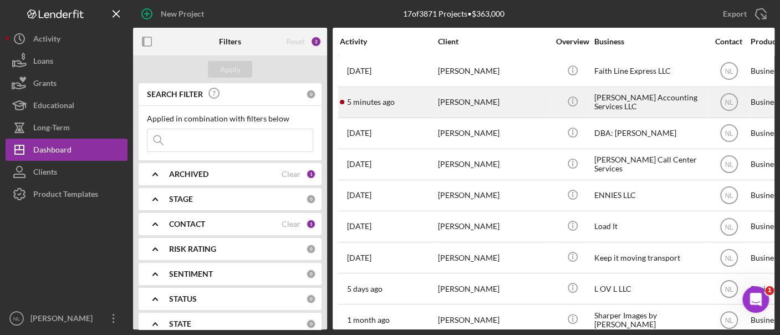
click at [424, 106] on div "5 minutes ago [PERSON_NAME]" at bounding box center [388, 102] width 97 height 29
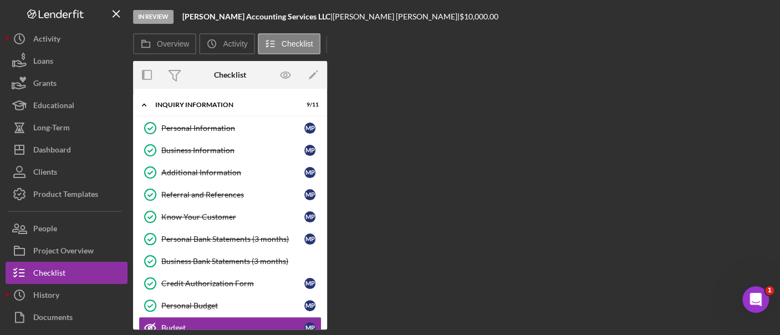
scroll to position [115, 0]
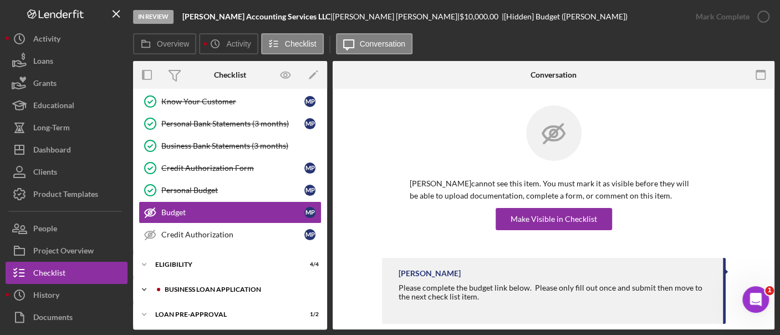
click at [222, 279] on div "Icon/Expander BUSINESS LOAN APPLICATION 23 / 27" at bounding box center [230, 289] width 194 height 22
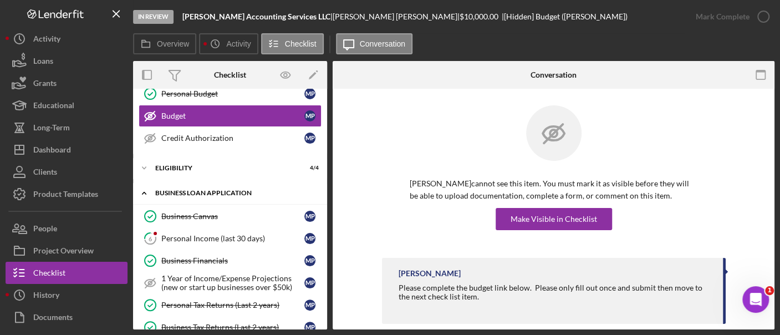
scroll to position [226, 0]
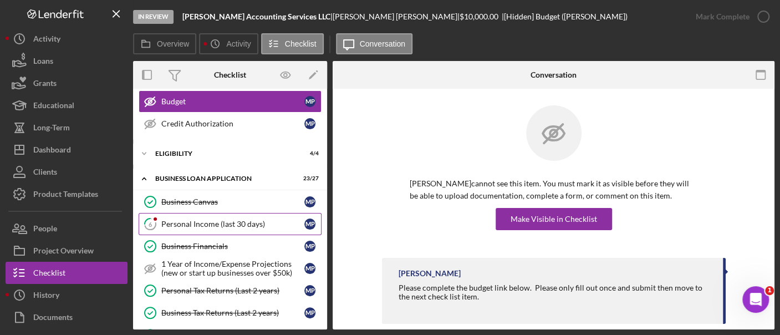
click at [201, 219] on div "Personal Income (last 30 days)" at bounding box center [232, 223] width 143 height 9
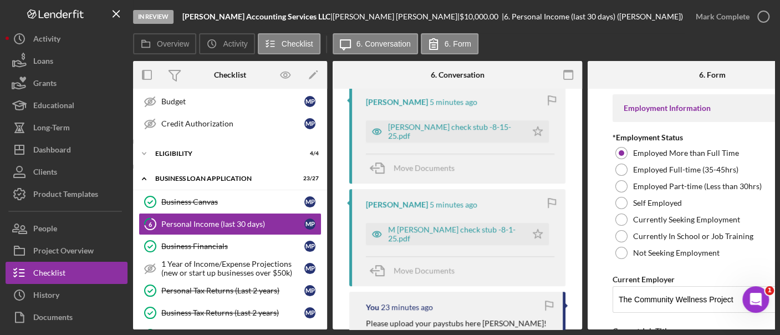
scroll to position [220, 0]
click at [456, 132] on div "[PERSON_NAME] check stub -8-15-25.pdf" at bounding box center [454, 131] width 133 height 18
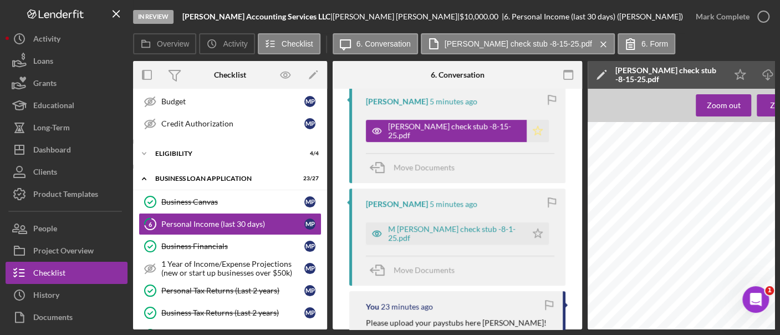
click at [527, 132] on icon "Icon/Star" at bounding box center [538, 131] width 22 height 22
click at [497, 237] on div "M [PERSON_NAME] check stub -8-1-25.pdf" at bounding box center [454, 233] width 133 height 18
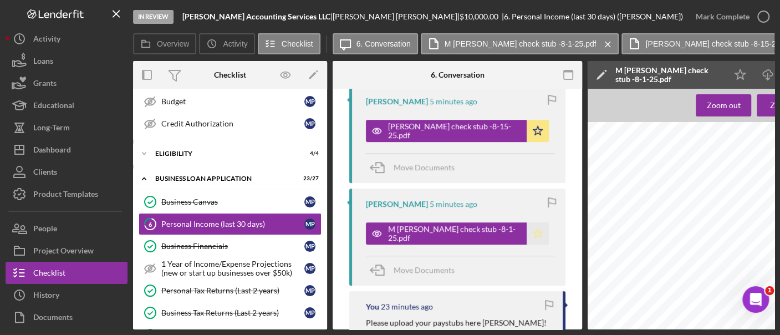
click at [527, 237] on icon "Icon/Star" at bounding box center [538, 233] width 22 height 22
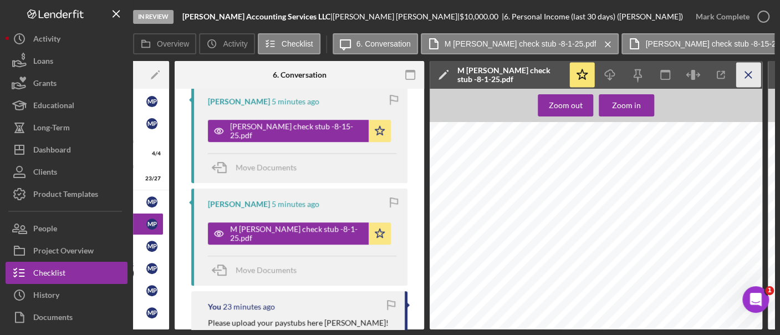
click at [744, 80] on icon "Icon/Menu Close" at bounding box center [748, 75] width 25 height 25
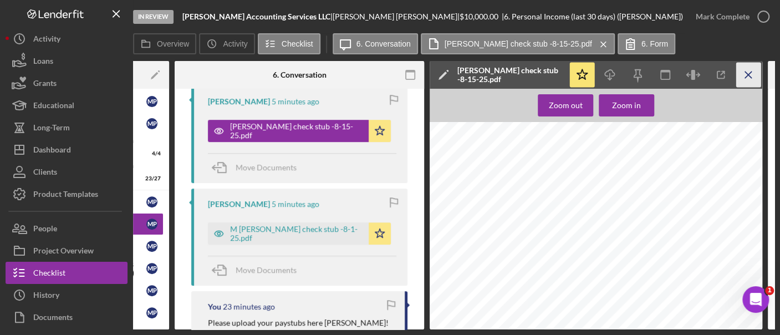
click at [744, 80] on icon "Icon/Menu Close" at bounding box center [748, 75] width 25 height 25
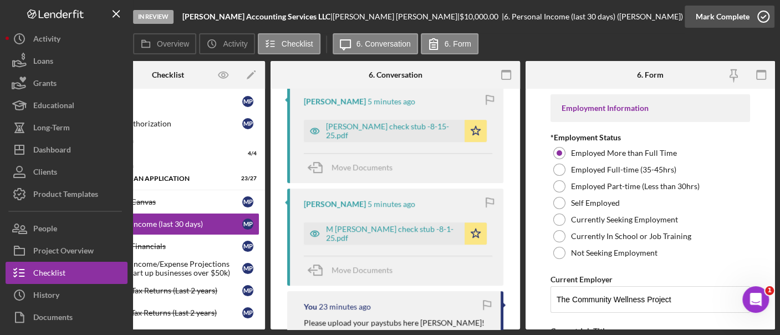
click at [750, 15] on icon "button" at bounding box center [763, 17] width 28 height 28
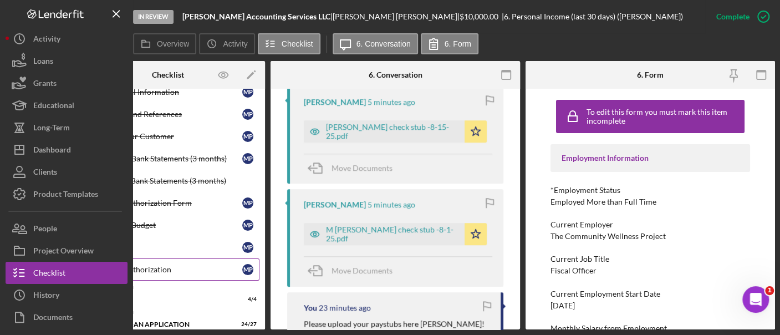
scroll to position [80, 0]
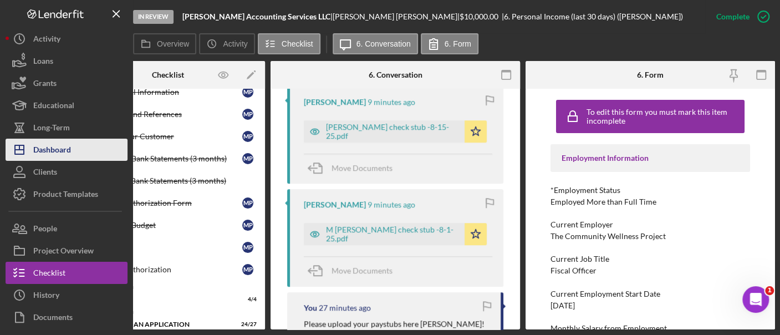
click at [67, 146] on div "Dashboard" at bounding box center [52, 151] width 38 height 25
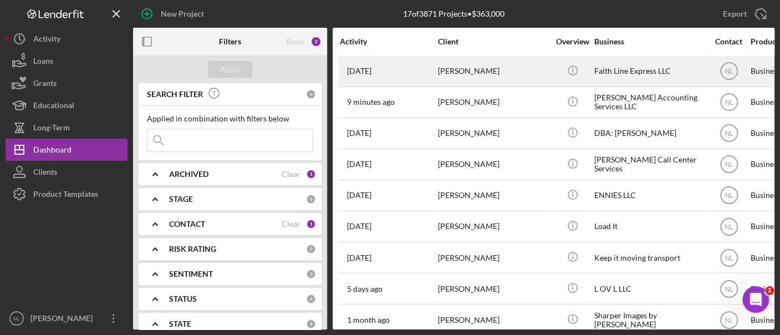
click at [438, 76] on div "[PERSON_NAME]" at bounding box center [493, 71] width 111 height 29
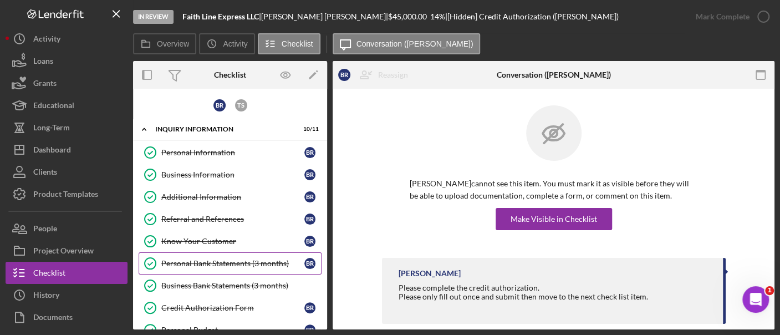
scroll to position [161, 0]
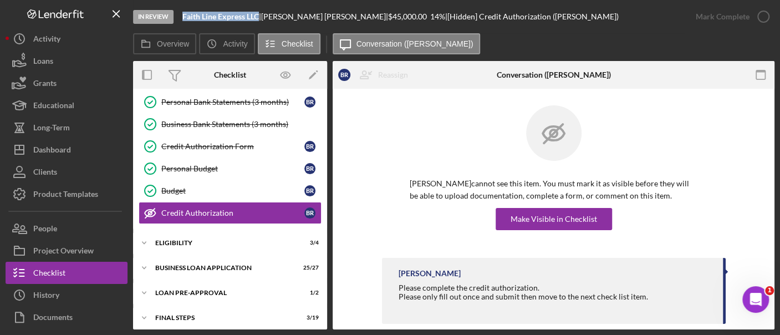
drag, startPoint x: 260, startPoint y: 17, endPoint x: 181, endPoint y: 17, distance: 79.3
click at [181, 17] on div "In Review Faith Line Express LLC | [PERSON_NAME] | $45,000.00 14 % | [Hidden] C…" at bounding box center [409, 16] width 552 height 33
copy b "Faith Line Express LLC"
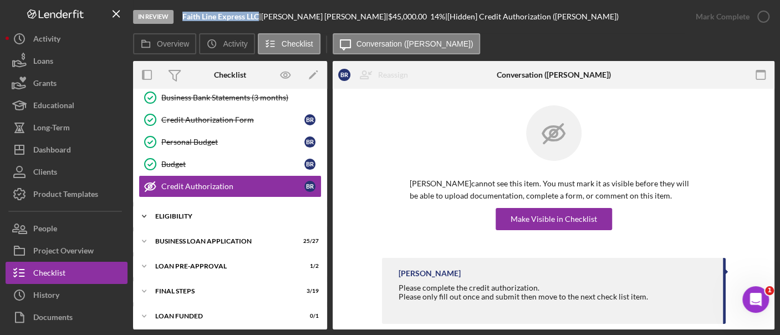
click at [253, 233] on div "Icon/Expander BUSINESS LOAN APPLICATION 25 / 27" at bounding box center [230, 241] width 194 height 22
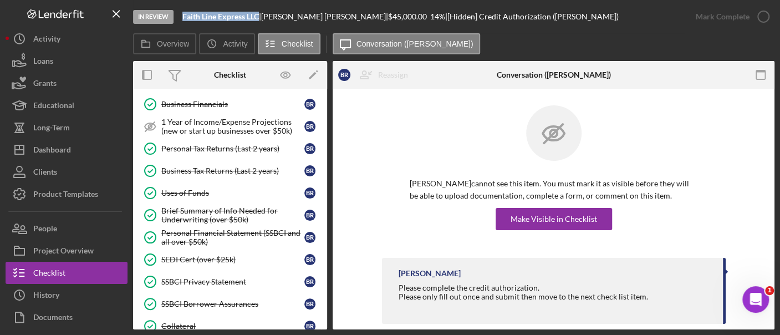
scroll to position [368, 0]
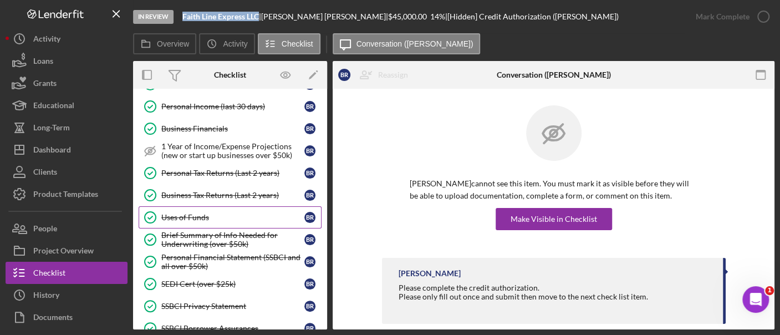
click at [217, 213] on div "Uses of Funds" at bounding box center [232, 217] width 143 height 9
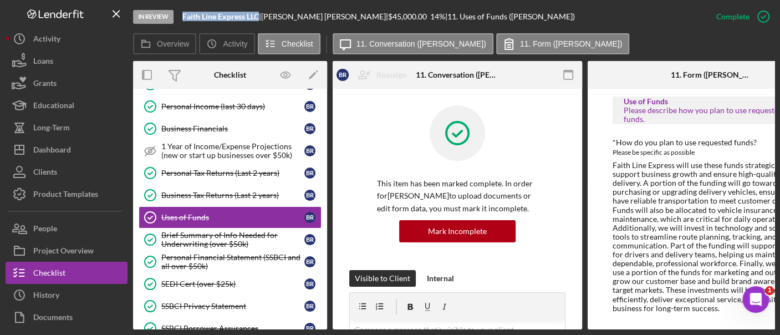
scroll to position [0, 62]
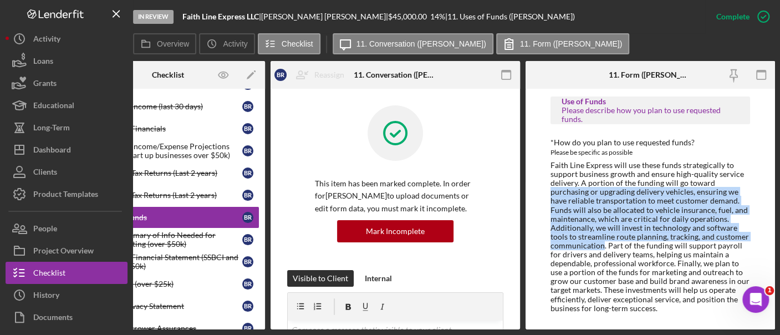
drag, startPoint x: 549, startPoint y: 189, endPoint x: 601, endPoint y: 241, distance: 73.3
click at [601, 241] on div "Faith Line Express will use these funds strategically to support business growt…" at bounding box center [650, 237] width 200 height 152
copy div "purchasing or upgrading delivery vehicles, ensuring we have reliable transporta…"
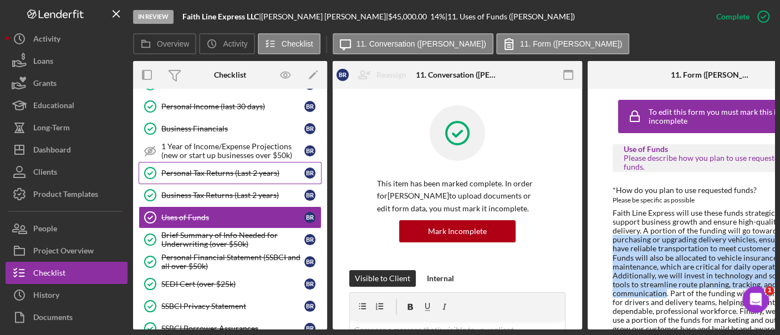
scroll to position [249, 0]
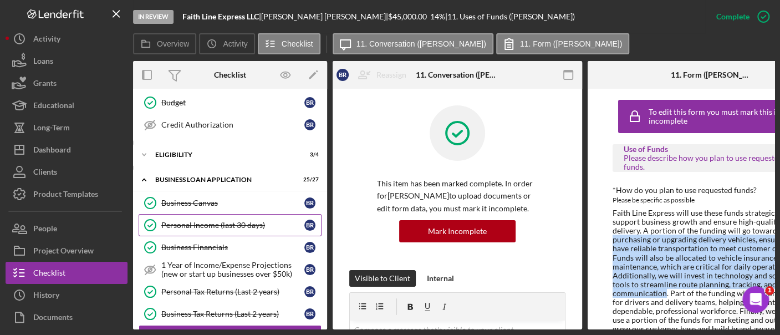
click at [244, 221] on div "Personal Income (last 30 days)" at bounding box center [232, 225] width 143 height 9
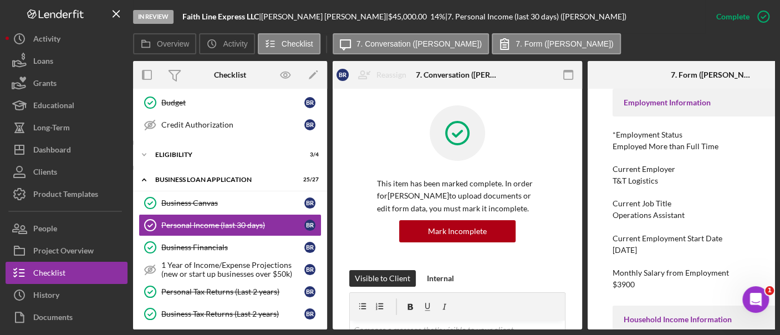
scroll to position [45, 0]
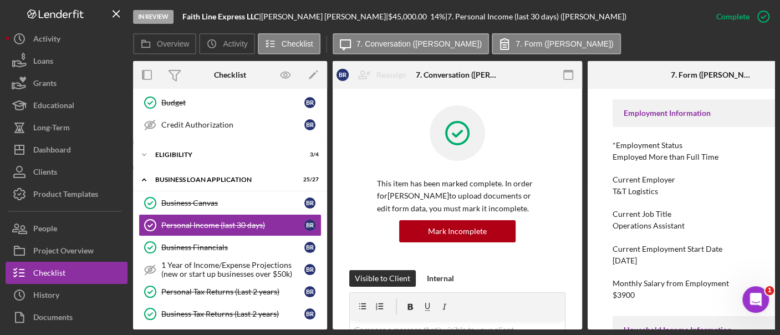
click at [635, 185] on div "Current Employer T&T Logistics" at bounding box center [712, 185] width 200 height 21
click at [630, 192] on div "T&T Logistics" at bounding box center [634, 191] width 45 height 9
copy div "T&T Logistics"
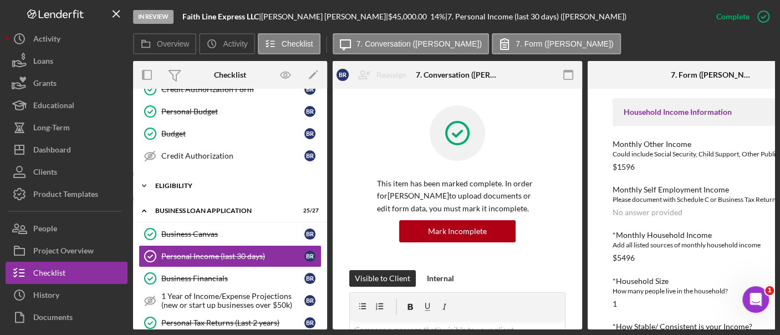
scroll to position [217, 0]
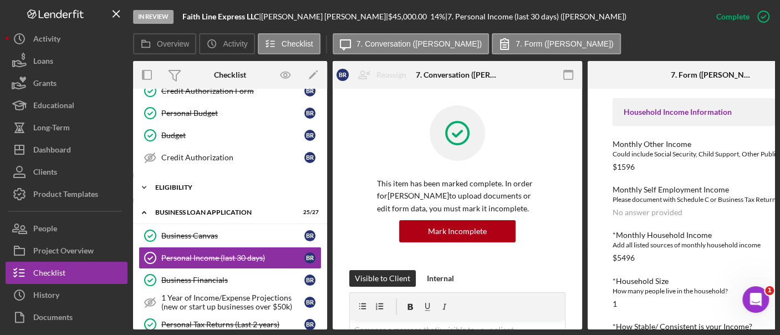
click at [193, 180] on div "Icon/Expander ELIGIBILITY 3 / 4" at bounding box center [230, 187] width 194 height 22
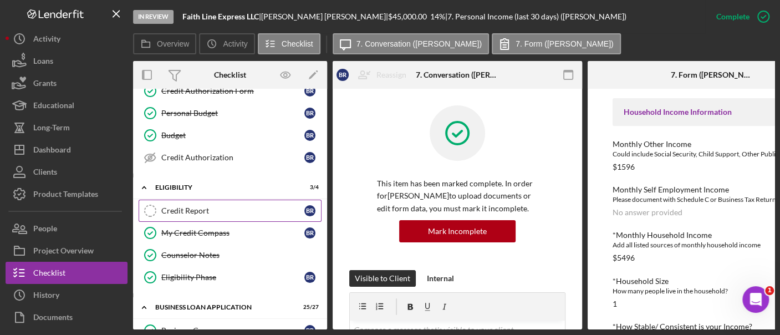
click at [193, 211] on link "Credit Report Credit Report B R" at bounding box center [230, 211] width 183 height 22
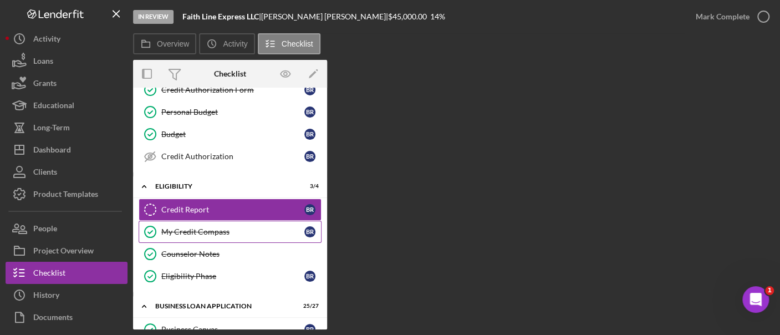
click at [246, 227] on div "My Credit Compass" at bounding box center [232, 231] width 143 height 9
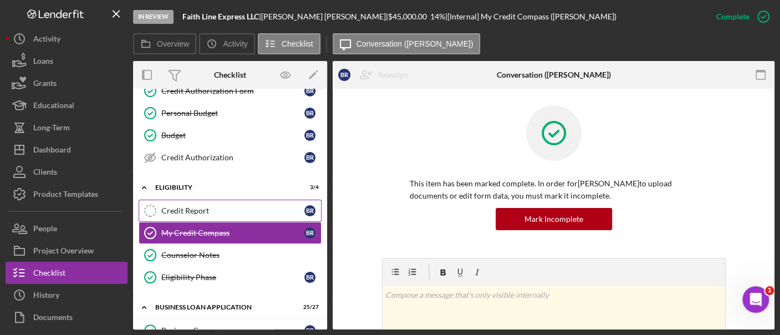
click at [235, 212] on link "Credit Report Credit Report B R" at bounding box center [230, 211] width 183 height 22
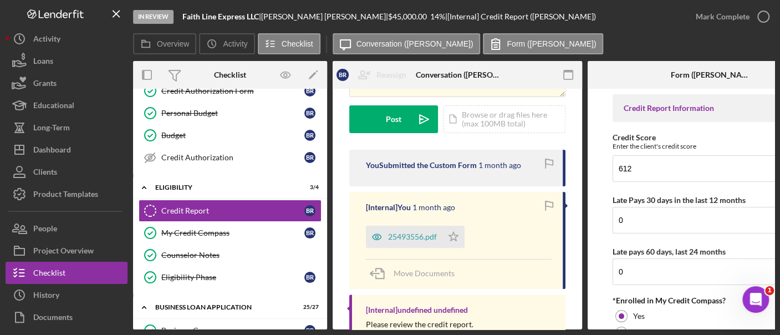
scroll to position [133, 0]
click at [406, 244] on div "25493556.pdf" at bounding box center [404, 238] width 76 height 22
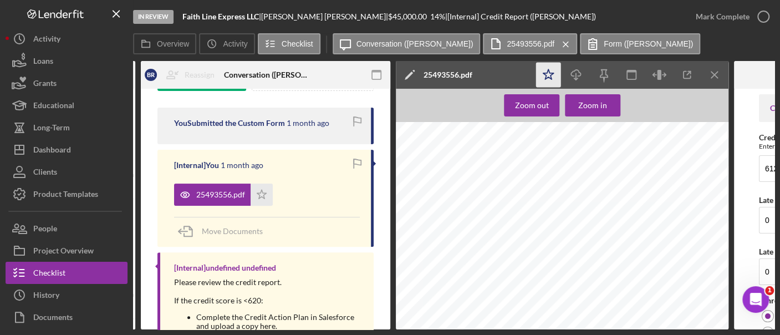
scroll to position [0, 213]
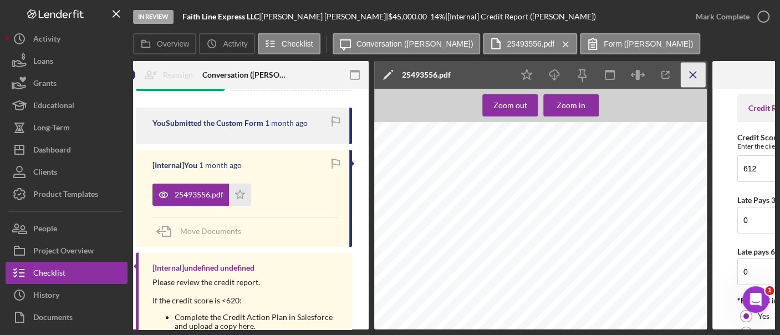
click at [691, 80] on icon "Icon/Menu Close" at bounding box center [693, 75] width 25 height 25
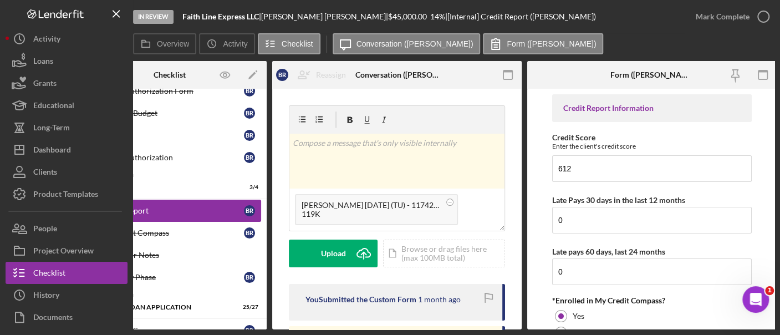
scroll to position [0, 0]
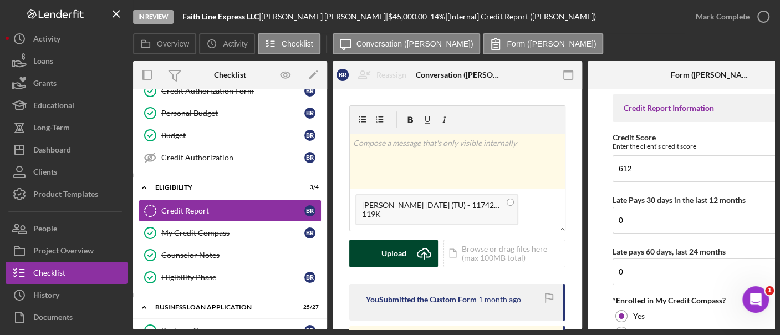
click at [396, 248] on div "Upload" at bounding box center [393, 253] width 25 height 28
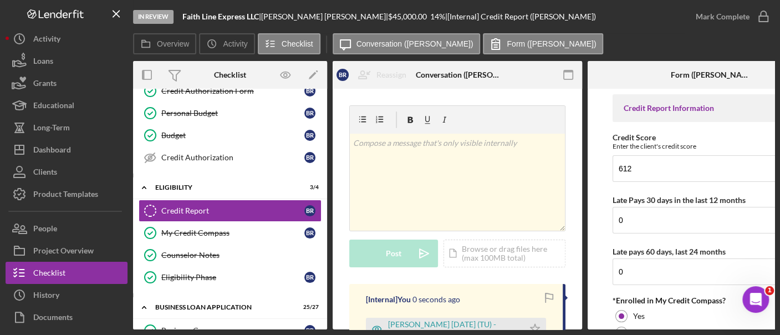
scroll to position [122, 0]
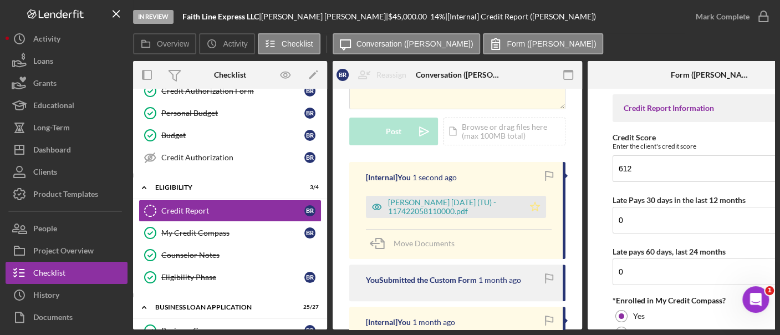
click at [525, 206] on icon "Icon/Star" at bounding box center [535, 207] width 22 height 22
click at [464, 211] on div "[PERSON_NAME] [DATE] (TU) - 117422058110000.pdf" at bounding box center [453, 207] width 130 height 18
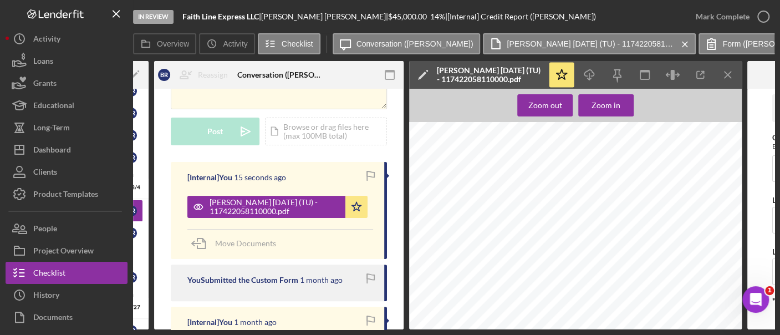
scroll to position [305, 0]
click at [728, 77] on icon "Icon/Menu Close" at bounding box center [728, 75] width 25 height 25
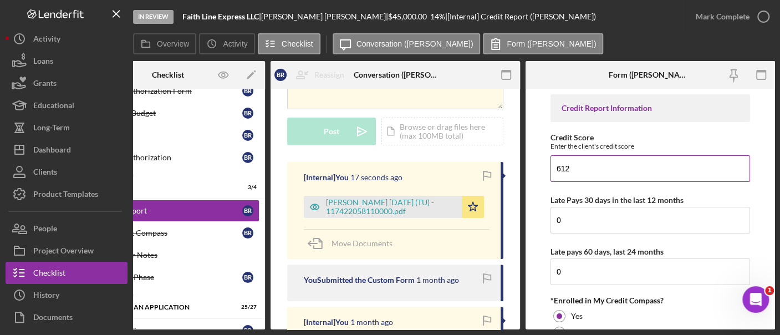
click at [592, 169] on input "612" at bounding box center [650, 168] width 200 height 27
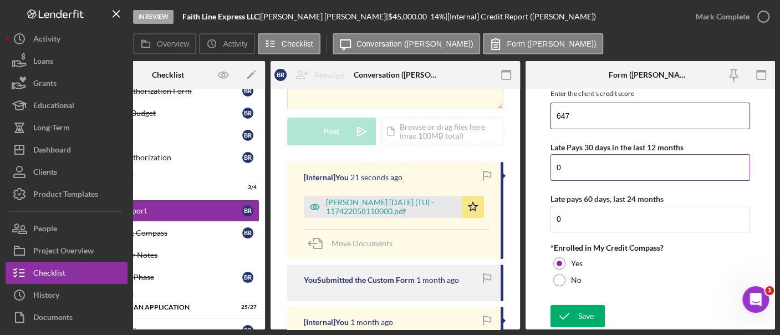
type input "647"
click at [580, 166] on input "0" at bounding box center [650, 167] width 200 height 27
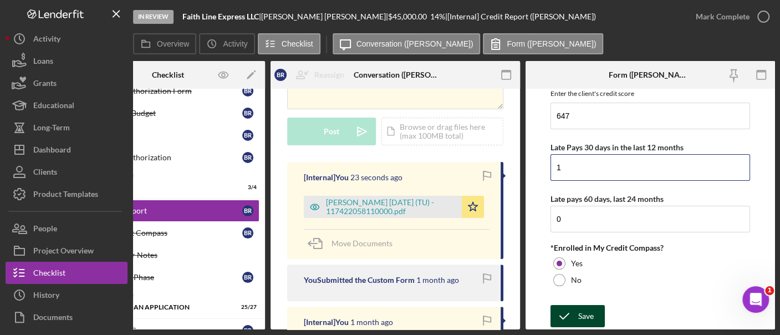
type input "1"
click at [578, 311] on div "Save" at bounding box center [586, 316] width 16 height 22
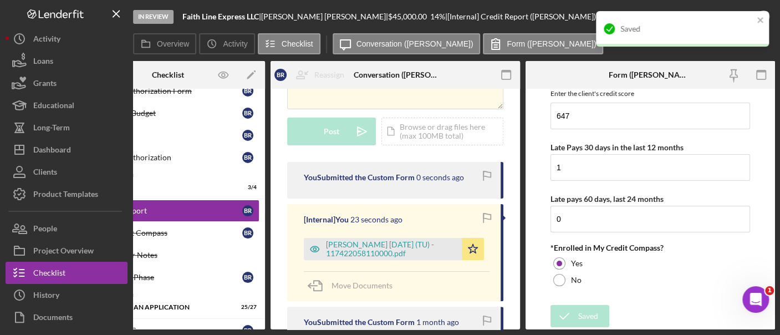
scroll to position [0, 0]
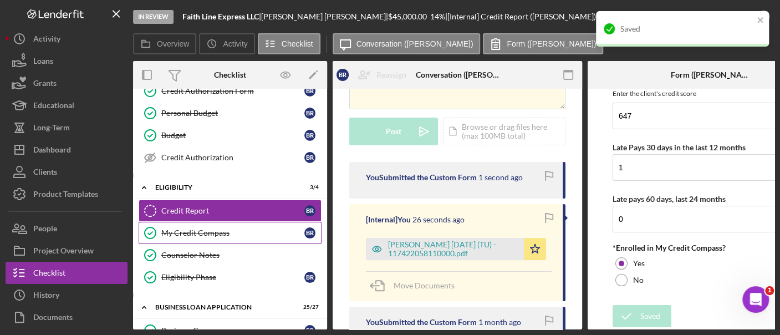
click at [213, 231] on div "My Credit Compass" at bounding box center [232, 232] width 143 height 9
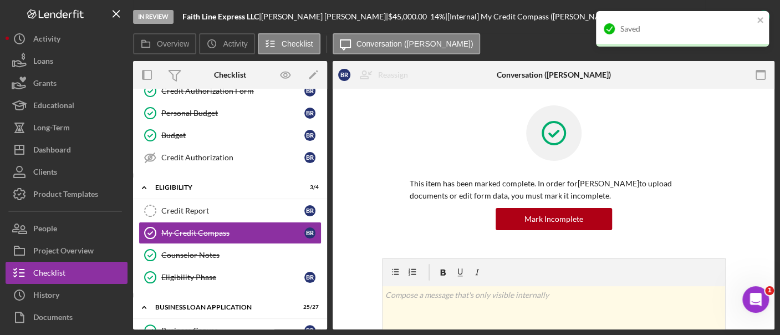
scroll to position [282, 0]
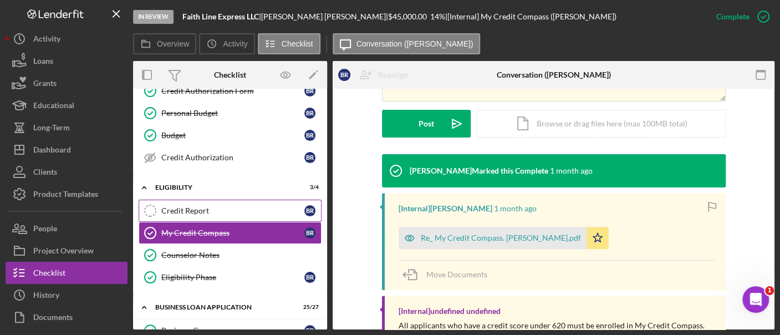
click at [212, 209] on div "Credit Report" at bounding box center [232, 210] width 143 height 9
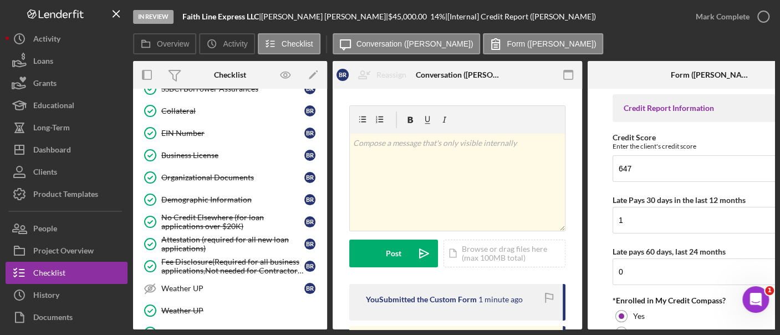
scroll to position [881, 0]
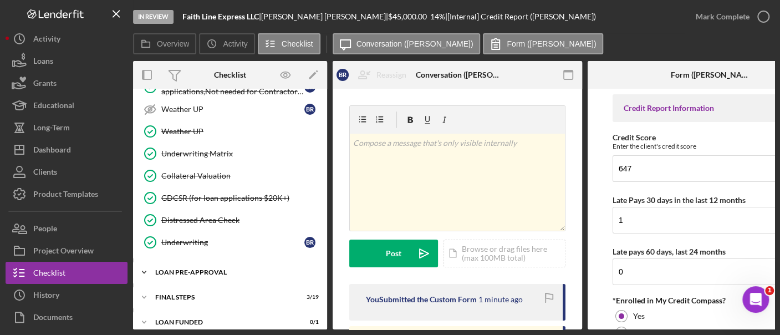
click at [212, 269] on div "LOAN PRE-APPROVAL" at bounding box center [234, 272] width 158 height 7
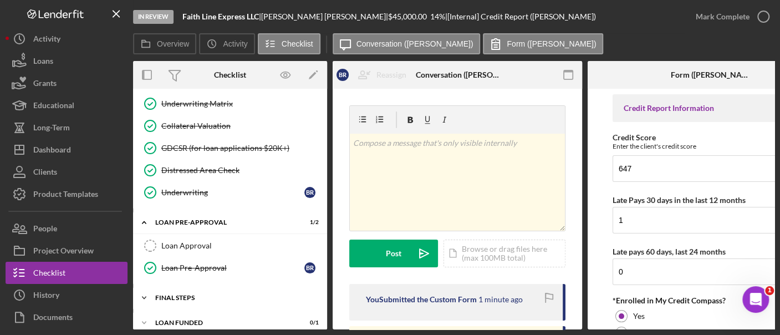
click at [205, 294] on div "FINAL STEPS" at bounding box center [234, 297] width 158 height 7
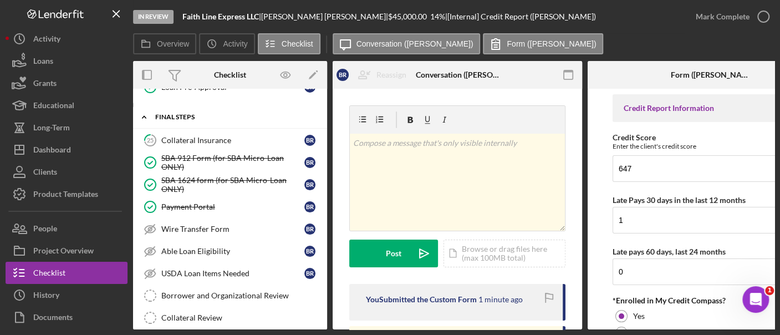
scroll to position [1106, 0]
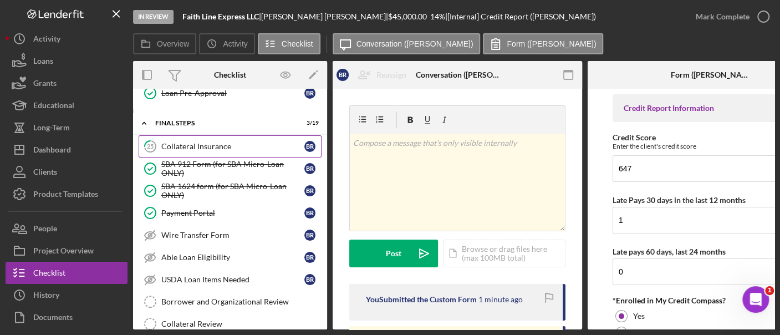
click at [202, 142] on div "Collateral Insurance" at bounding box center [232, 146] width 143 height 9
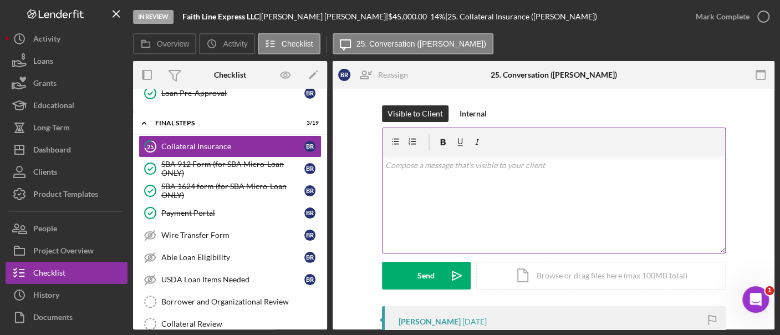
scroll to position [240, 0]
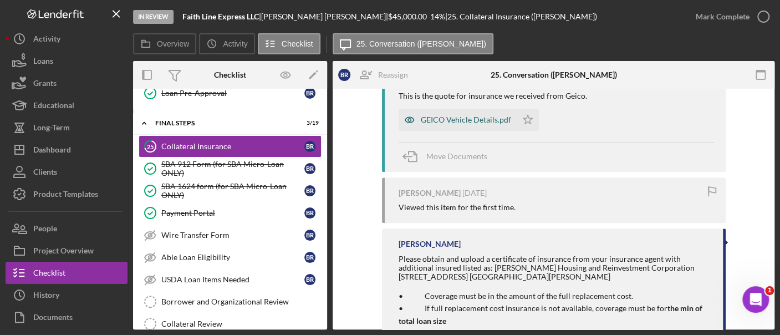
click at [443, 113] on div "GEICO Vehicle Details.pdf" at bounding box center [458, 120] width 118 height 22
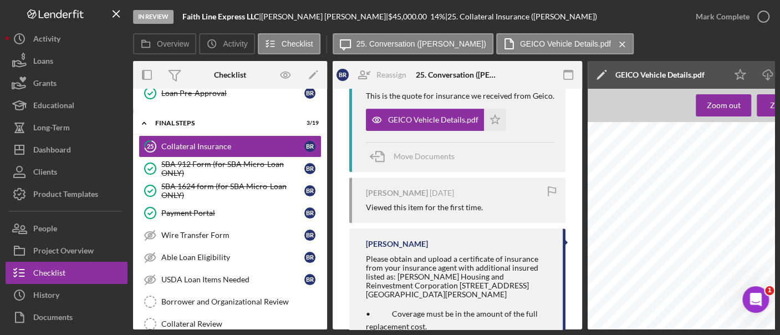
scroll to position [605, 16]
click at [766, 76] on icon "Icon/Download" at bounding box center [767, 75] width 25 height 25
click at [608, 18] on div "In Review Faith Line Express LLC | [PERSON_NAME] | $45,000.00 14 % | 25. Collat…" at bounding box center [409, 16] width 552 height 33
click at [765, 74] on icon "Icon/Download" at bounding box center [767, 75] width 25 height 25
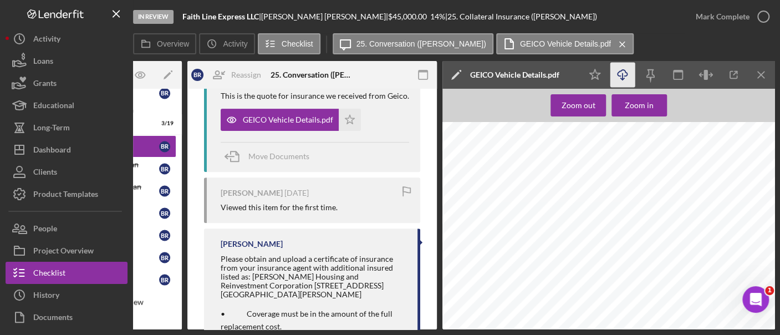
click at [625, 77] on icon "Icon/Download" at bounding box center [622, 75] width 25 height 25
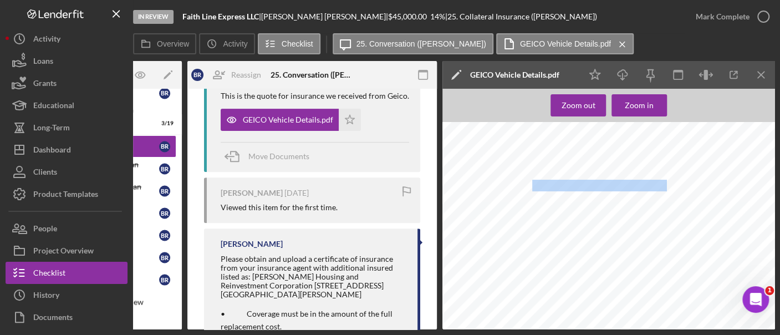
drag, startPoint x: 656, startPoint y: 181, endPoint x: 522, endPoint y: 185, distance: 133.6
click at [527, 185] on span "2018 INTERNATIONAL MA025" at bounding box center [597, 186] width 140 height 10
drag, startPoint x: 619, startPoint y: 184, endPoint x: 517, endPoint y: 185, distance: 102.0
click at [527, 185] on span "2018 INTERNATIONAL MA025" at bounding box center [597, 186] width 140 height 10
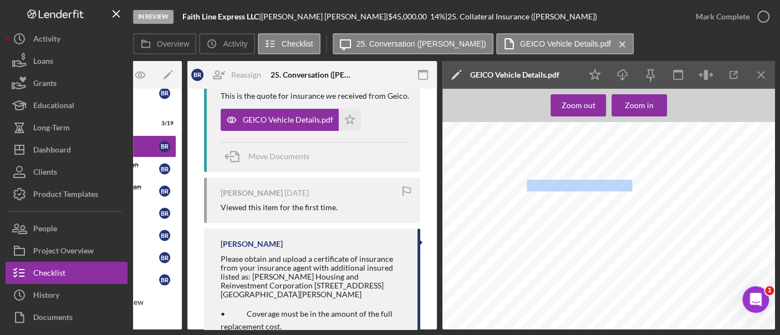
copy span "2018 INTERNATIONAL"
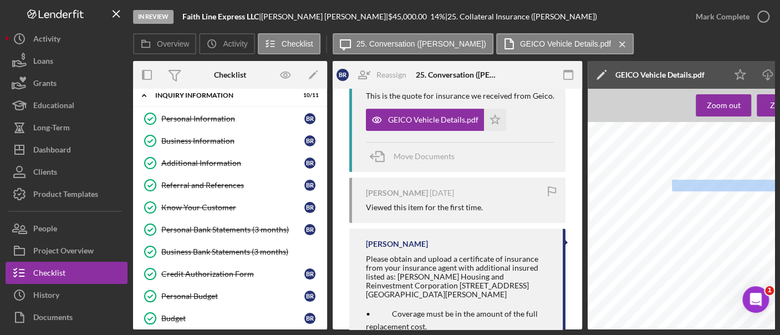
scroll to position [0, 0]
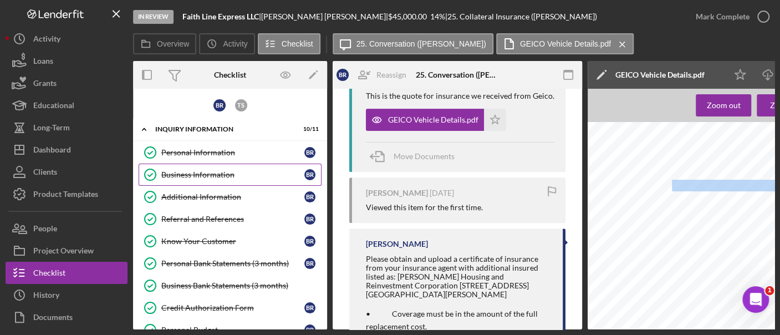
click at [213, 181] on link "Business Information Business Information B R" at bounding box center [230, 175] width 183 height 22
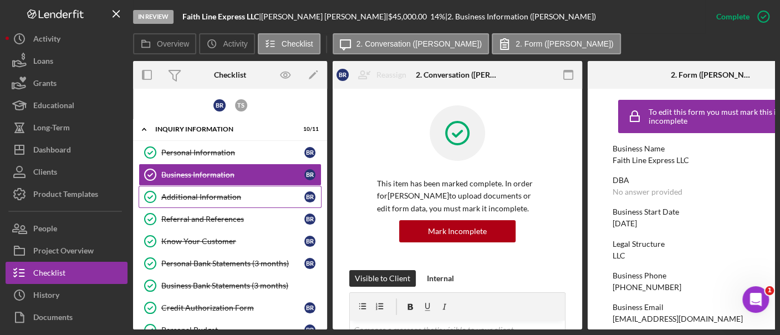
click at [213, 189] on link "Additional Information Additional Information B R" at bounding box center [230, 197] width 183 height 22
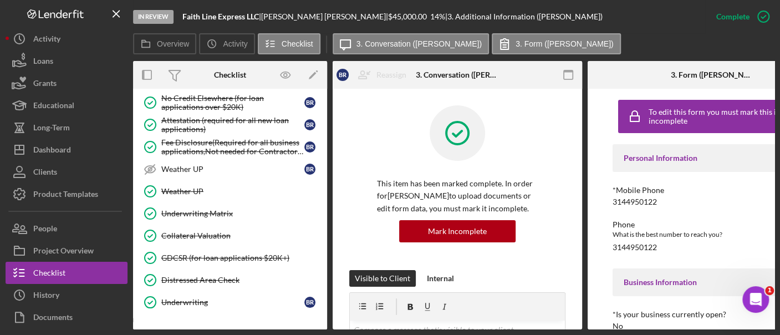
scroll to position [862, 0]
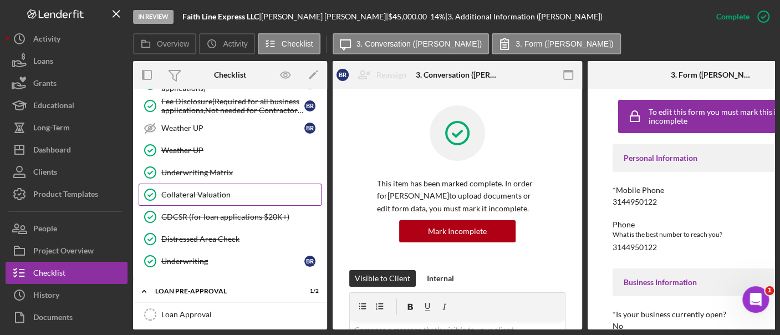
click at [224, 190] on link "Collateral Valuation Collateral Valuation" at bounding box center [230, 194] width 183 height 22
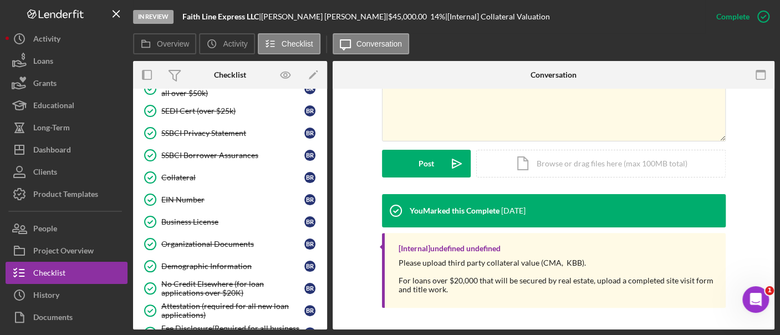
scroll to position [634, 0]
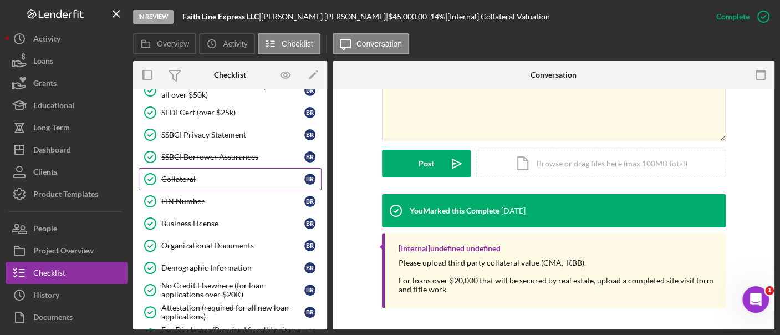
click at [212, 175] on div "Collateral" at bounding box center [232, 179] width 143 height 9
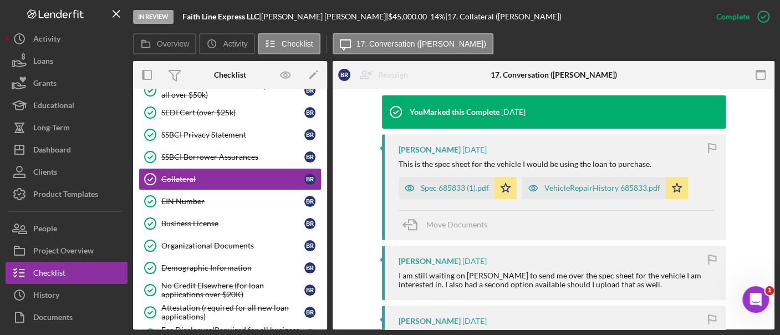
scroll to position [365, 0]
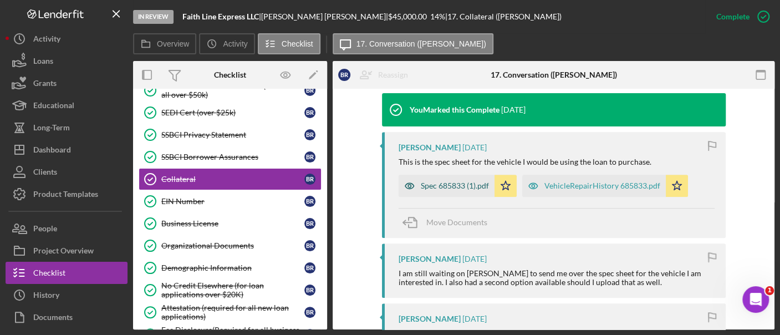
click at [422, 191] on div "Spec 685833 (1).pdf" at bounding box center [447, 186] width 96 height 22
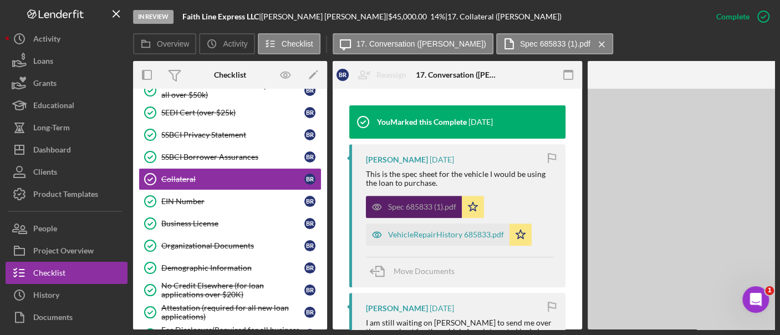
scroll to position [378, 0]
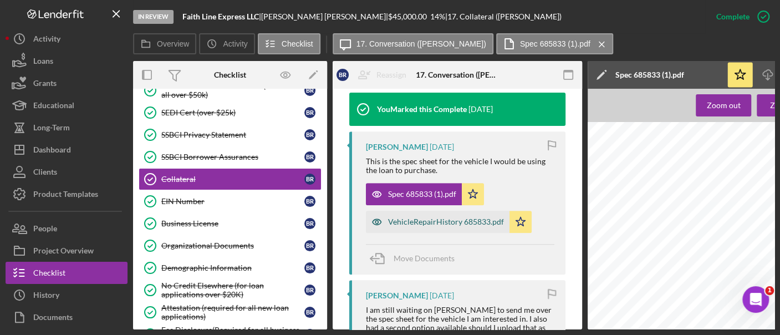
click at [451, 227] on div "VehicleRepairHistory 685833.pdf" at bounding box center [438, 222] width 144 height 22
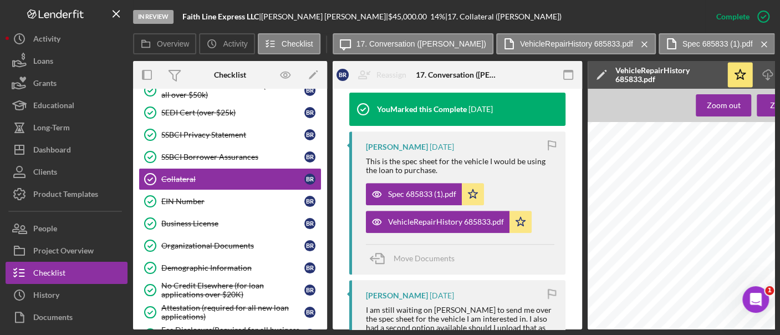
scroll to position [134, 16]
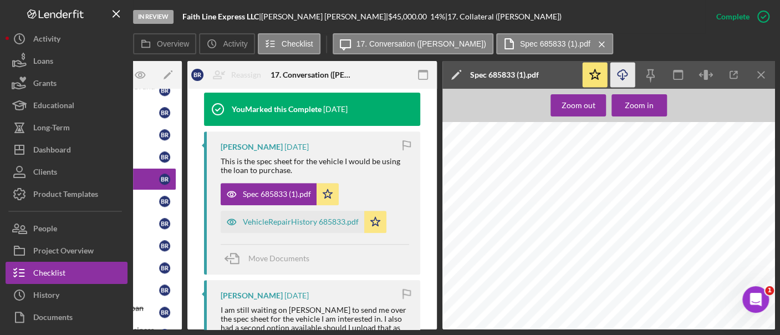
click at [622, 77] on line "button" at bounding box center [622, 76] width 0 height 6
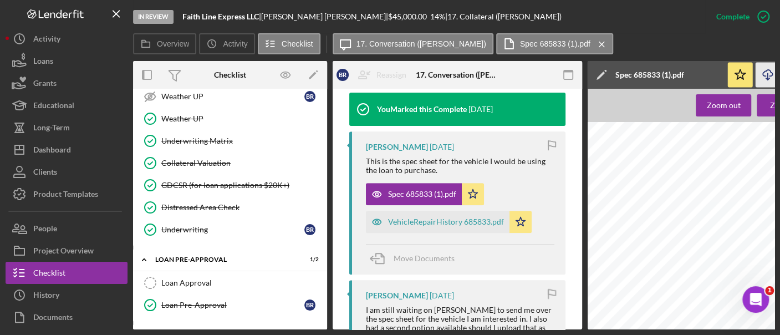
scroll to position [892, 0]
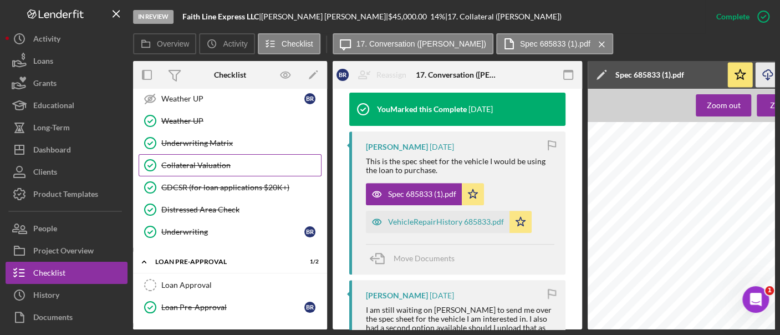
click at [246, 161] on div "Collateral Valuation" at bounding box center [241, 165] width 160 height 9
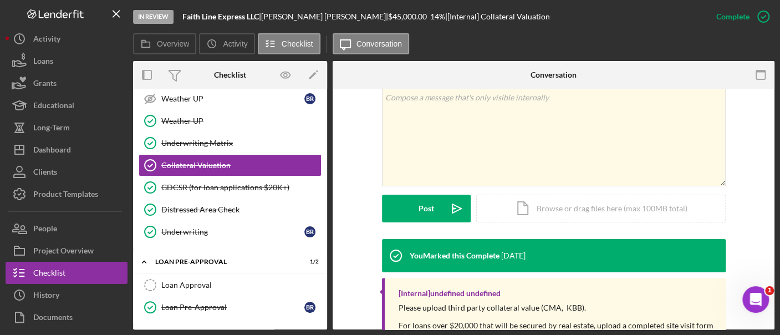
scroll to position [198, 0]
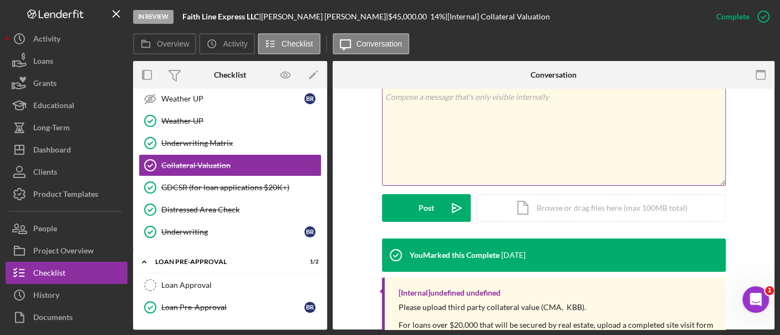
click at [548, 146] on div "v Color teal Color pink Remove color Add row above Add row below Add column bef…" at bounding box center [553, 136] width 343 height 97
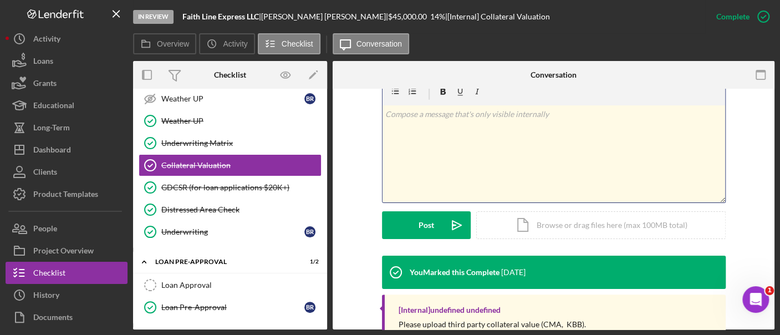
scroll to position [180, 0]
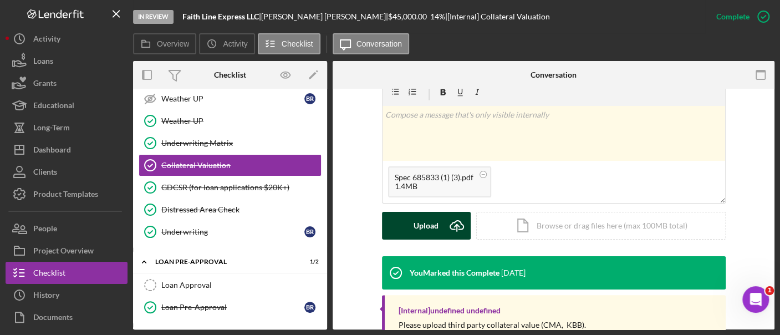
click at [432, 217] on div "Upload" at bounding box center [425, 226] width 25 height 28
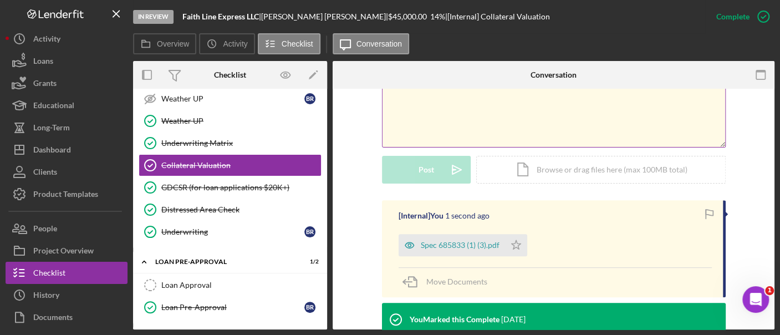
scroll to position [238, 0]
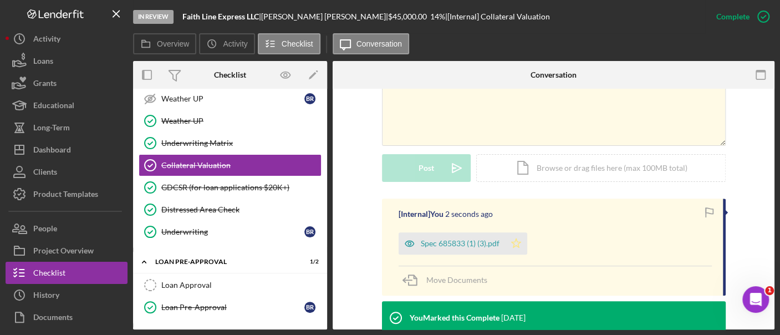
click at [514, 244] on icon "Icon/Star" at bounding box center [516, 243] width 22 height 22
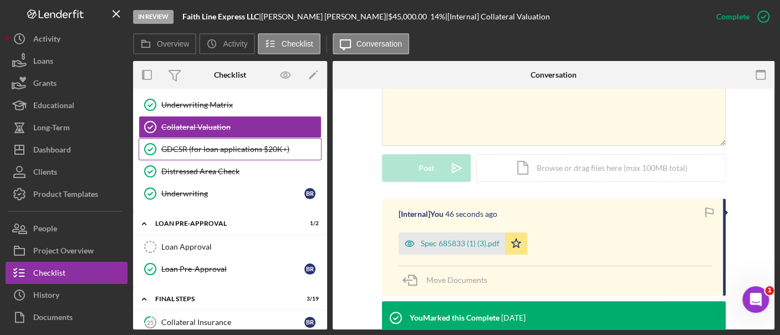
scroll to position [875, 0]
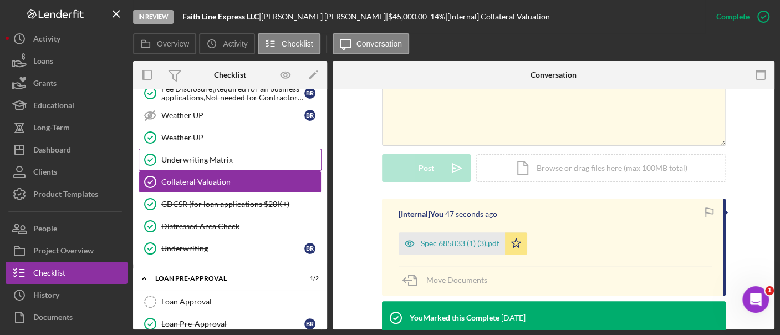
click at [212, 155] on div "Underwriting Matrix" at bounding box center [241, 159] width 160 height 9
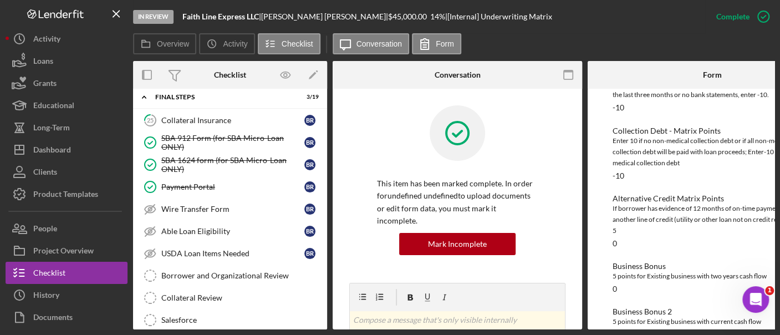
scroll to position [1135, 0]
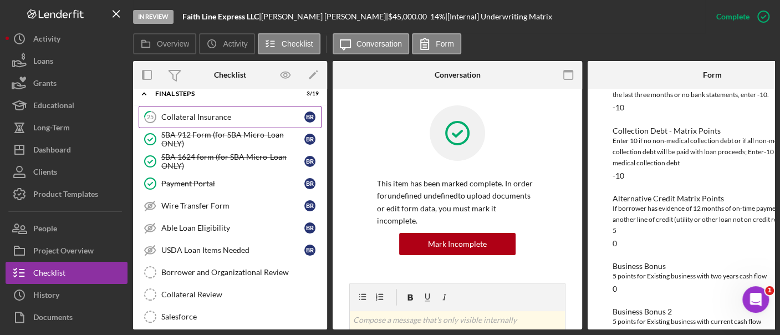
click at [191, 113] on div "Collateral Insurance" at bounding box center [232, 117] width 143 height 9
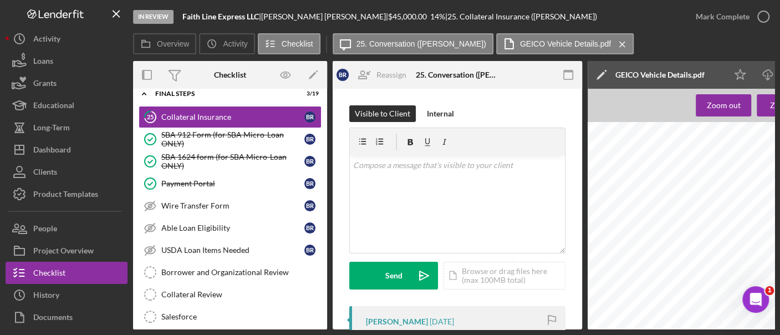
scroll to position [0, 145]
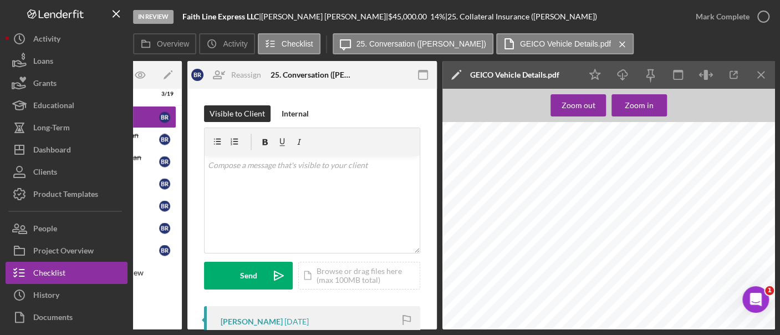
drag, startPoint x: 652, startPoint y: 154, endPoint x: 588, endPoint y: 166, distance: 64.8
click at [588, 166] on div "[PERSON_NAME] , let's protect what ma tt ers most. Due [DATE] $11,528.00 SAVE $…" at bounding box center [605, 215] width 339 height 439
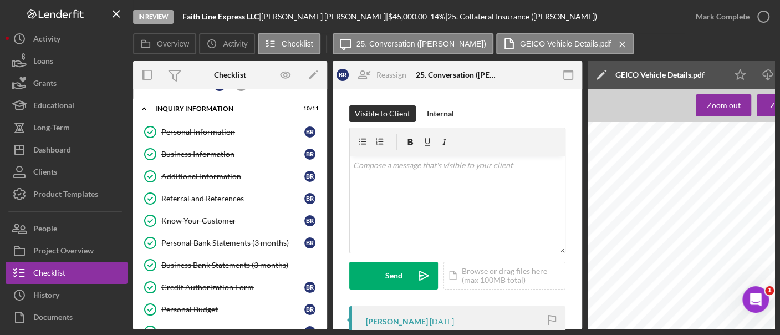
scroll to position [0, 0]
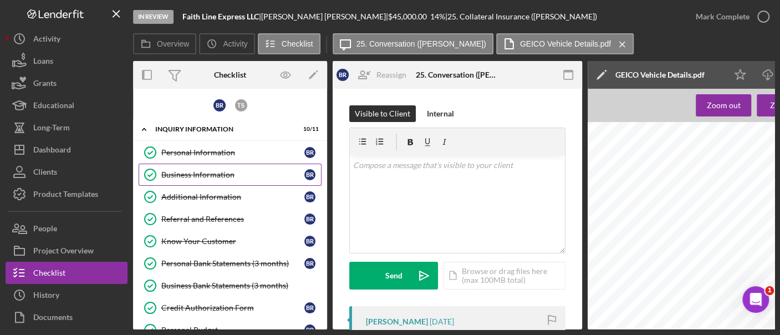
click at [207, 175] on div "Business Information" at bounding box center [232, 174] width 143 height 9
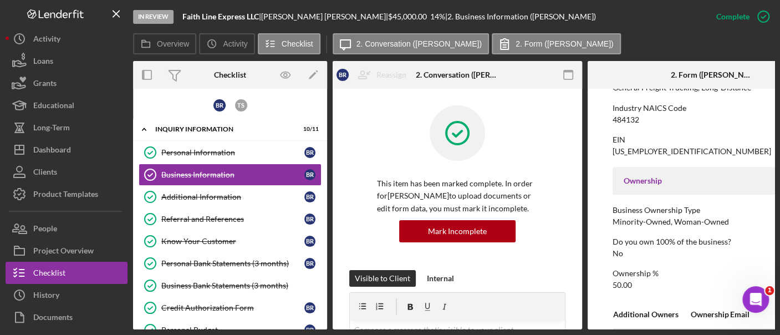
scroll to position [580, 0]
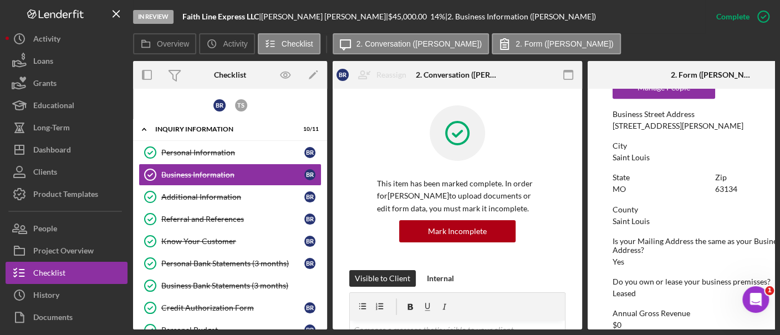
click at [233, 195] on div "Additional Information" at bounding box center [232, 196] width 143 height 9
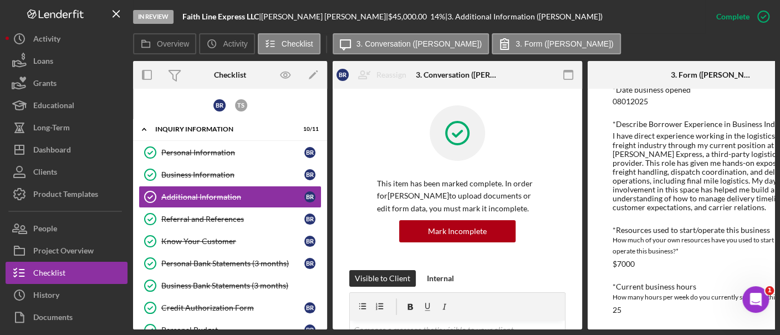
scroll to position [0, 62]
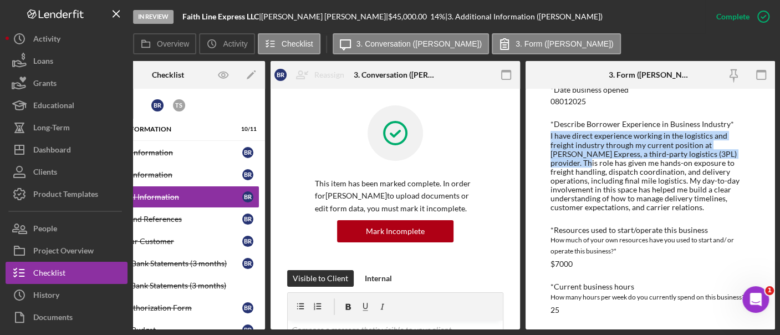
drag, startPoint x: 549, startPoint y: 134, endPoint x: 726, endPoint y: 156, distance: 178.2
click at [726, 156] on div "I have direct experience working in the logistics and freight industry through …" at bounding box center [650, 171] width 200 height 80
click at [657, 134] on div "I have direct experience working in the logistics and freight industry through …" at bounding box center [650, 171] width 200 height 80
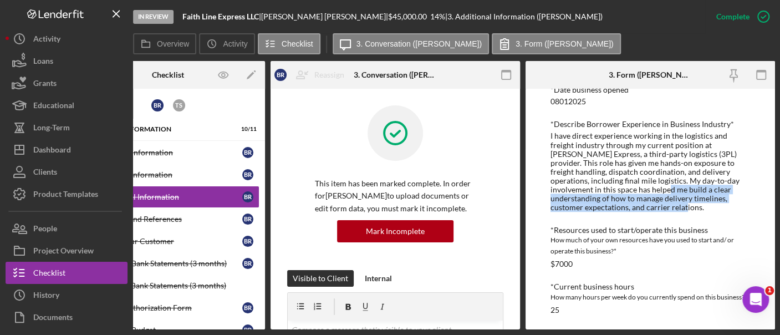
drag, startPoint x: 585, startPoint y: 189, endPoint x: 627, endPoint y: 207, distance: 45.9
click at [627, 207] on div "I have direct experience working in the logistics and freight industry through …" at bounding box center [650, 171] width 200 height 80
drag, startPoint x: 613, startPoint y: 188, endPoint x: 463, endPoint y: 196, distance: 149.8
click at [463, 196] on p "This item has been marked complete. In order for [PERSON_NAME] to upload docume…" at bounding box center [395, 195] width 161 height 37
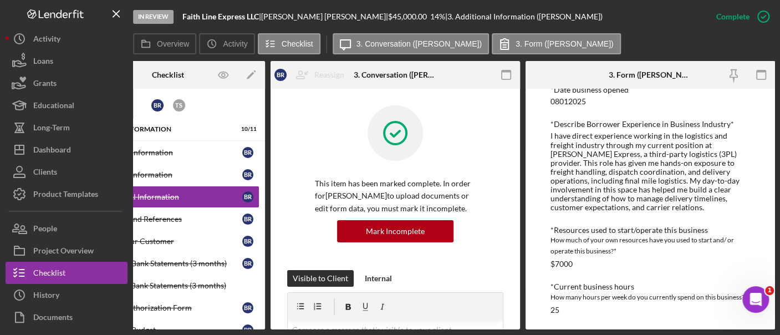
click at [612, 192] on div "I have direct experience working in the logistics and freight industry through …" at bounding box center [650, 171] width 200 height 80
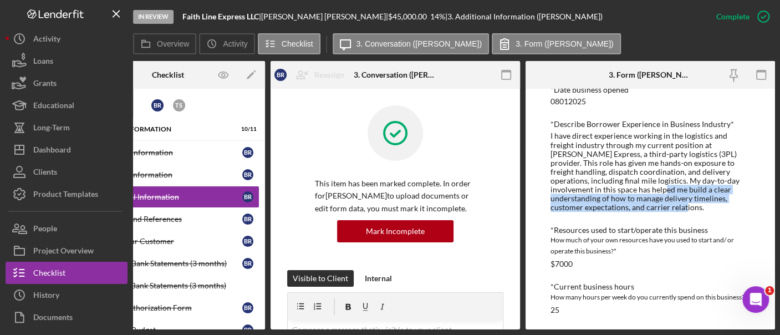
drag, startPoint x: 584, startPoint y: 189, endPoint x: 603, endPoint y: 206, distance: 25.5
click at [603, 206] on div "I have direct experience working in the logistics and freight industry through …" at bounding box center [650, 171] width 200 height 80
copy div "build a clear understanding of how to manage delivery timelines, customer expec…"
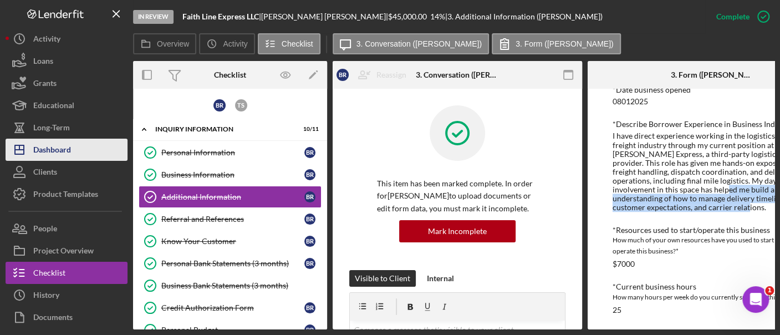
click at [54, 140] on div "Dashboard" at bounding box center [52, 151] width 38 height 25
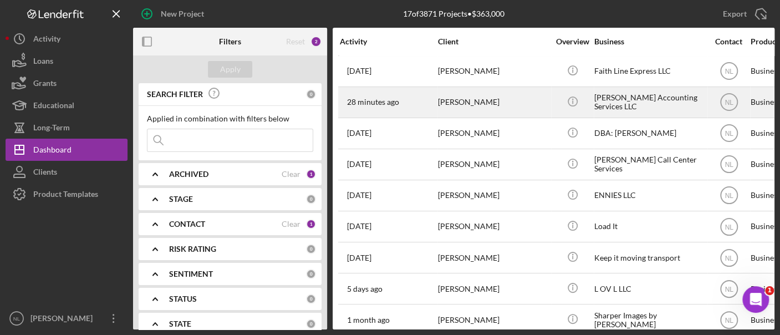
click at [476, 95] on div "[PERSON_NAME]" at bounding box center [493, 102] width 111 height 29
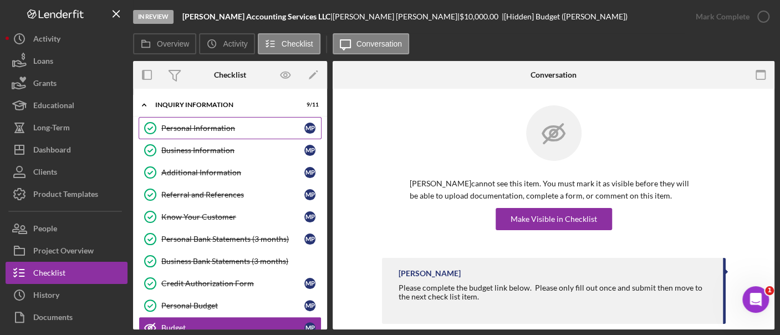
click at [233, 127] on div "Personal Information" at bounding box center [232, 128] width 143 height 9
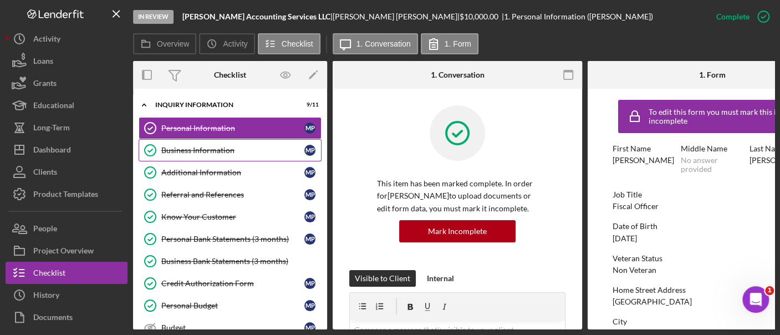
click at [223, 143] on link "Business Information Business Information M P" at bounding box center [230, 150] width 183 height 22
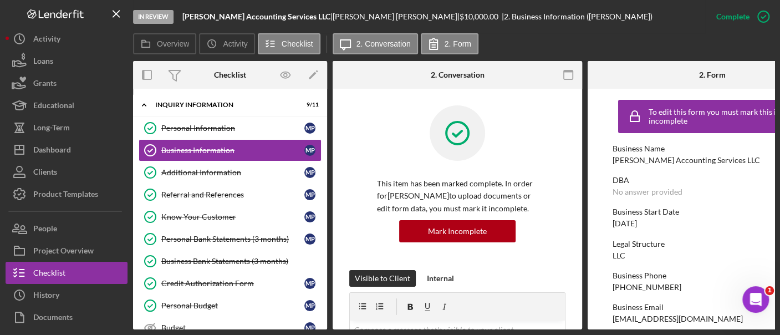
scroll to position [0, 62]
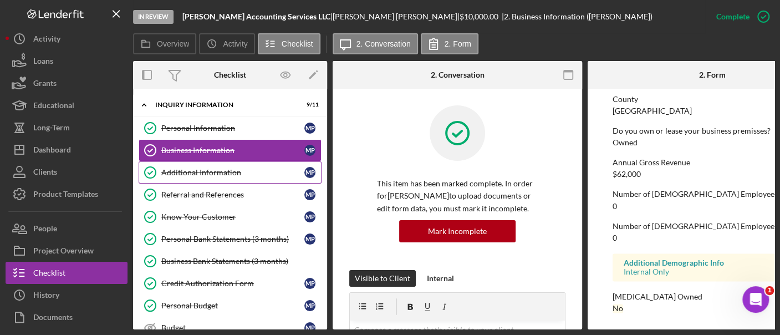
click at [203, 177] on link "Additional Information Additional Information M P" at bounding box center [230, 172] width 183 height 22
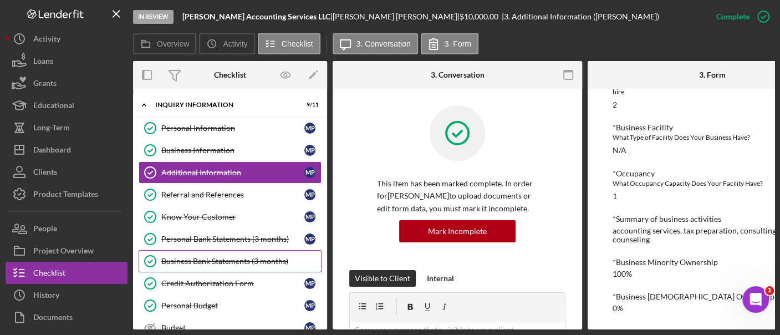
scroll to position [166, 0]
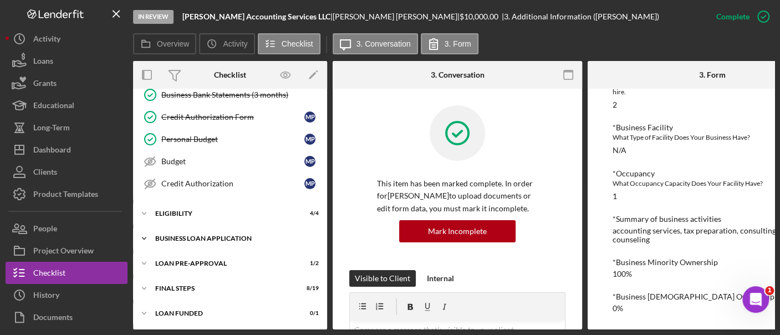
click at [185, 241] on div "Icon/Expander BUSINESS LOAN APPLICATION 24 / 27" at bounding box center [230, 238] width 194 height 22
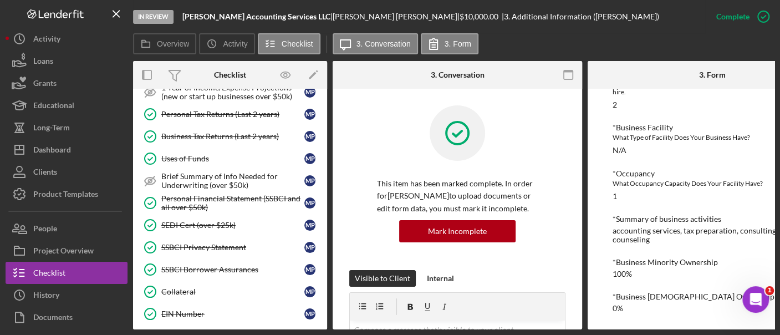
scroll to position [403, 0]
click at [196, 147] on link "Uses of Funds Uses of Funds M P" at bounding box center [230, 158] width 183 height 22
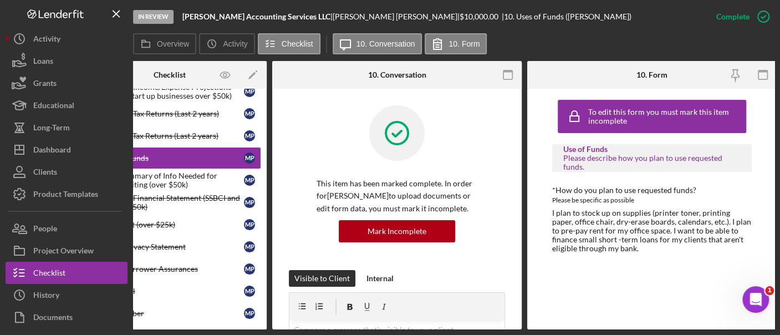
scroll to position [0, 62]
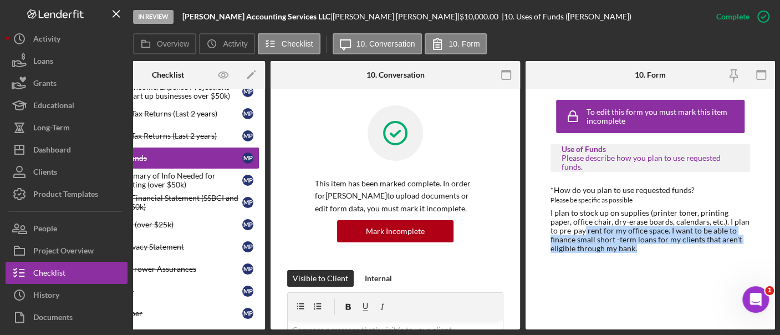
drag, startPoint x: 612, startPoint y: 246, endPoint x: 560, endPoint y: 228, distance: 55.0
click at [560, 228] on div "I plan to stock up on supplies (printer toner, printing paper, office chair, dr…" at bounding box center [650, 230] width 200 height 44
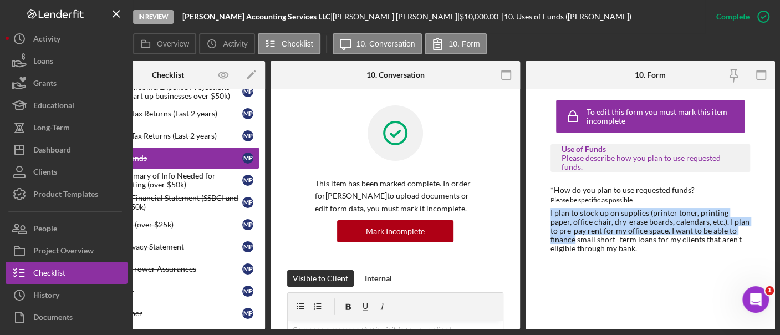
drag, startPoint x: 739, startPoint y: 227, endPoint x: 548, endPoint y: 216, distance: 191.5
click at [548, 216] on div "To edit this form you must mark this item incomplete Use of Funds Please descri…" at bounding box center [649, 209] width 249 height 241
copy div "I plan to stock up on supplies (printer toner, printing paper, office chair, dr…"
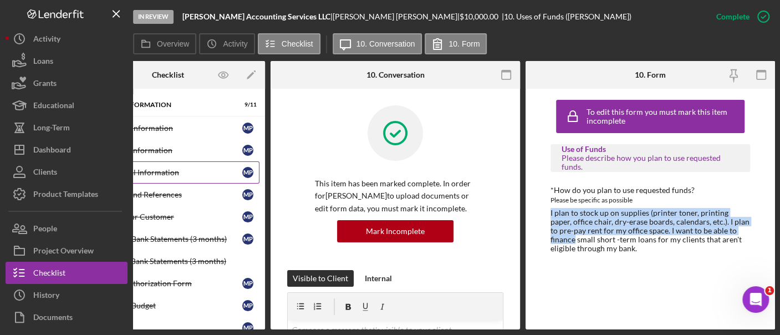
scroll to position [0, 0]
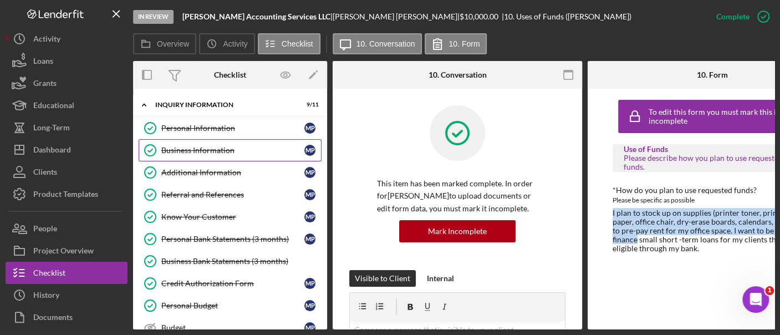
click at [210, 150] on div "Business Information" at bounding box center [232, 150] width 143 height 9
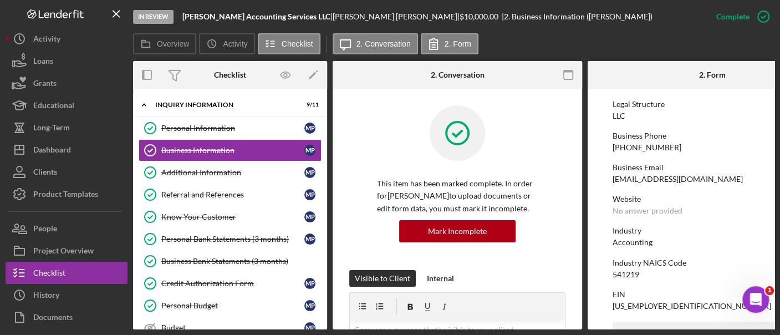
scroll to position [386, 0]
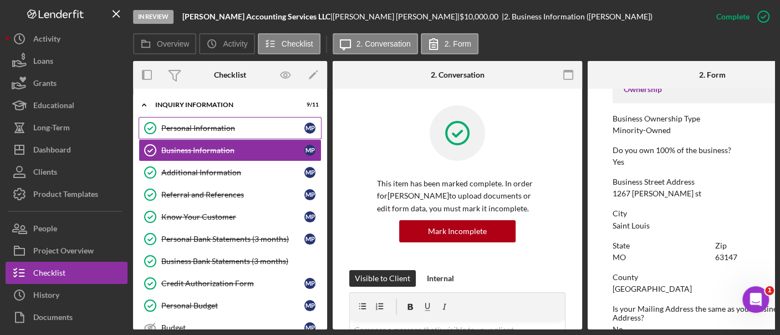
click at [204, 125] on div "Personal Information" at bounding box center [232, 128] width 143 height 9
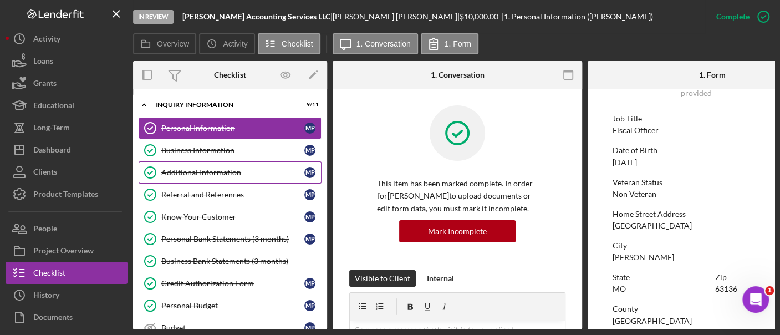
scroll to position [76, 0]
click at [243, 155] on link "Business Information Business Information M P" at bounding box center [230, 150] width 183 height 22
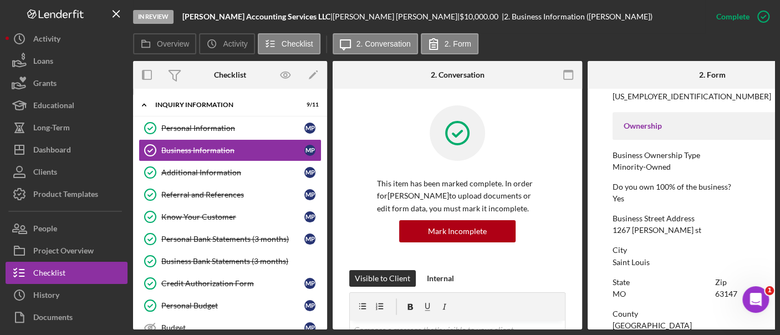
scroll to position [389, 0]
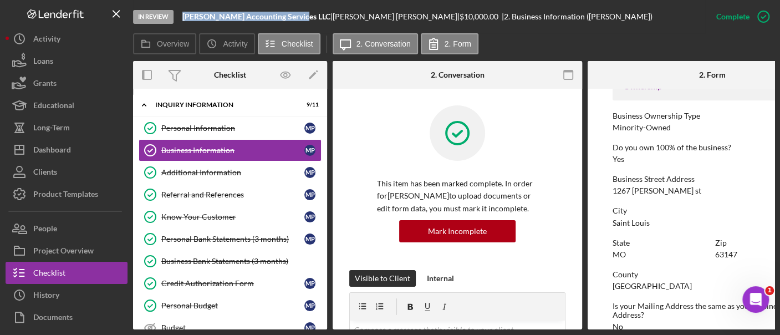
drag, startPoint x: 298, startPoint y: 15, endPoint x: 181, endPoint y: 14, distance: 116.4
click at [181, 14] on div "In Review Pattman Accounting Services LLC | Monterio Pattman | $10,000.00 | 2. …" at bounding box center [419, 16] width 572 height 33
copy b "[PERSON_NAME] Accounting Services LLC"
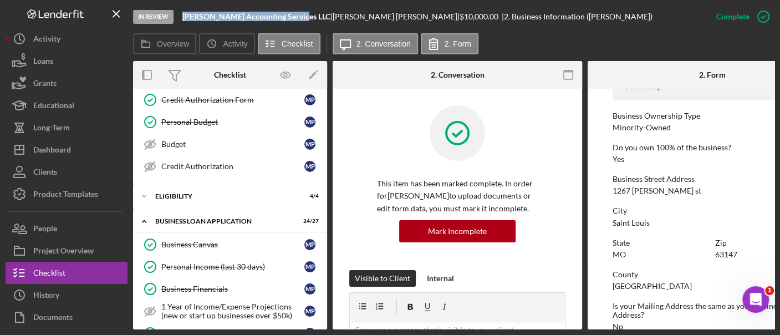
scroll to position [198, 0]
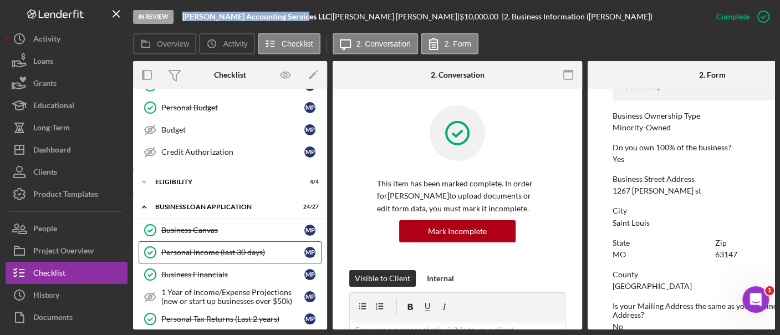
click at [229, 241] on link "Personal Income (last 30 days) Personal Income (last 30 days) M P" at bounding box center [230, 252] width 183 height 22
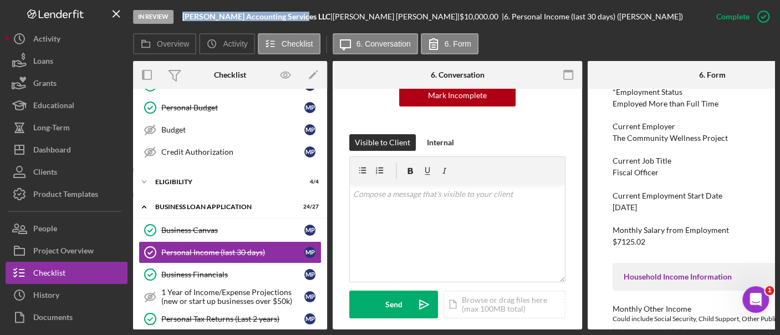
scroll to position [329, 0]
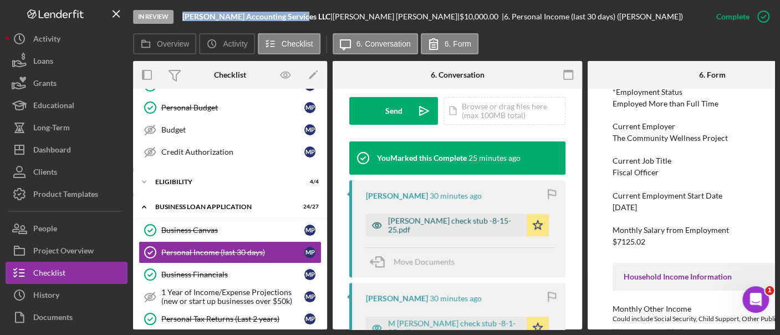
click at [456, 225] on div "[PERSON_NAME] check stub -8-15-25.pdf" at bounding box center [454, 225] width 133 height 18
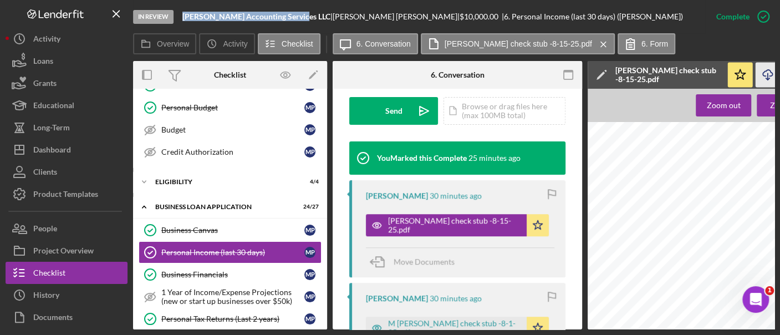
click at [768, 77] on line "button" at bounding box center [768, 76] width 0 height 6
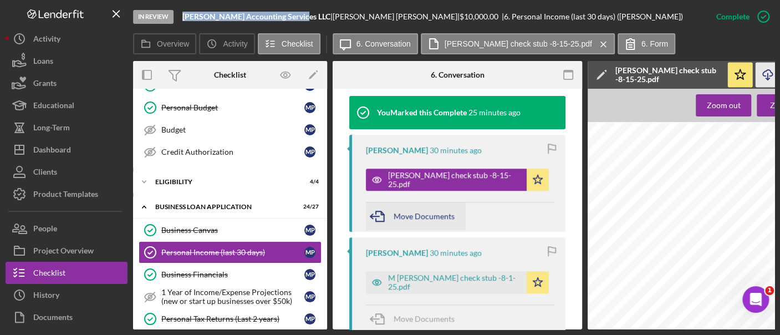
scroll to position [377, 0]
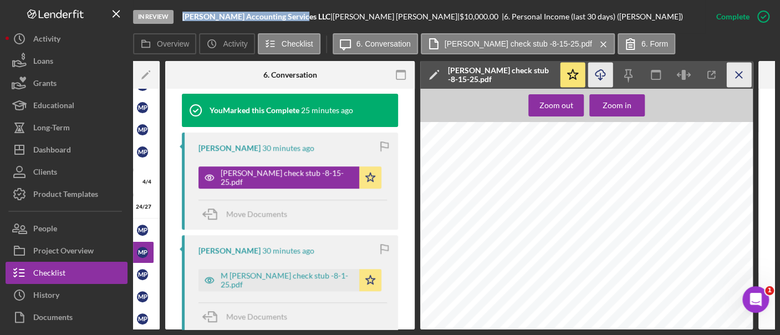
click at [739, 75] on line "button" at bounding box center [739, 75] width 6 height 6
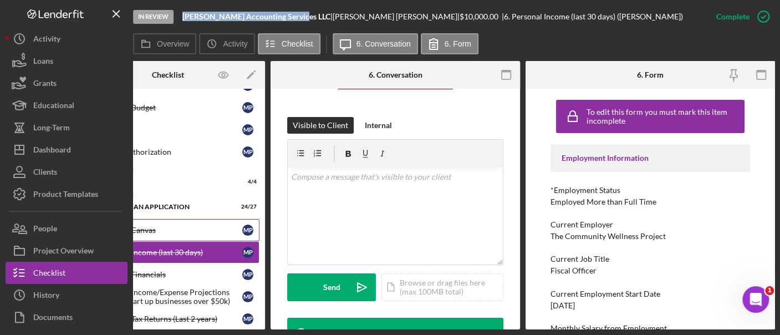
scroll to position [0, 0]
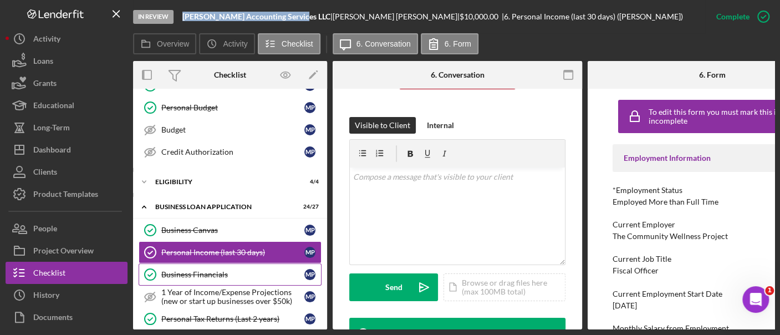
click at [196, 264] on link "Business Financials Business Financials M P" at bounding box center [230, 274] width 183 height 22
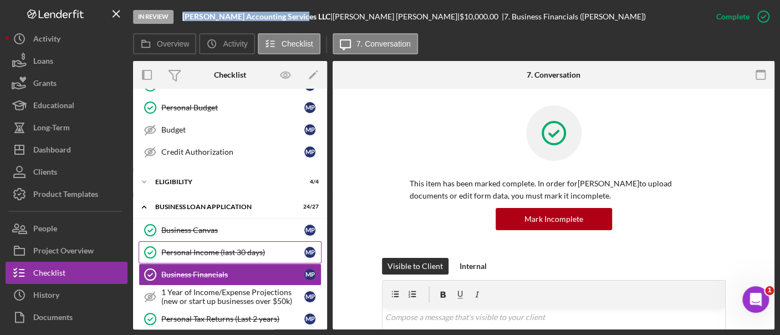
click at [190, 248] on div "Personal Income (last 30 days)" at bounding box center [232, 252] width 143 height 9
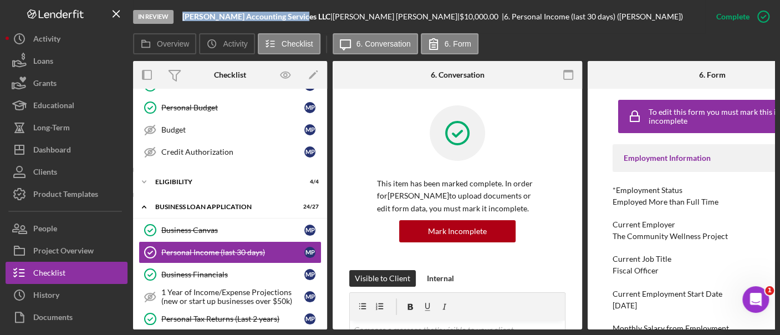
scroll to position [46, 0]
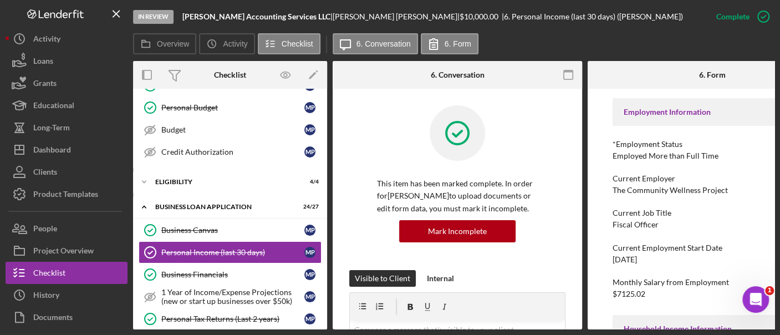
click at [642, 227] on div "Fiscal Officer" at bounding box center [635, 224] width 46 height 9
copy div "Fiscal Officer"
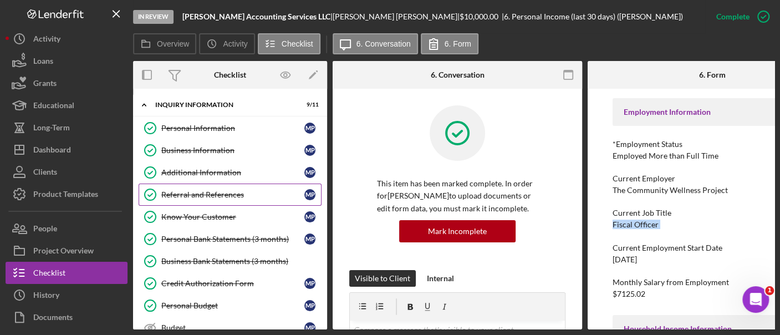
click at [202, 191] on div "Referral and References" at bounding box center [232, 194] width 143 height 9
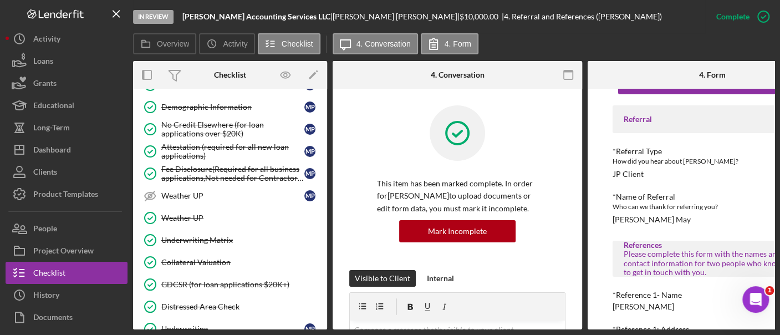
scroll to position [723, 0]
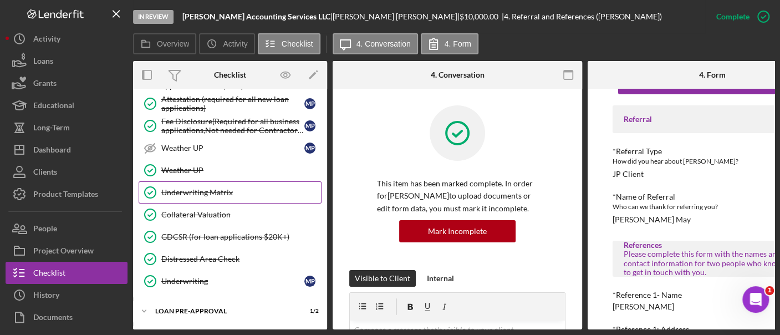
click at [190, 188] on div "Underwriting Matrix" at bounding box center [241, 192] width 160 height 9
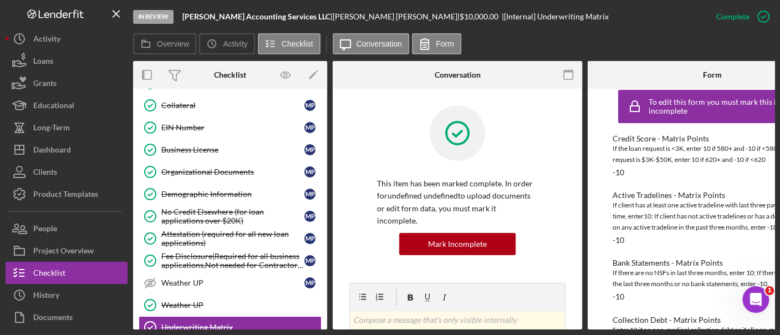
scroll to position [763, 0]
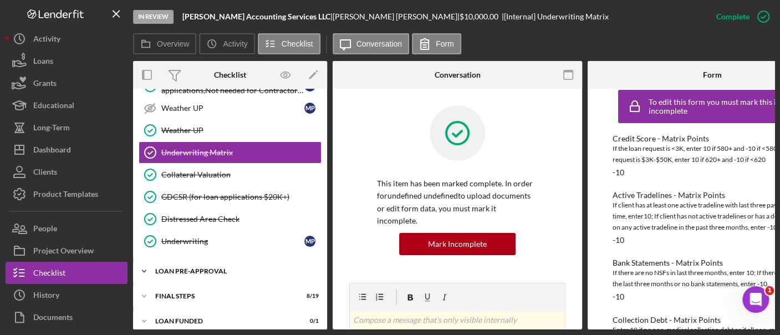
click at [223, 268] on div "LOAN PRE-APPROVAL" at bounding box center [234, 271] width 158 height 7
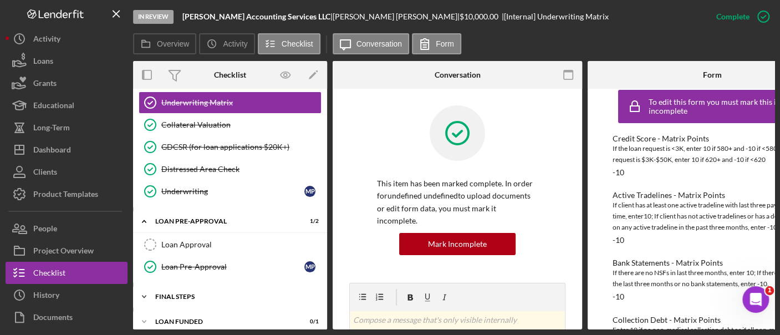
click at [207, 293] on div "FINAL STEPS" at bounding box center [234, 296] width 158 height 7
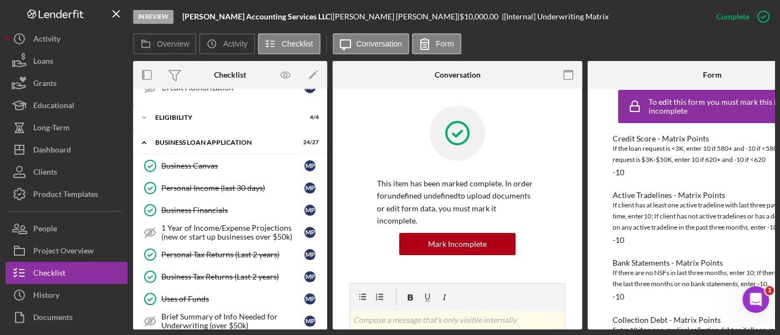
scroll to position [266, 0]
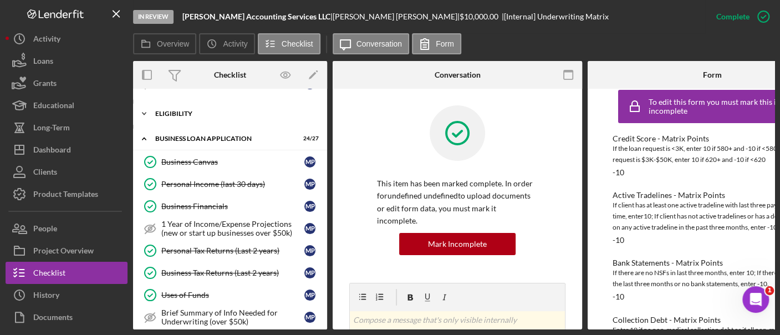
click at [185, 110] on div "ELIGIBILITY" at bounding box center [234, 113] width 158 height 7
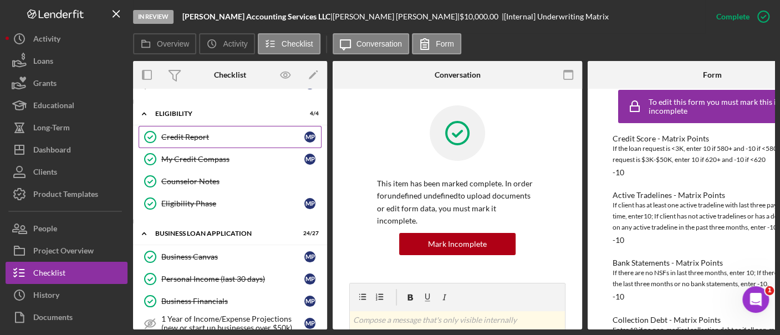
click at [194, 126] on link "Credit Report Credit Report M P" at bounding box center [230, 137] width 183 height 22
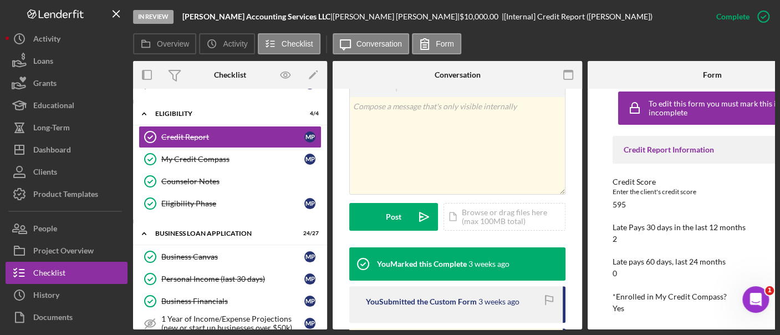
scroll to position [346, 0]
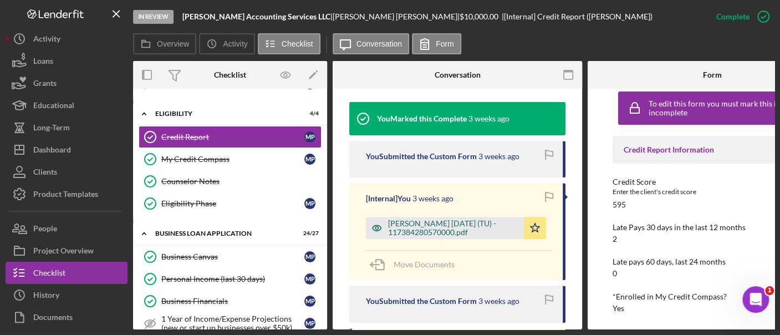
click at [450, 230] on div "Pattman, Monterio 2025-07-29 (TU) - 117384280570000.pdf" at bounding box center [453, 228] width 130 height 18
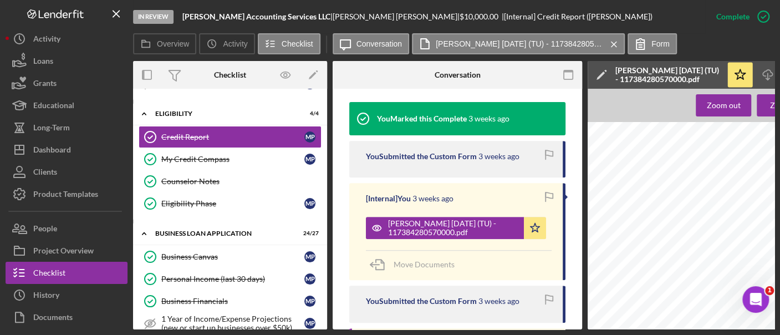
scroll to position [396, 16]
click at [762, 76] on icon "Icon/Download" at bounding box center [767, 75] width 25 height 25
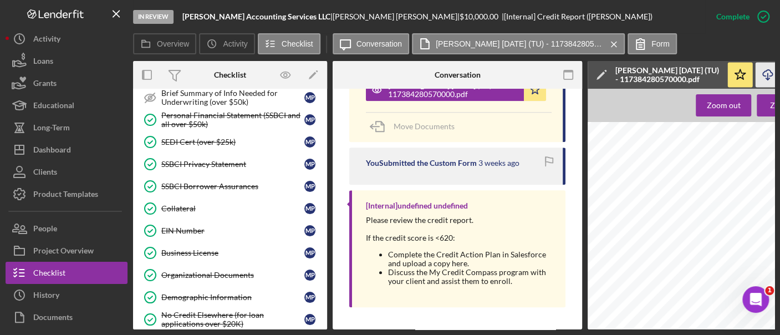
scroll to position [583, 0]
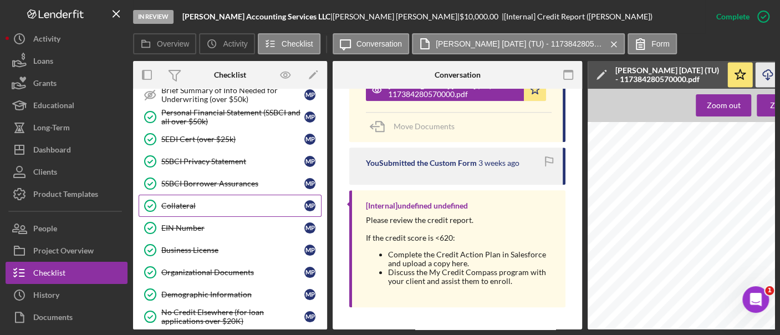
click at [193, 201] on div "Collateral" at bounding box center [232, 205] width 143 height 9
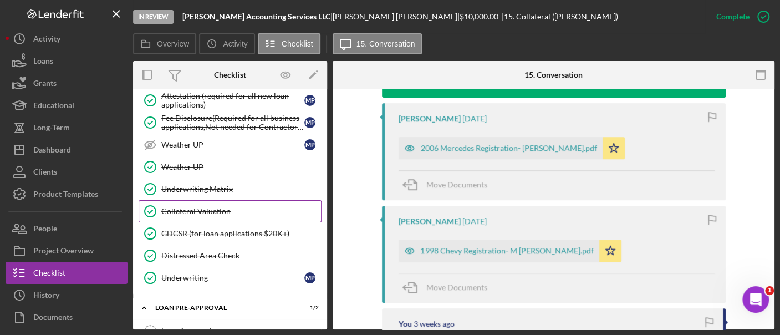
scroll to position [823, 0]
click at [218, 205] on div "Collateral Valuation" at bounding box center [241, 209] width 160 height 9
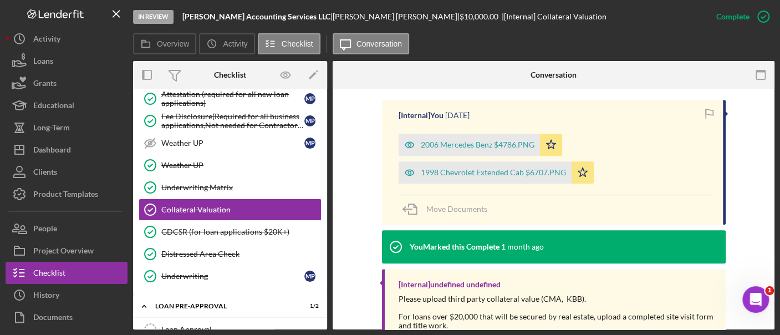
scroll to position [340, 0]
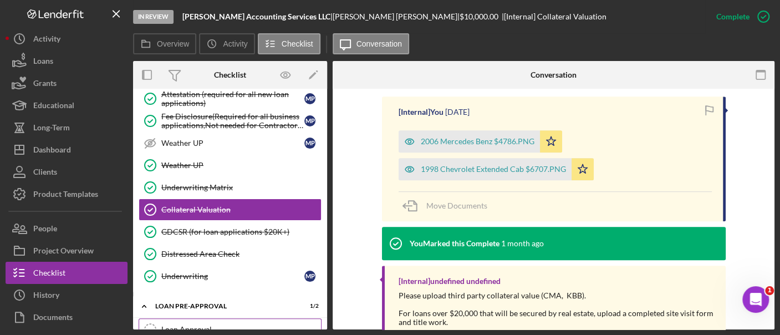
click at [220, 318] on link "Loan Approval Loan Approval" at bounding box center [230, 329] width 183 height 22
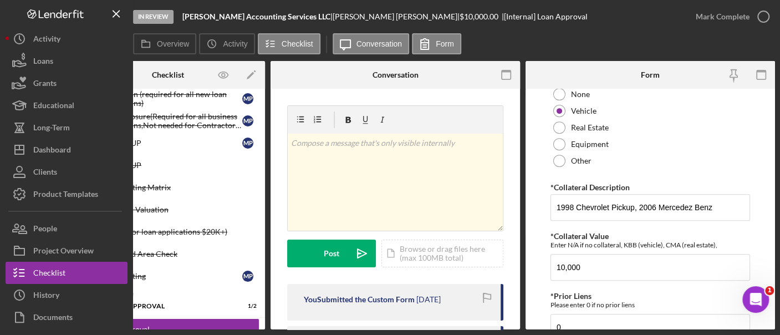
scroll to position [329, 0]
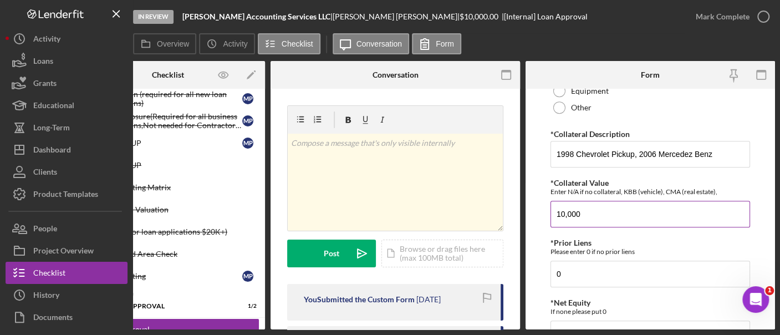
click at [598, 217] on input "10,000" at bounding box center [650, 214] width 200 height 27
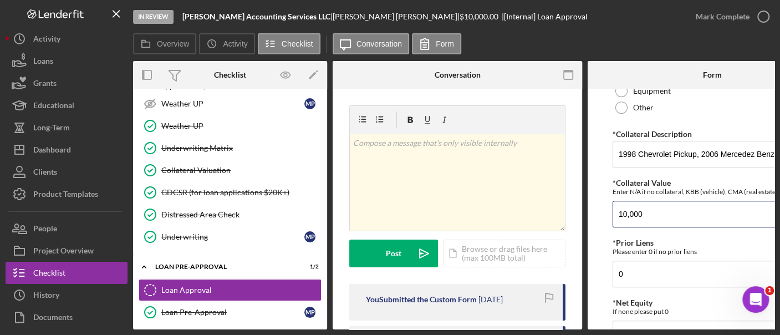
scroll to position [846, 0]
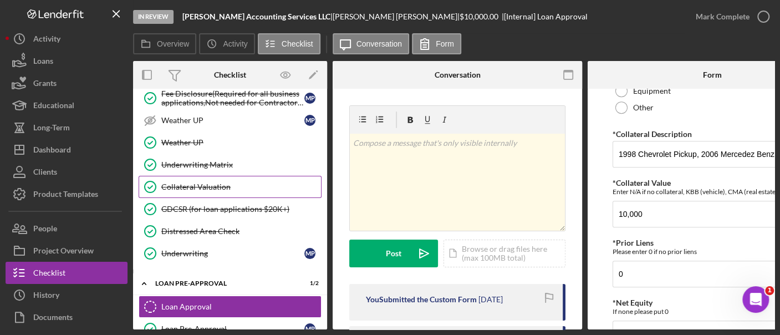
click at [217, 176] on link "Collateral Valuation Collateral Valuation" at bounding box center [230, 187] width 183 height 22
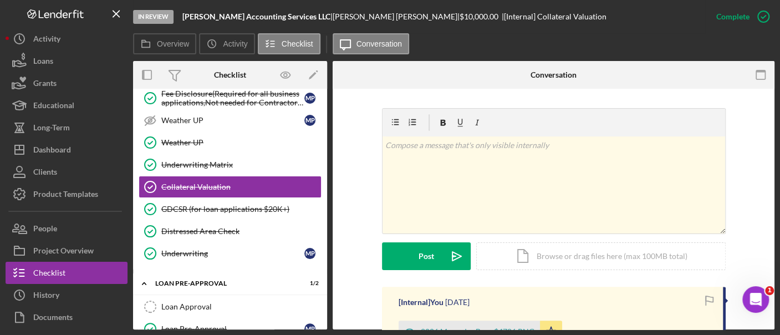
scroll to position [309, 0]
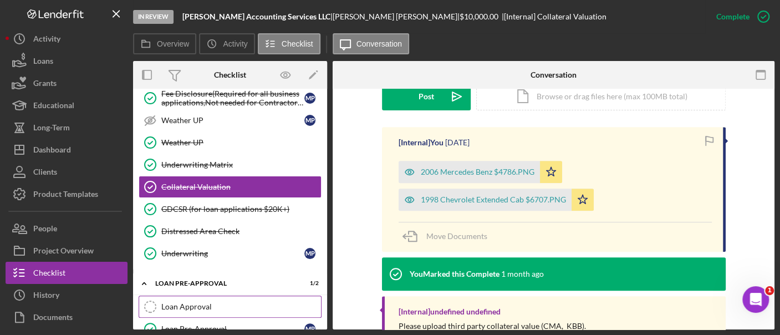
click at [269, 295] on link "Loan Approval Loan Approval" at bounding box center [230, 306] width 183 height 22
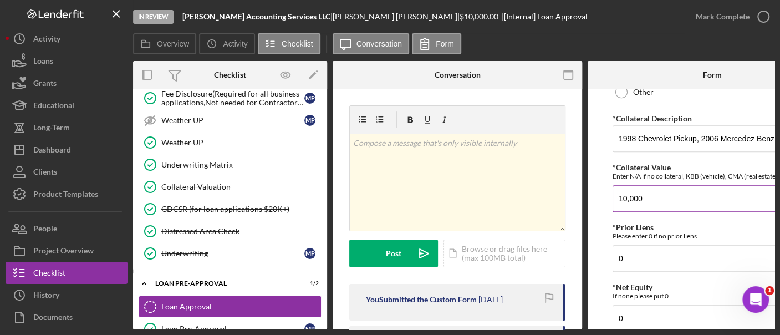
scroll to position [344, 0]
click at [649, 197] on input "10,000" at bounding box center [712, 199] width 200 height 27
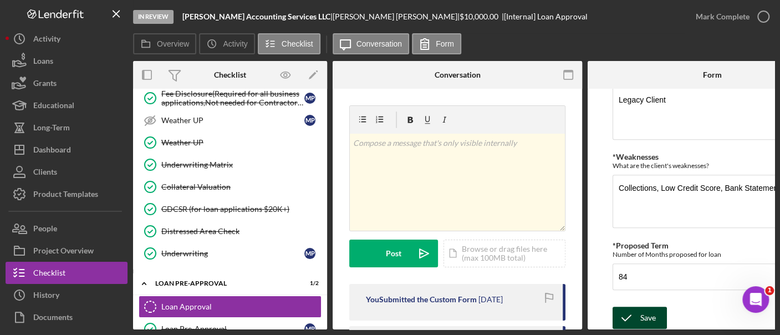
type input "11,493"
click at [648, 316] on div "Save" at bounding box center [648, 318] width 16 height 22
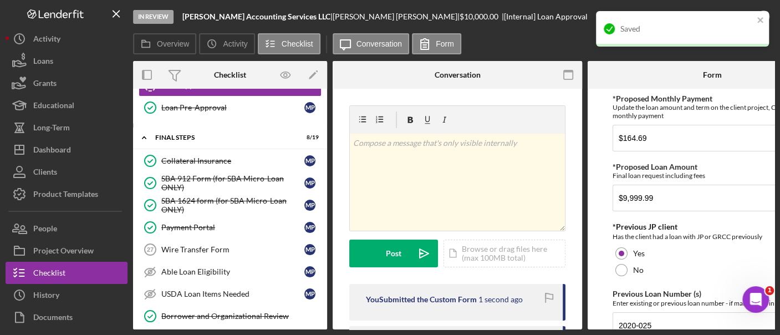
scroll to position [1094, 0]
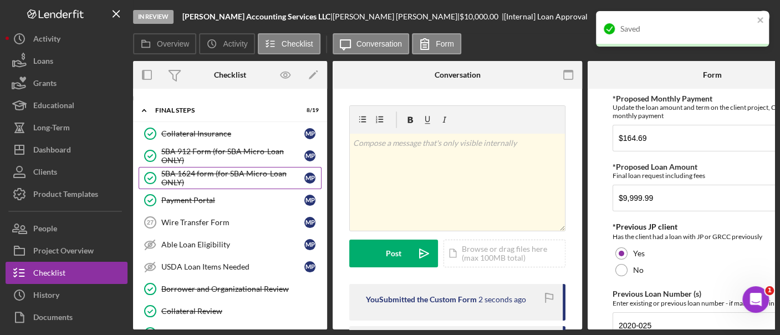
click at [188, 169] on div "SBA 1624 form (for SBA Micro-Loan ONLY)" at bounding box center [232, 178] width 143 height 18
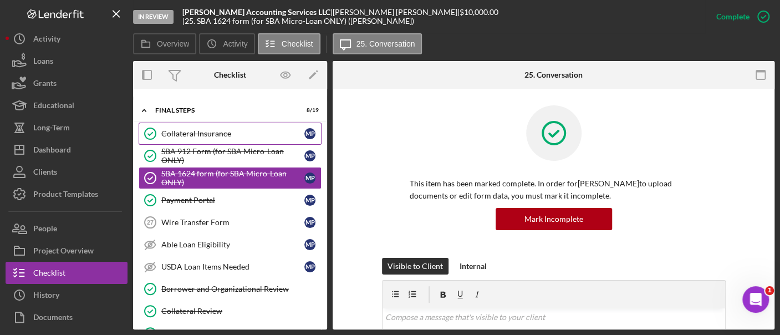
click at [185, 129] on div "Collateral Insurance" at bounding box center [232, 133] width 143 height 9
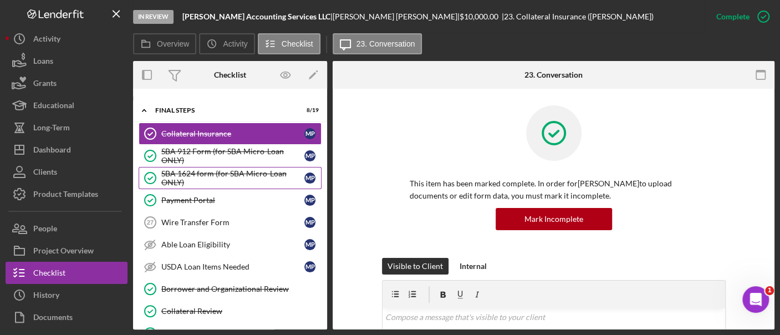
click at [208, 169] on div "SBA 1624 form (for SBA Micro-Loan ONLY)" at bounding box center [232, 178] width 143 height 18
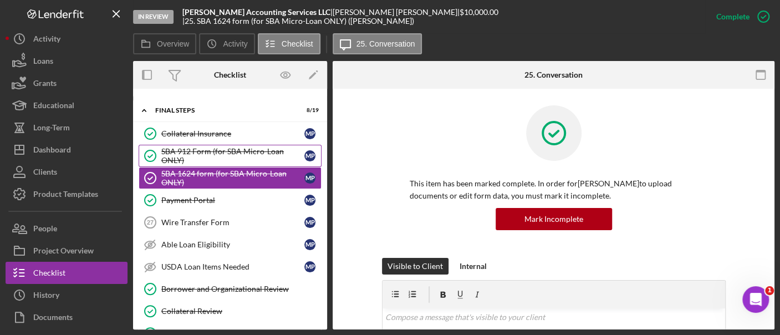
click at [190, 147] on div "SBA 912 Form (for SBA Micro-Loan ONLY)" at bounding box center [232, 156] width 143 height 18
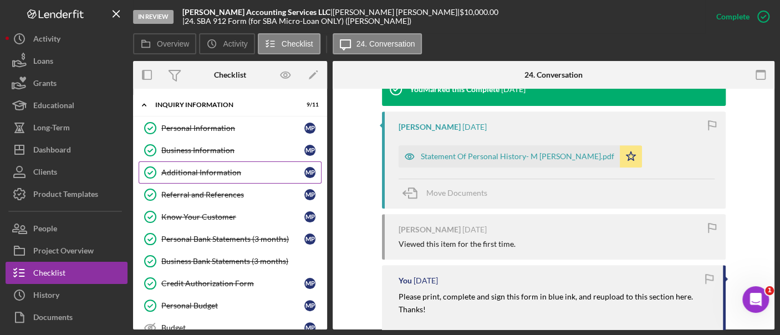
scroll to position [230, 0]
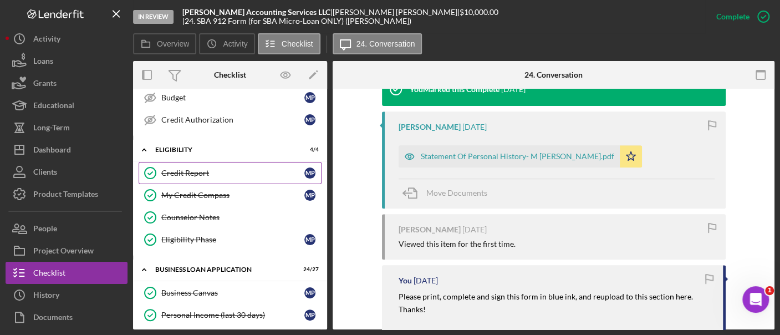
click at [221, 162] on link "Credit Report Credit Report M P" at bounding box center [230, 173] width 183 height 22
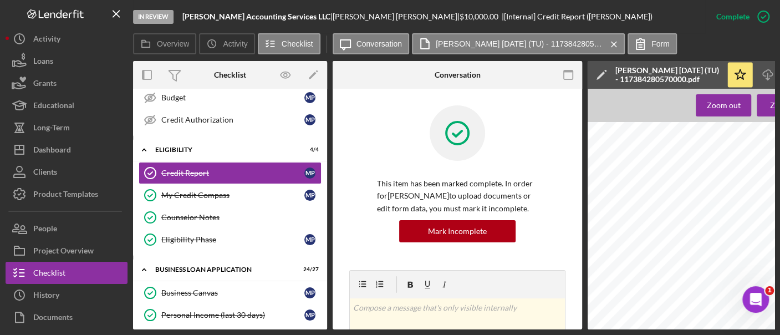
scroll to position [234, 0]
click at [764, 71] on icon "button" at bounding box center [767, 73] width 9 height 6
